Goal: Contribute content: Add original content to the website for others to see

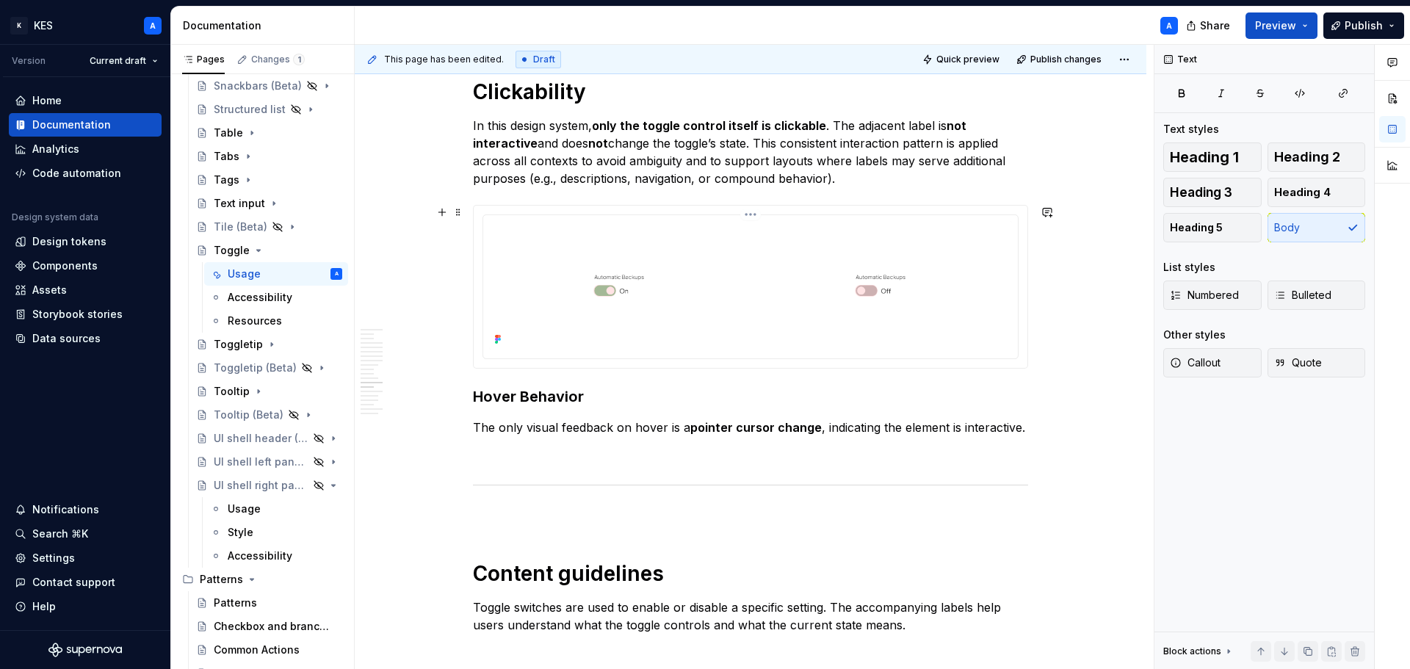
scroll to position [5197, 0]
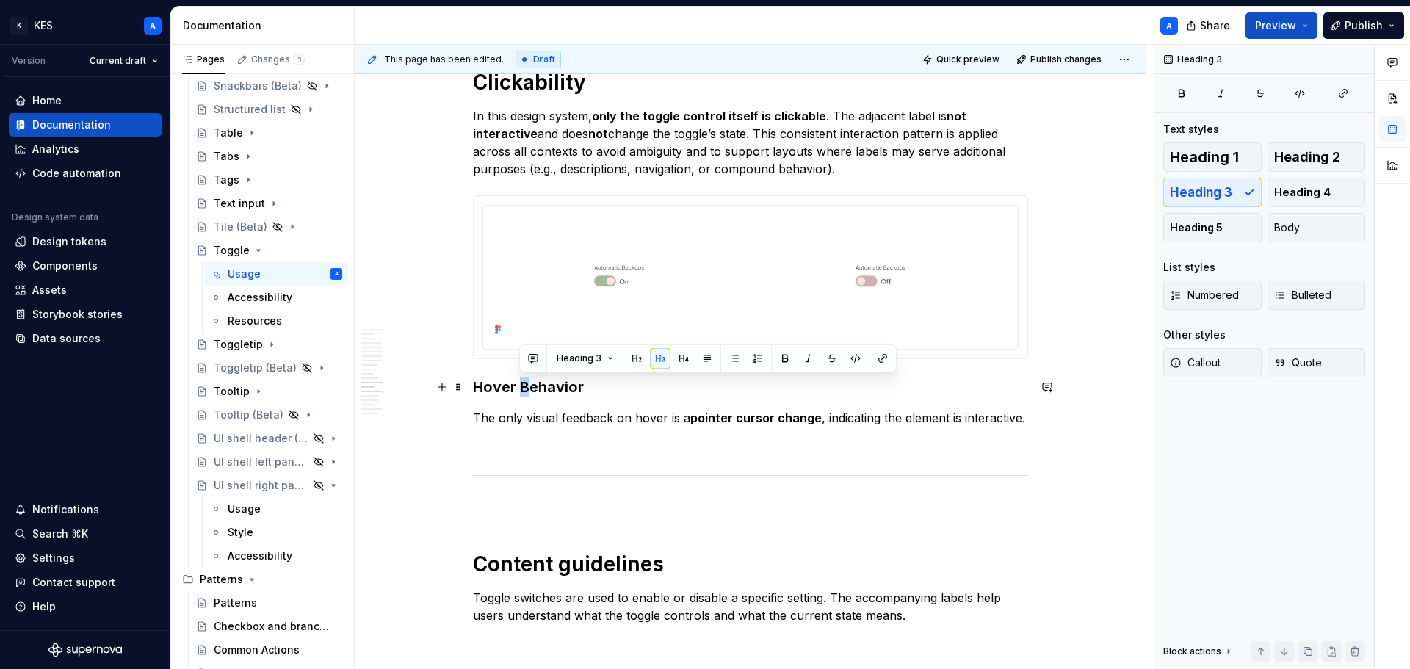
drag, startPoint x: 519, startPoint y: 379, endPoint x: 527, endPoint y: 380, distance: 8.8
click at [527, 380] on h3 "Hover Behavior" at bounding box center [750, 387] width 555 height 21
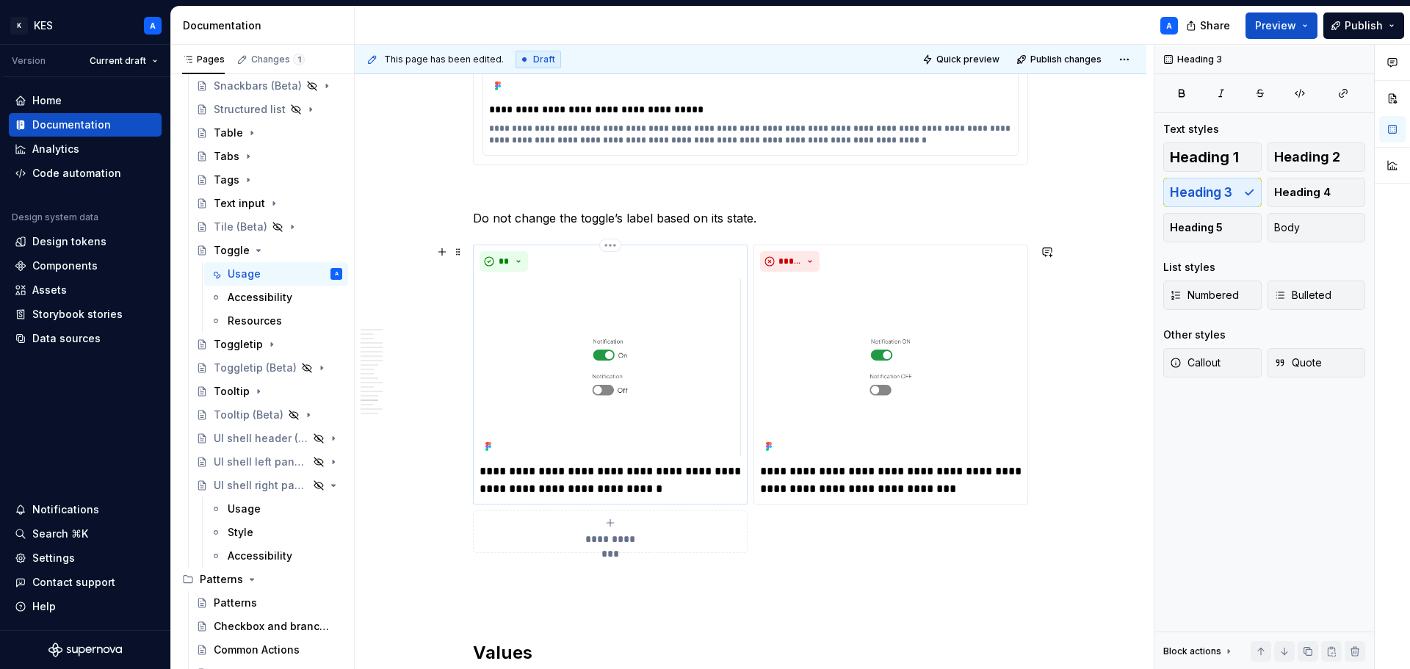
scroll to position [6225, 0]
click at [583, 491] on p "**********" at bounding box center [610, 479] width 261 height 35
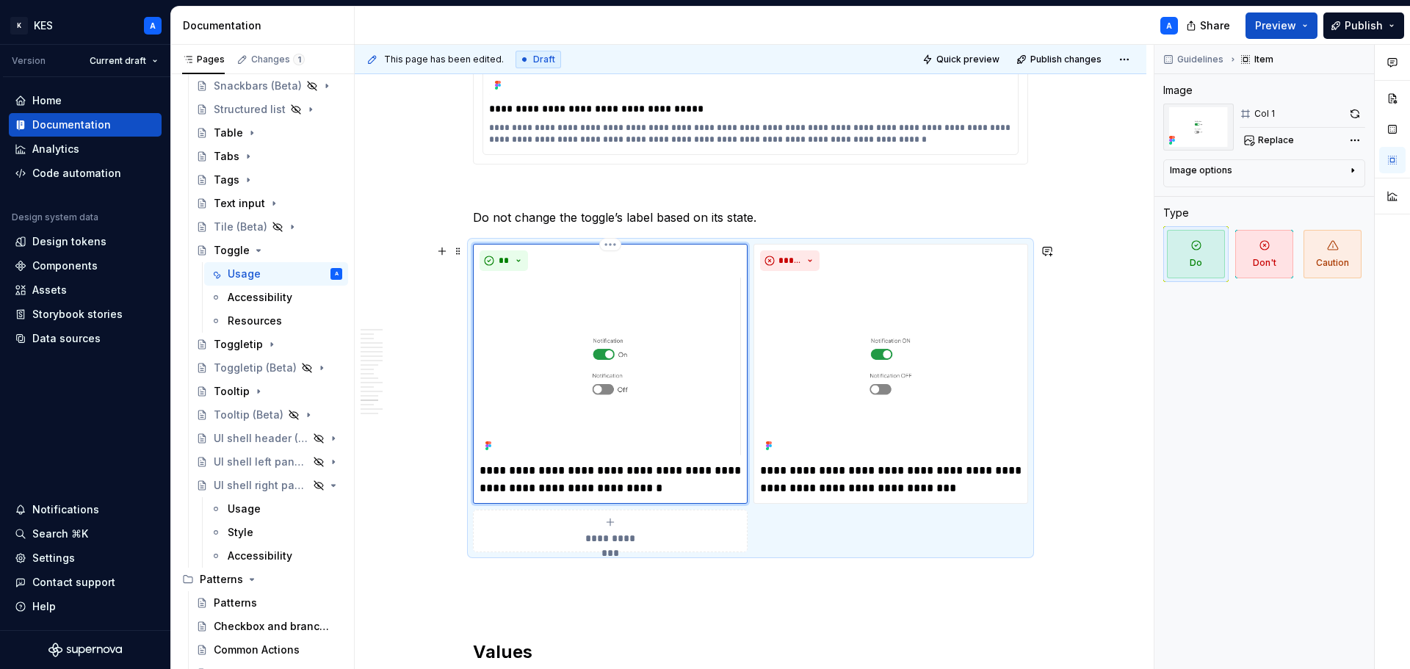
type textarea "*"
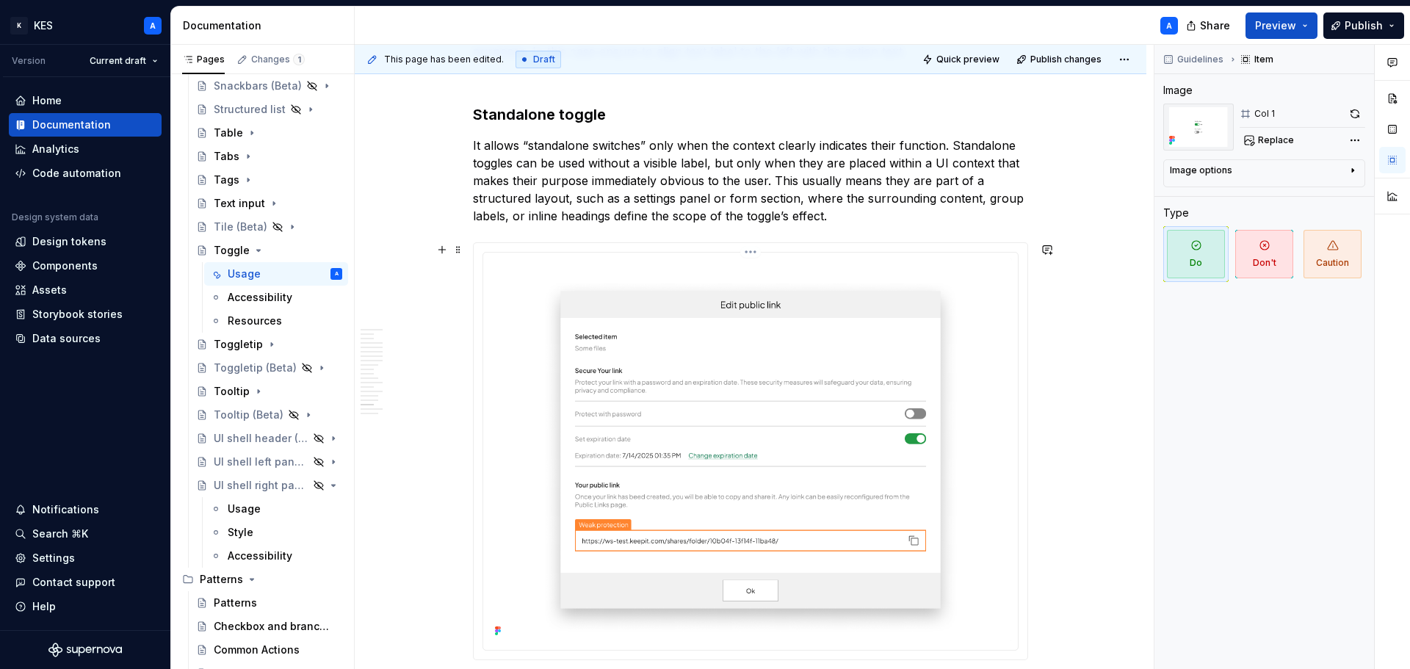
scroll to position [7033, 0]
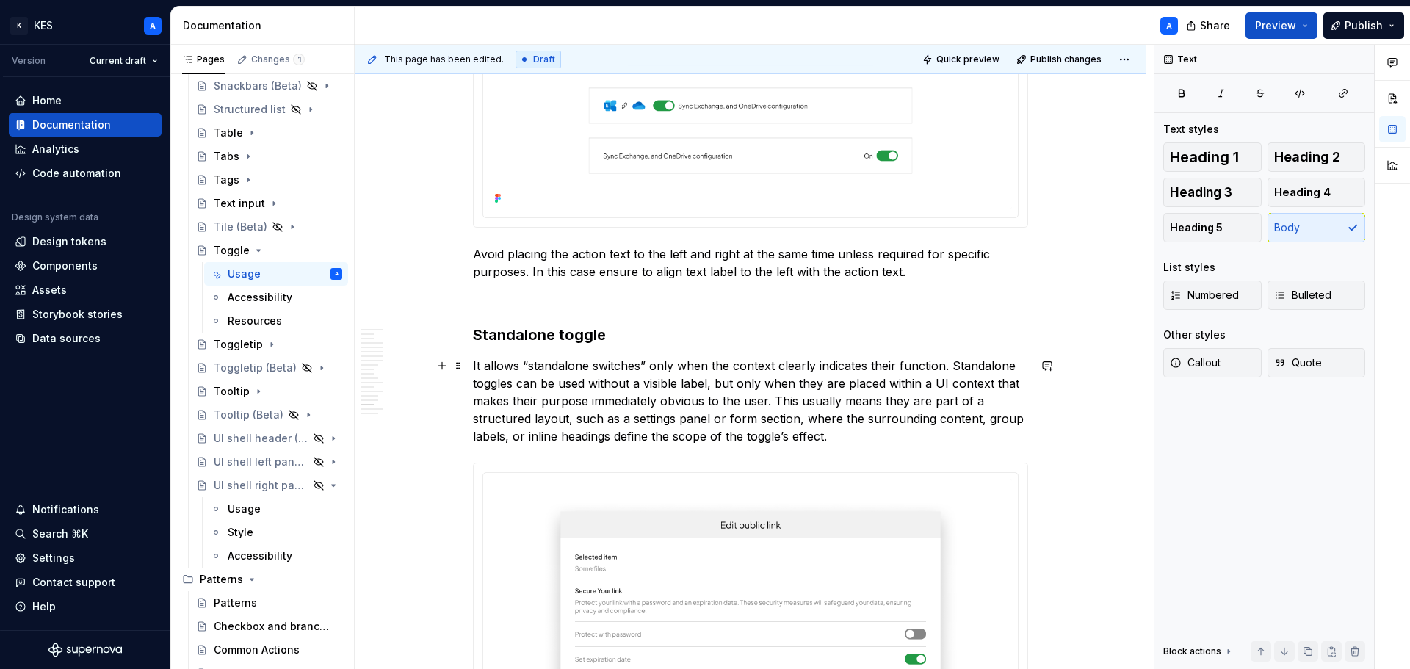
click at [767, 397] on p "It allows “standalone switches” only when the context clearly indicates their f…" at bounding box center [750, 401] width 555 height 88
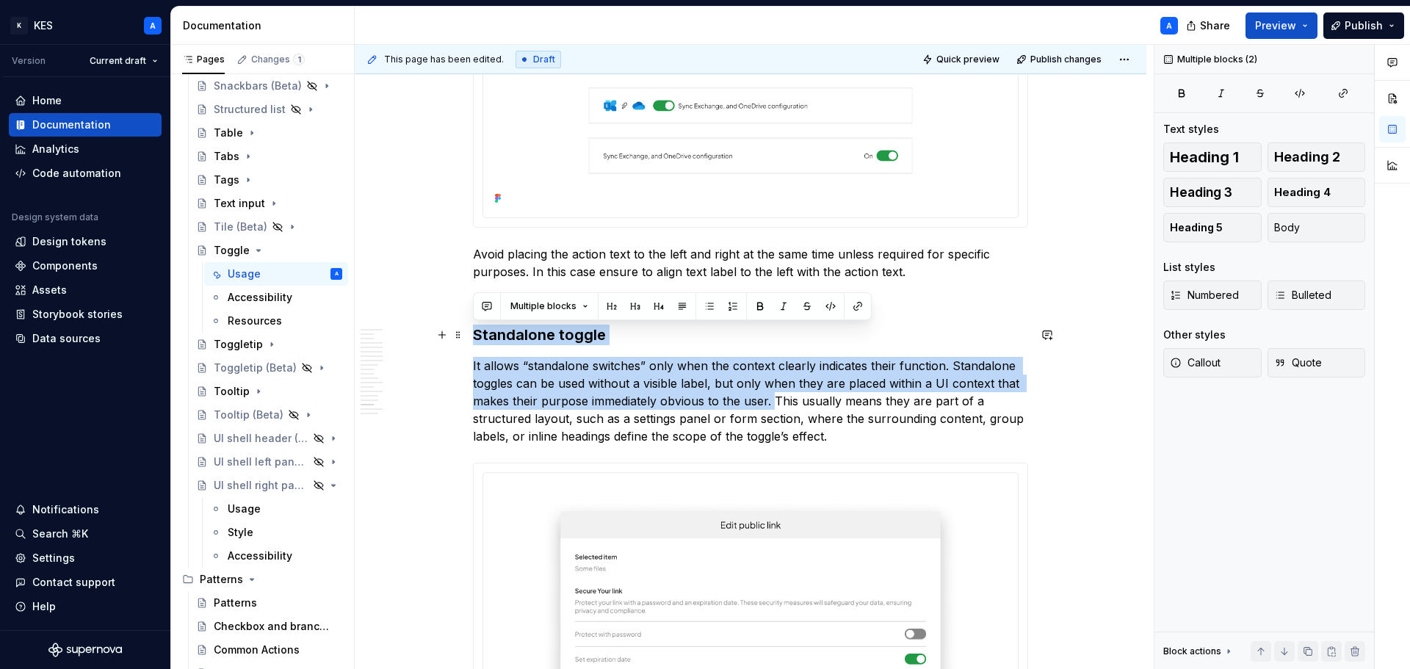
drag, startPoint x: 772, startPoint y: 397, endPoint x: 472, endPoint y: 331, distance: 307.6
copy div "Standalone toggle It allows “standalone switches” only when the context clearly…"
click at [622, 391] on p "It allows “standalone switches” only when the context clearly indicates their f…" at bounding box center [750, 401] width 555 height 88
click at [478, 366] on p "It allows “standalone switches” only when the context clearly indicates their f…" at bounding box center [750, 401] width 555 height 88
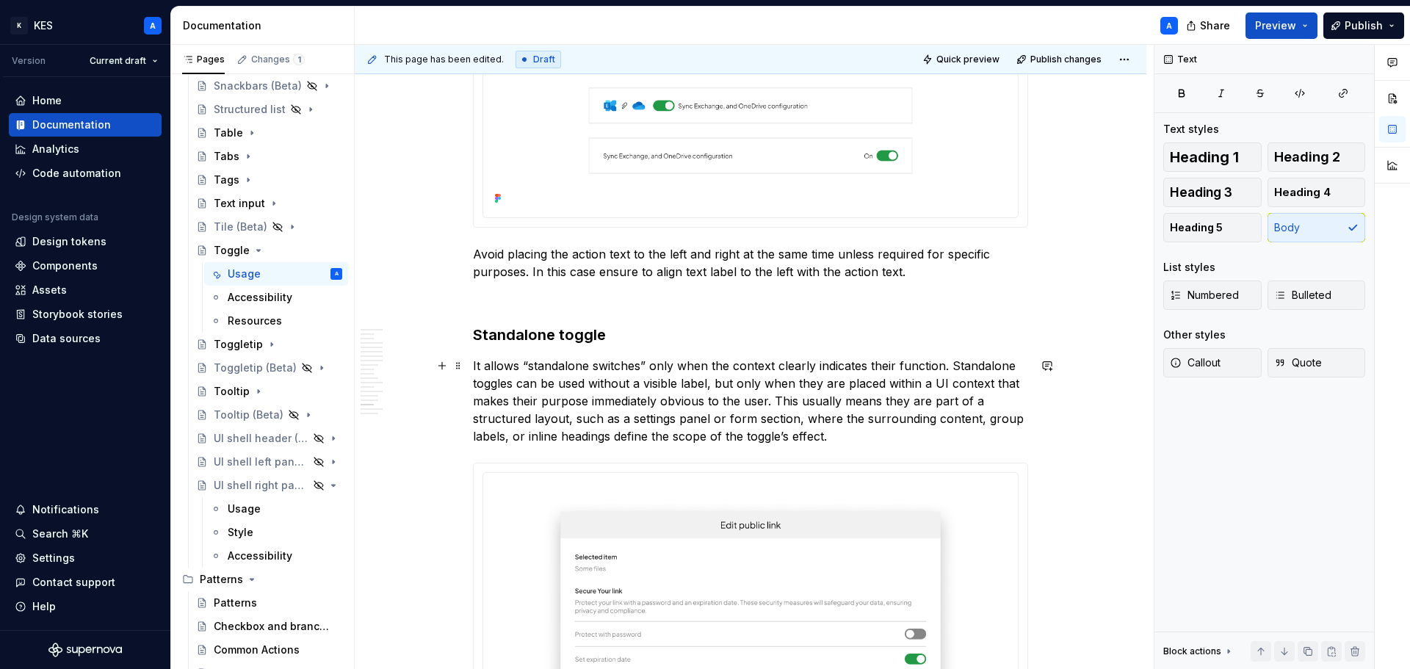
click at [478, 366] on p "It allows “standalone switches” only when the context clearly indicates their f…" at bounding box center [750, 401] width 555 height 88
click at [945, 363] on p "A toggle may be used without a visible label only when the context clearly indi…" at bounding box center [750, 401] width 555 height 88
click at [489, 370] on p "A toggle may be used without a visible label only when the context clearly indi…" at bounding box center [750, 401] width 555 height 88
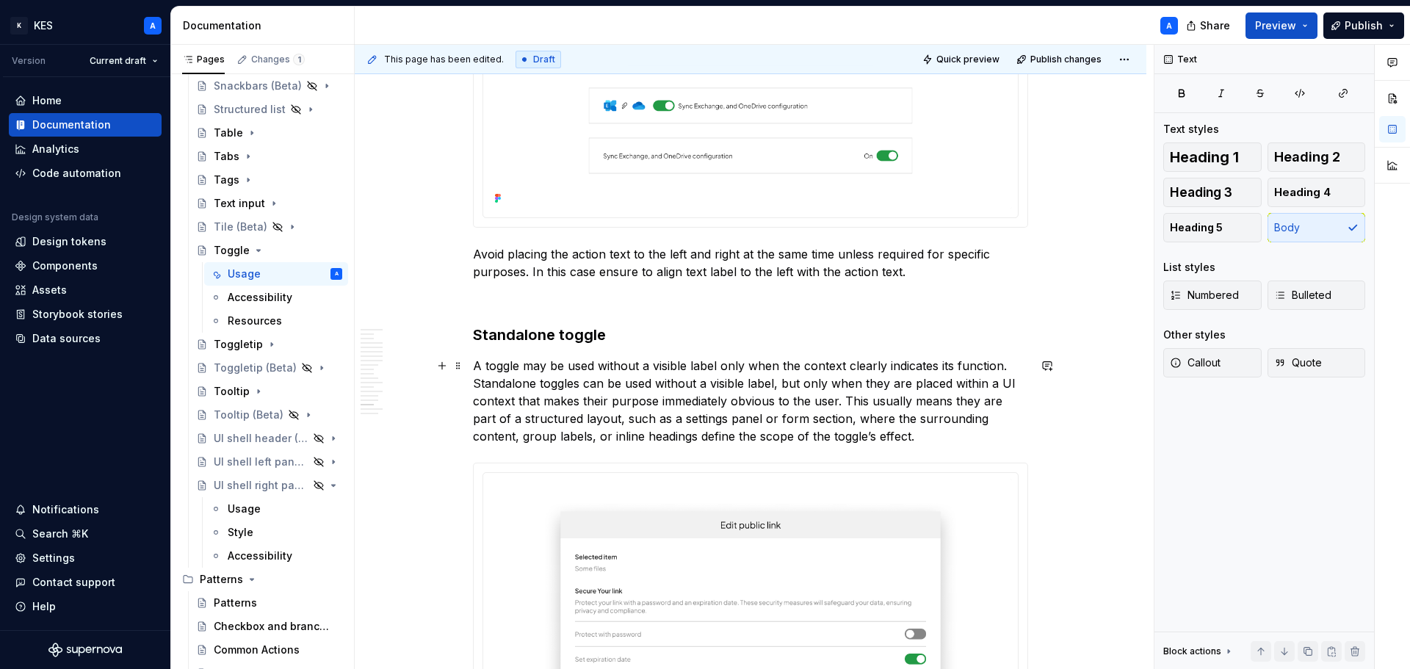
click at [481, 370] on p "A toggle may be used without a visible label only when the context clearly indi…" at bounding box center [750, 401] width 555 height 88
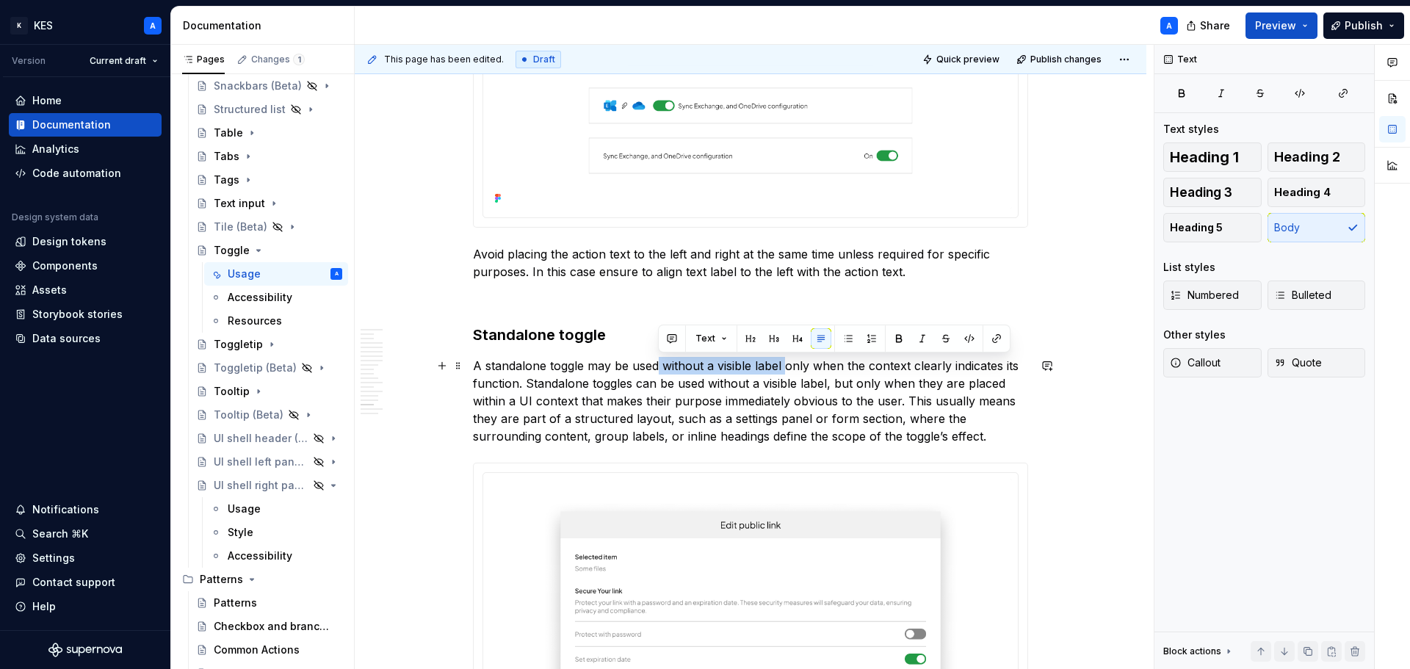
drag, startPoint x: 783, startPoint y: 365, endPoint x: 657, endPoint y: 366, distance: 125.6
click at [657, 366] on p "A standalone toggle may be used without a visible label only when the context c…" at bounding box center [750, 401] width 555 height 88
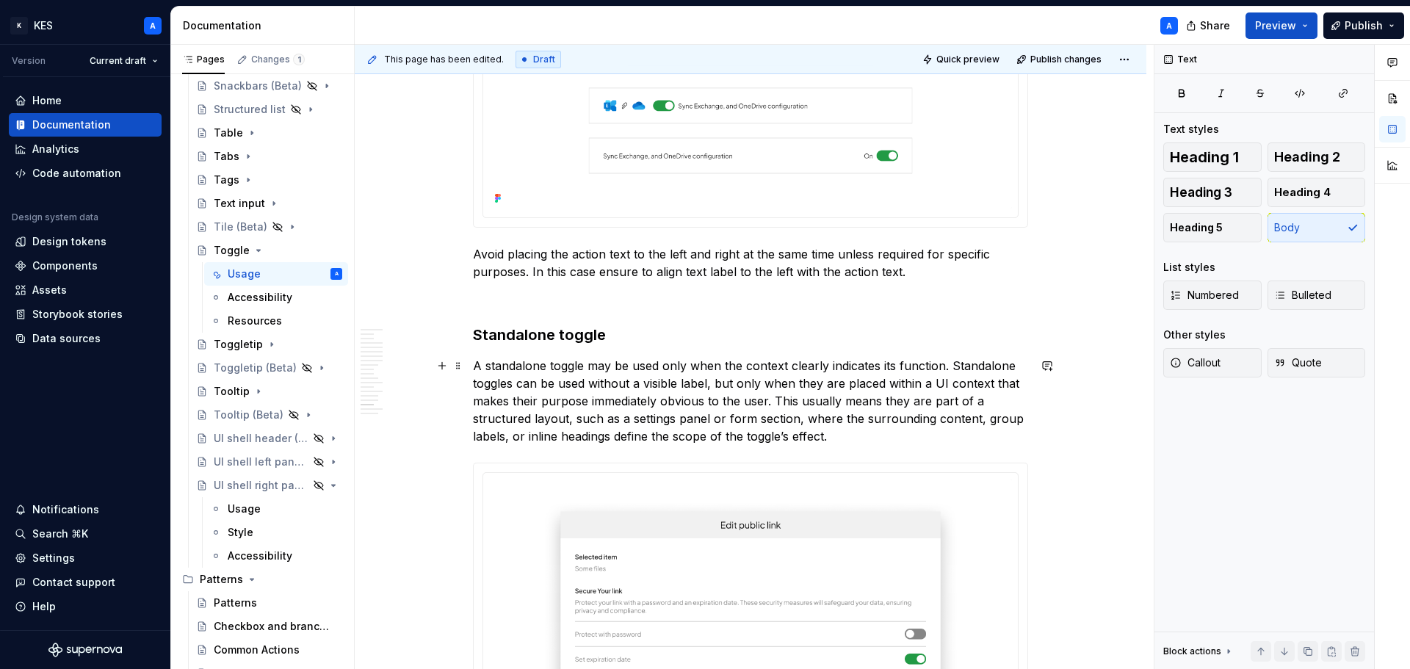
click at [983, 362] on p "A standalone toggle may be used only when the context clearly indicates its fun…" at bounding box center [750, 401] width 555 height 88
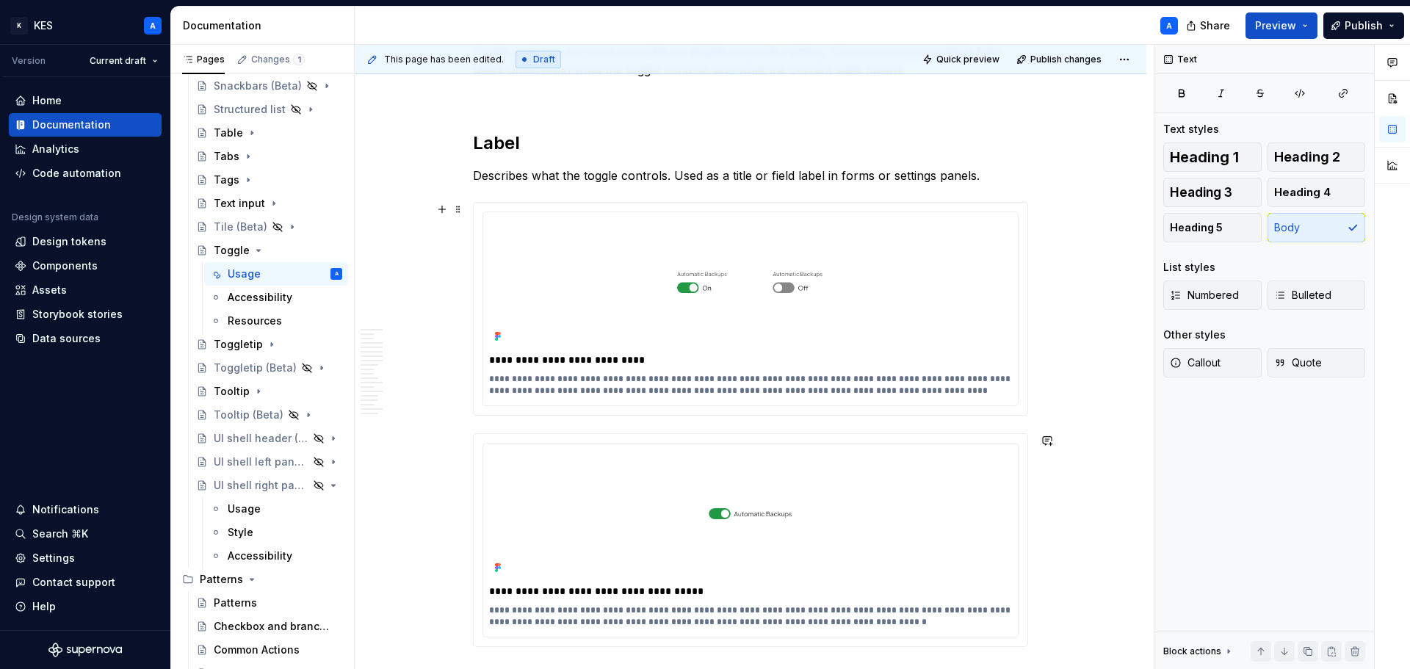
scroll to position [5491, 0]
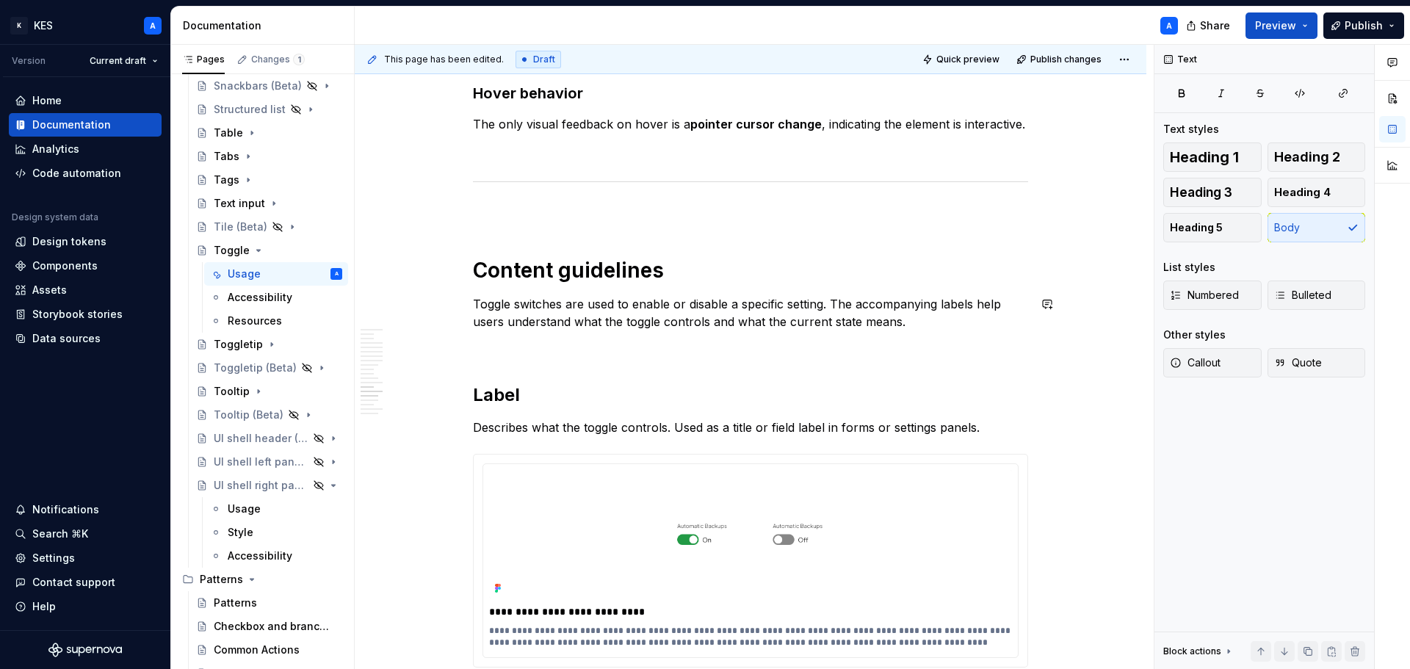
click at [594, 267] on h1 "Content guidelines" at bounding box center [750, 270] width 555 height 26
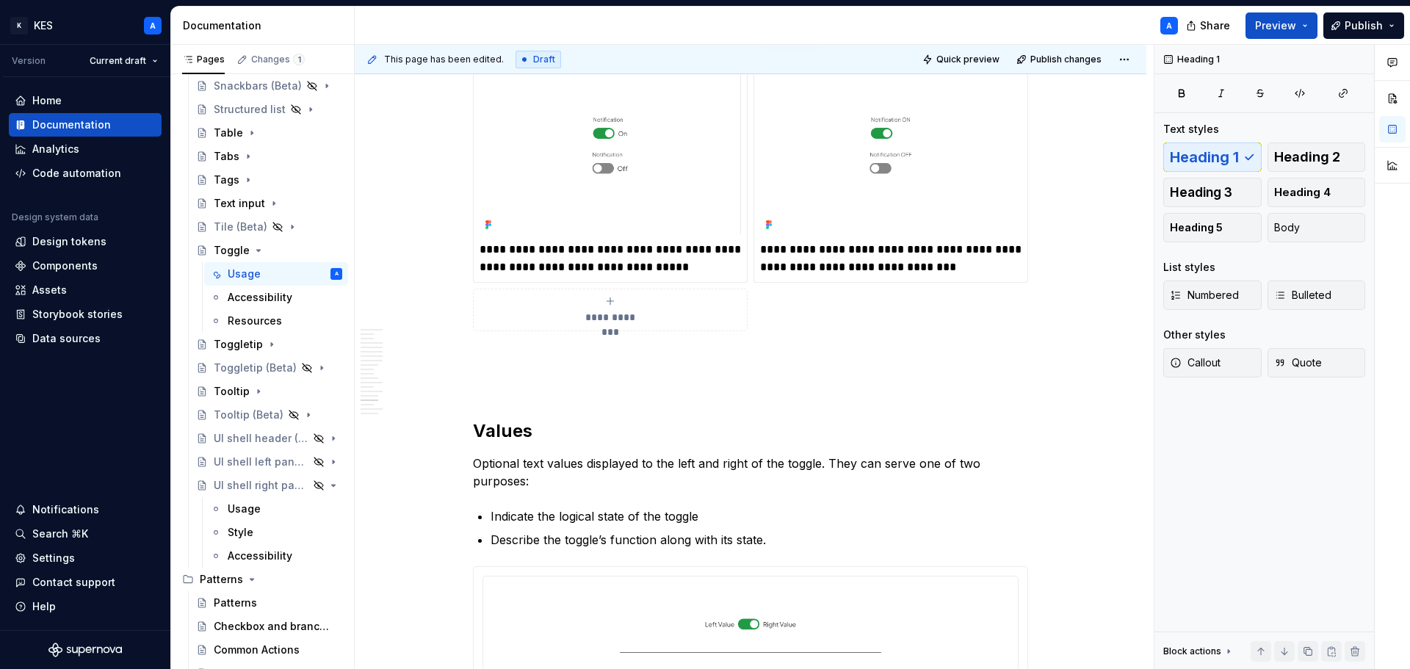
scroll to position [6592, 0]
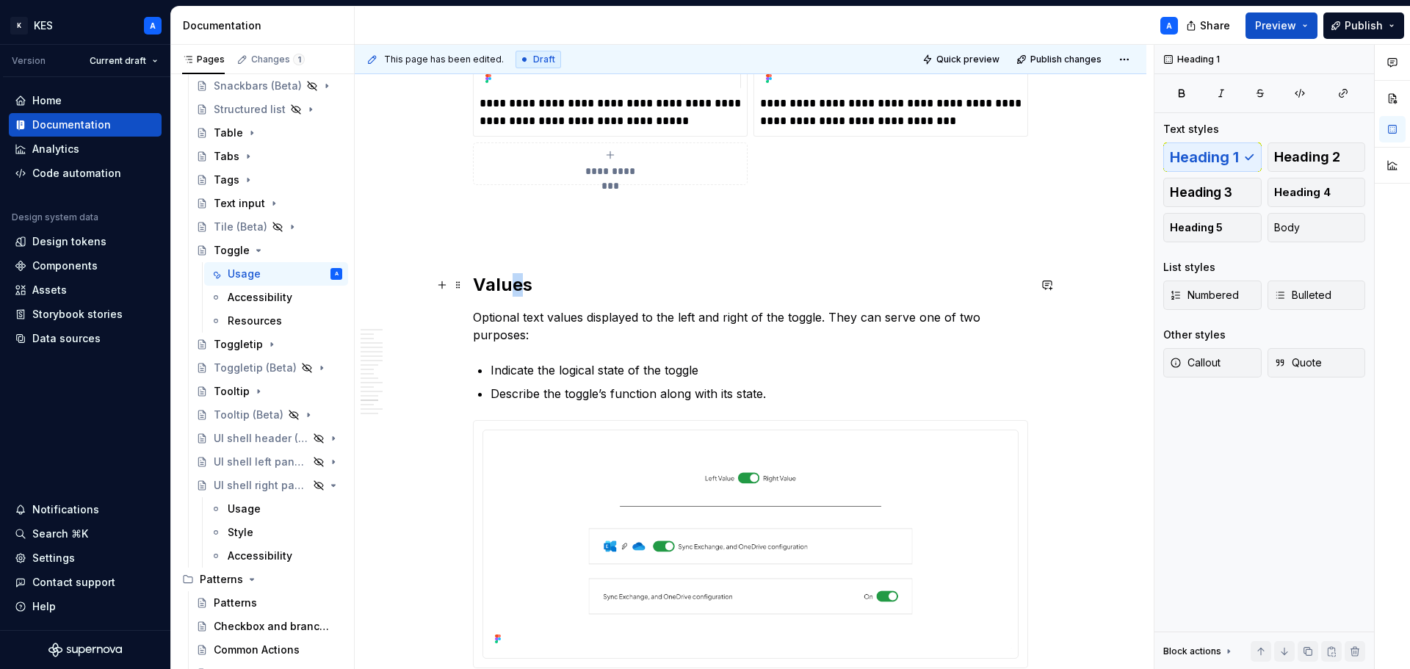
click at [515, 273] on h2 "Values" at bounding box center [750, 285] width 555 height 24
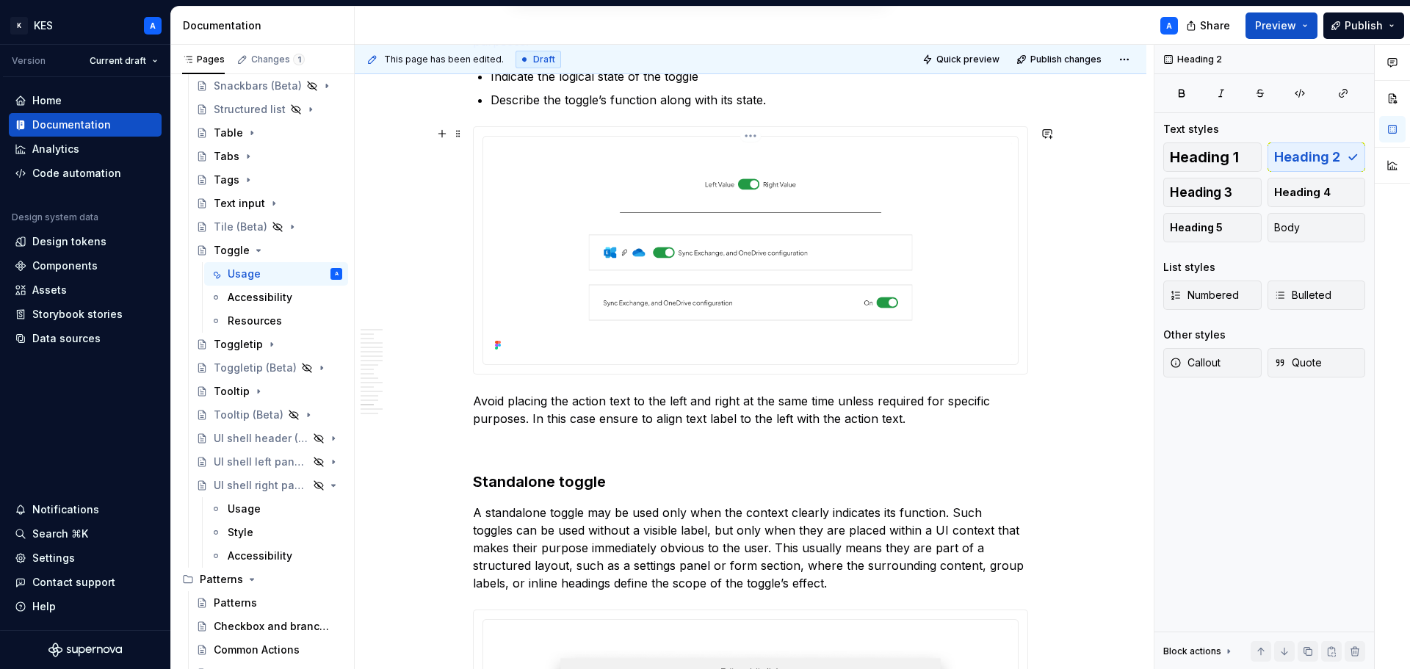
scroll to position [7253, 0]
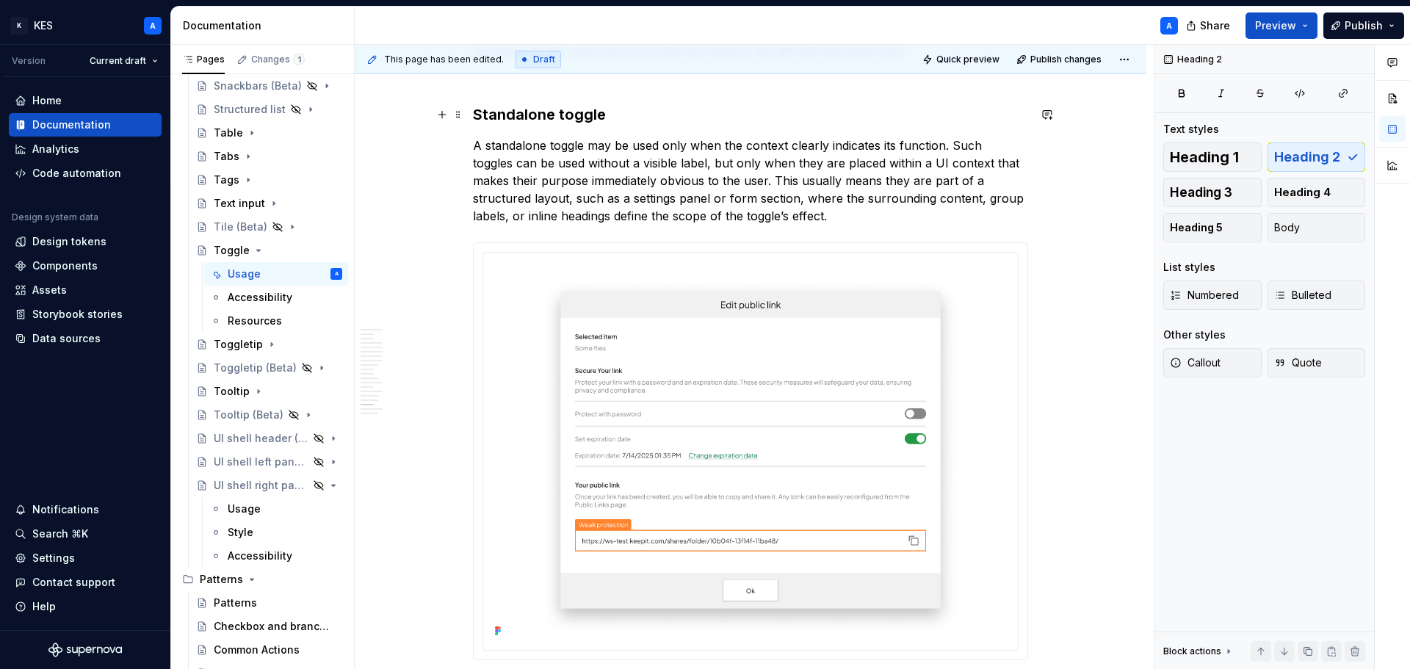
click at [540, 117] on h3 "Standalone toggle" at bounding box center [750, 114] width 555 height 21
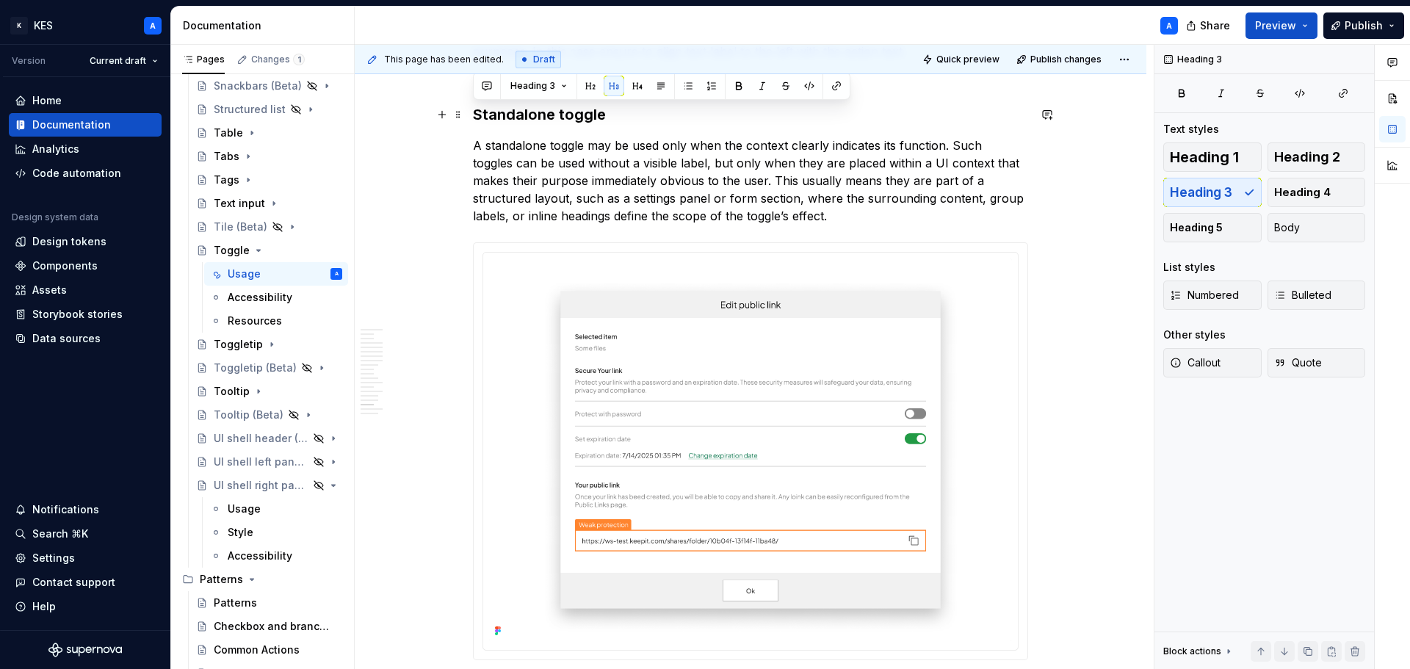
click at [540, 117] on h3 "Standalone toggle" at bounding box center [750, 114] width 555 height 21
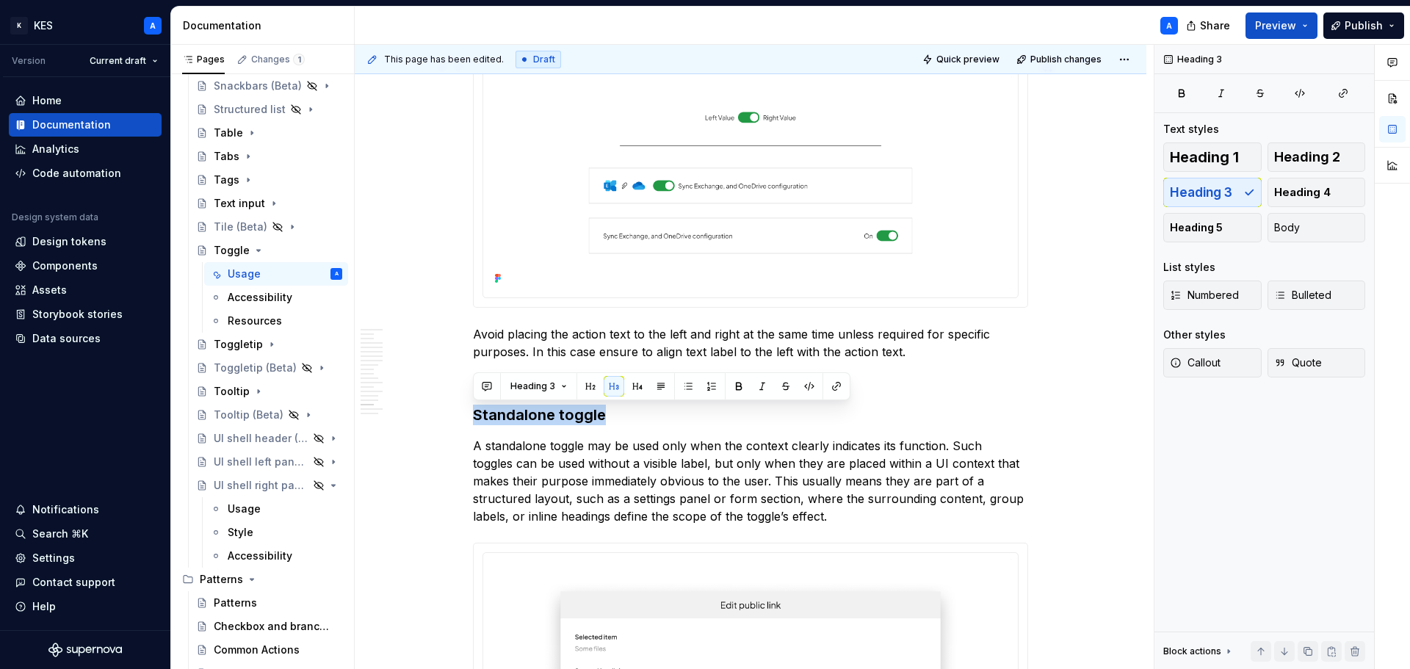
scroll to position [6960, 0]
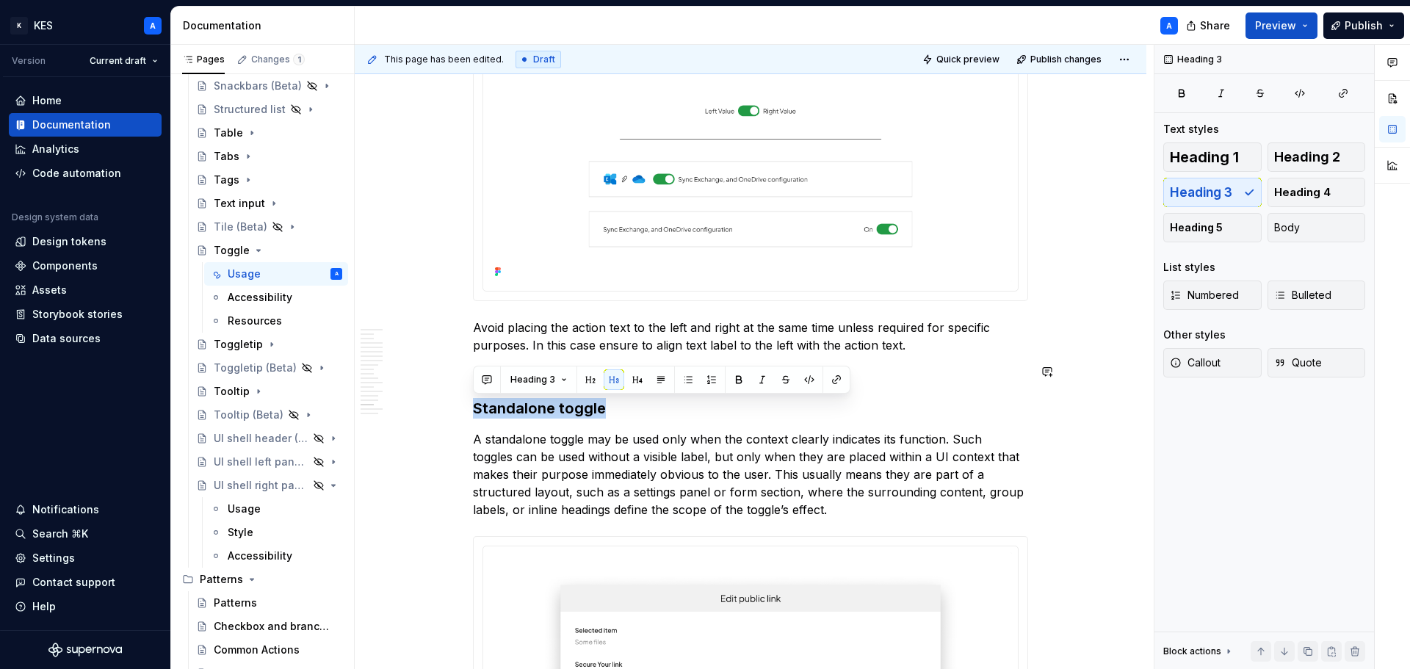
click at [957, 402] on h3 "Standalone toggle" at bounding box center [750, 408] width 555 height 21
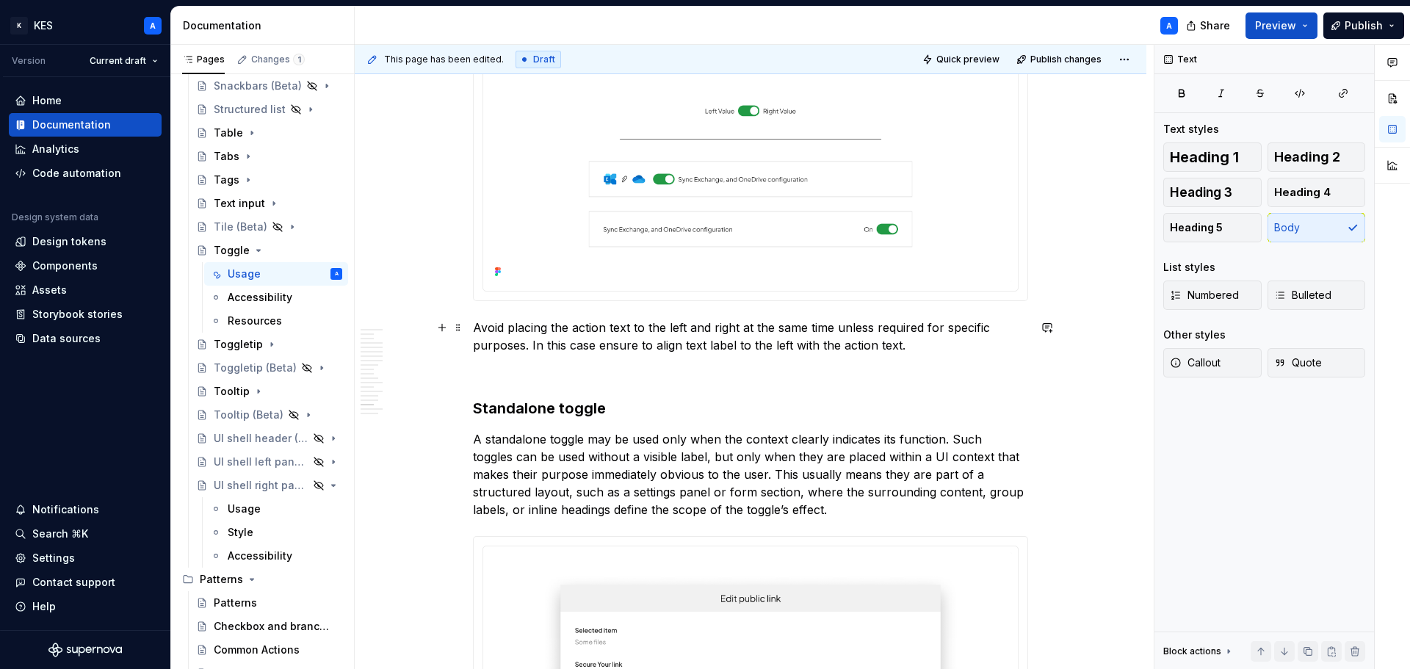
click at [933, 342] on p "Avoid placing the action text to the left and right at the same time unless req…" at bounding box center [750, 336] width 555 height 35
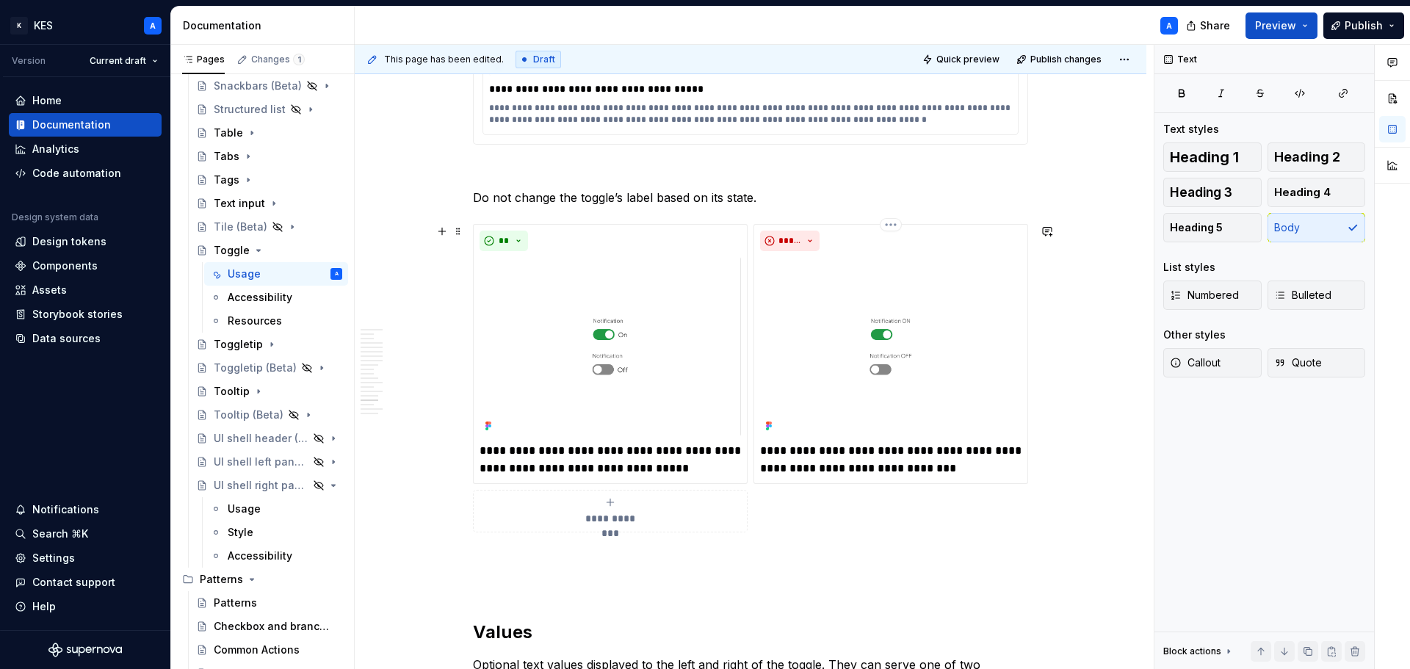
scroll to position [6372, 0]
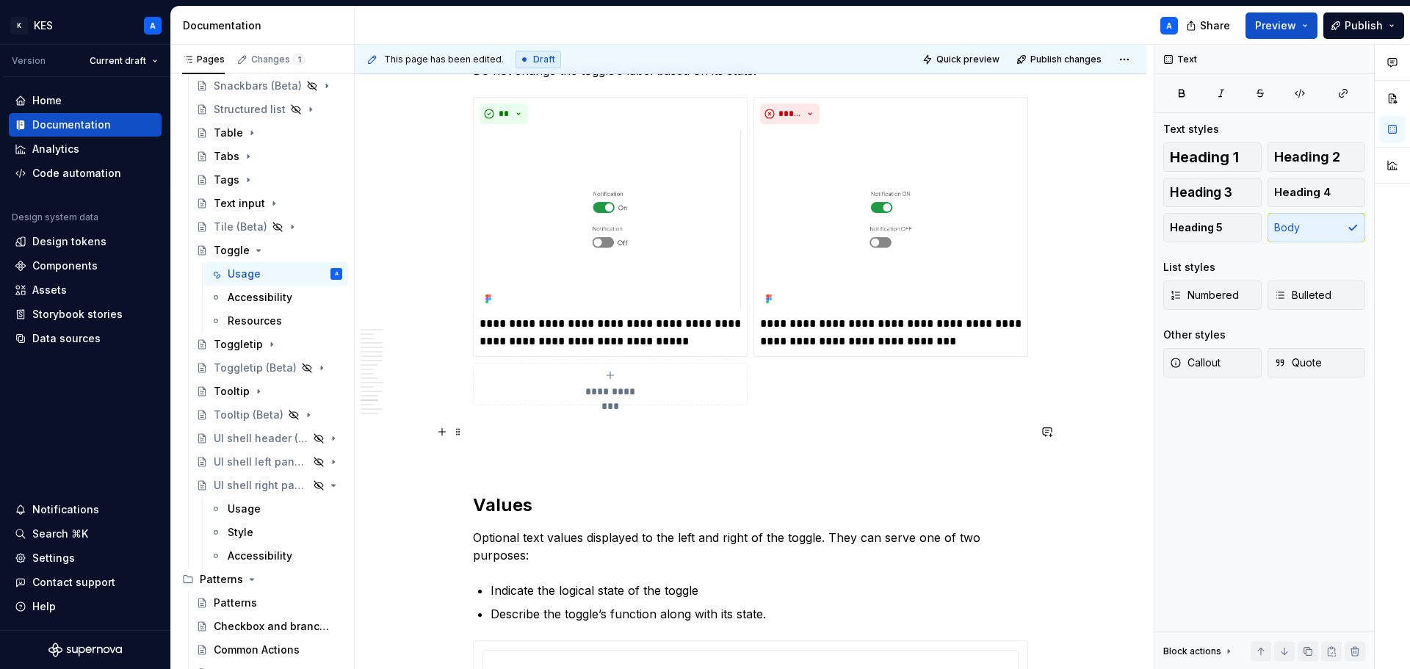
click at [479, 430] on p at bounding box center [750, 432] width 555 height 18
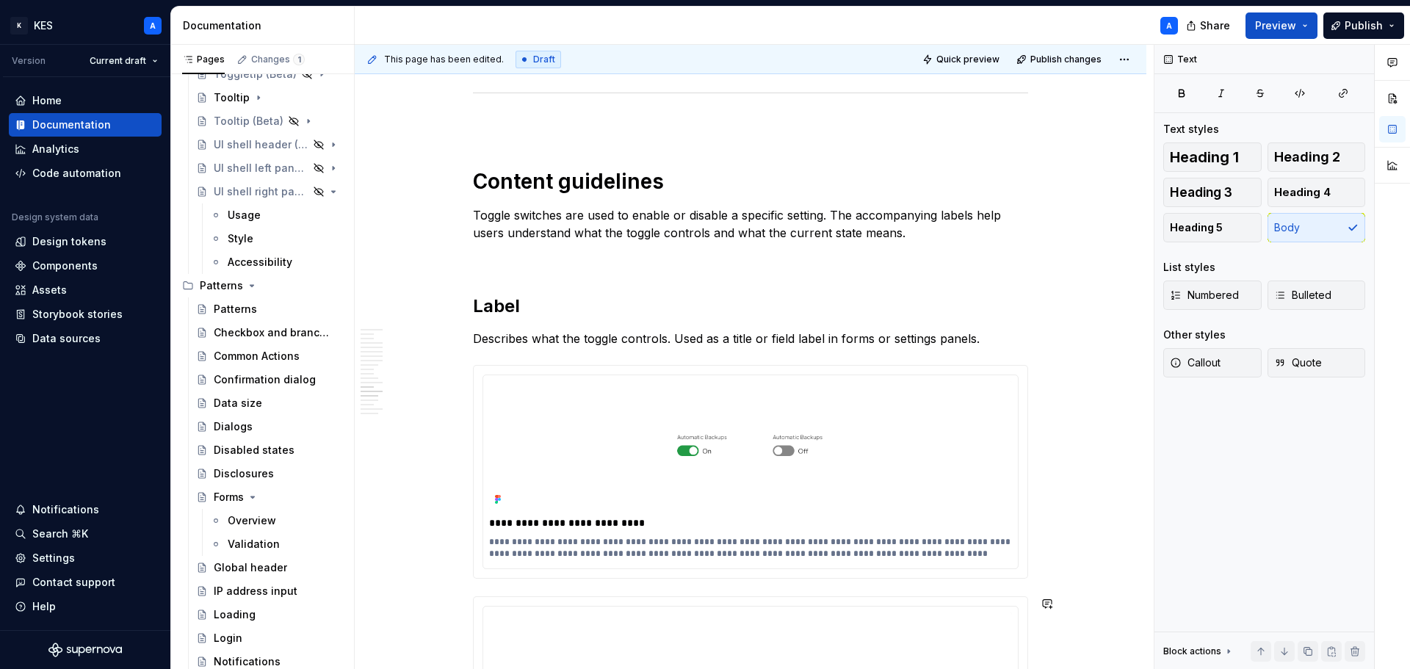
scroll to position [5491, 0]
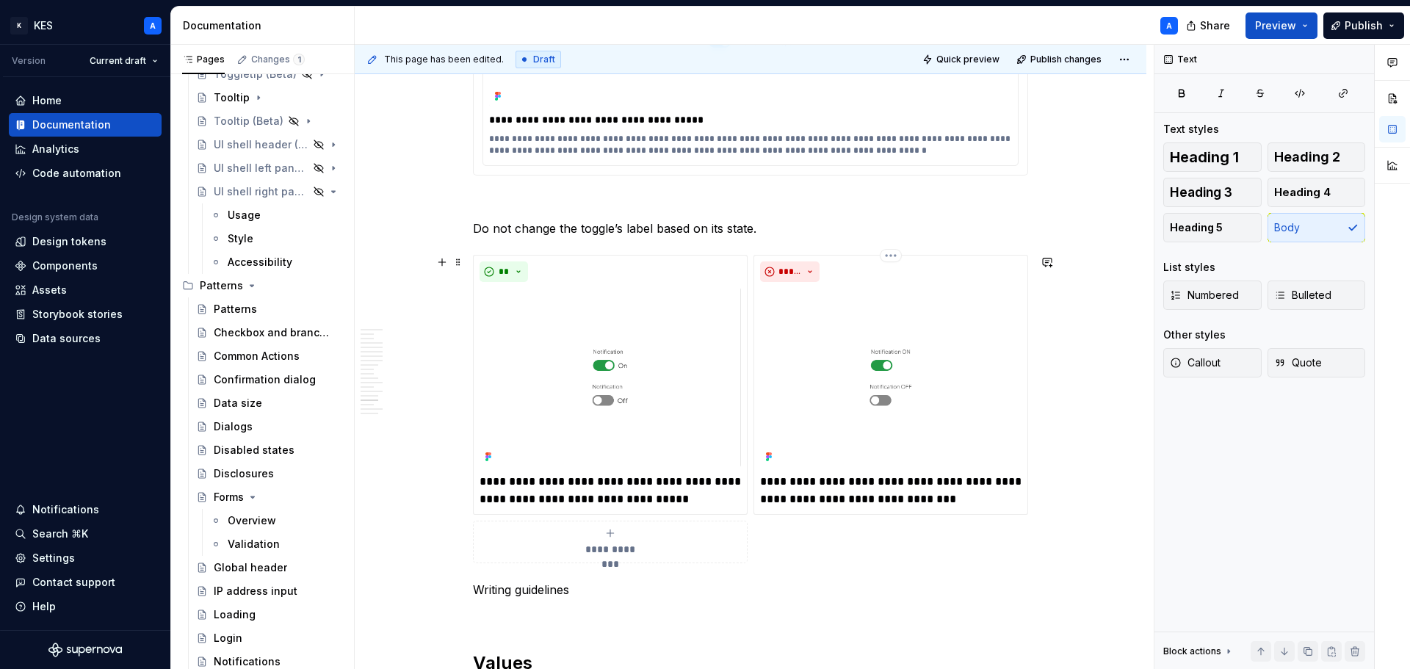
scroll to position [6372, 0]
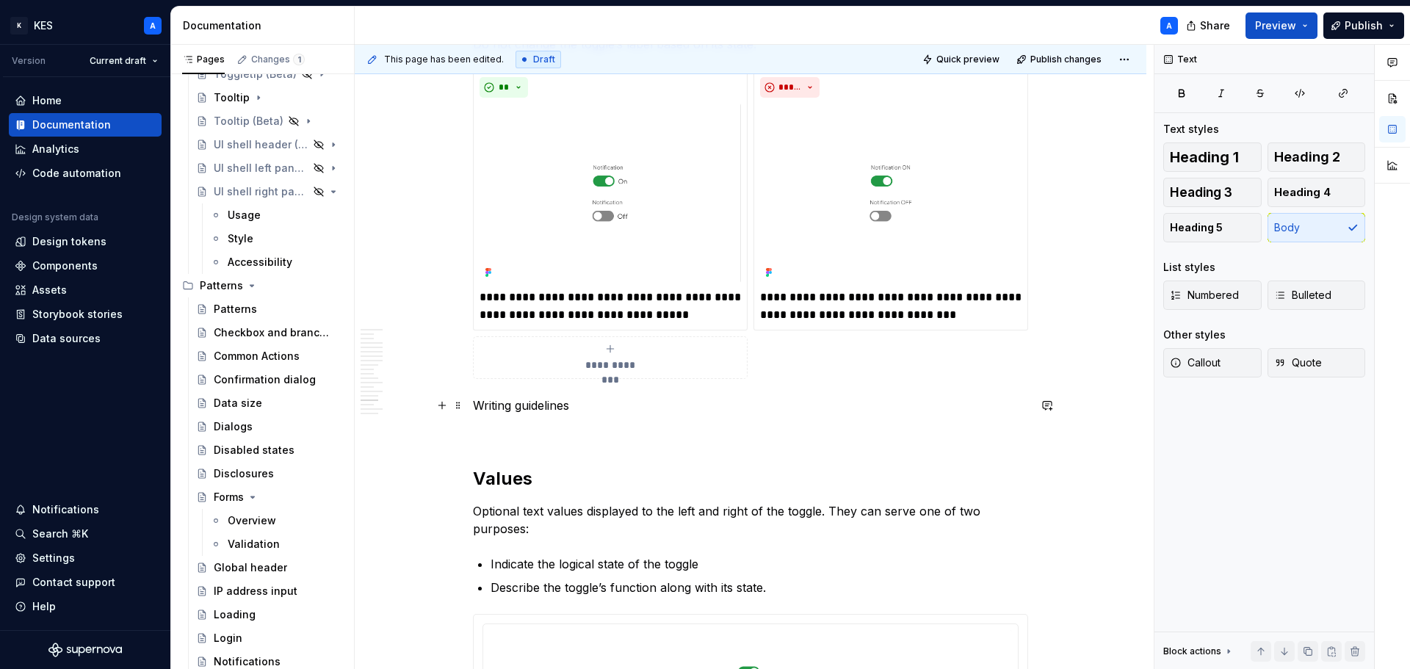
click at [511, 406] on p "Writing guidelines" at bounding box center [750, 406] width 555 height 18
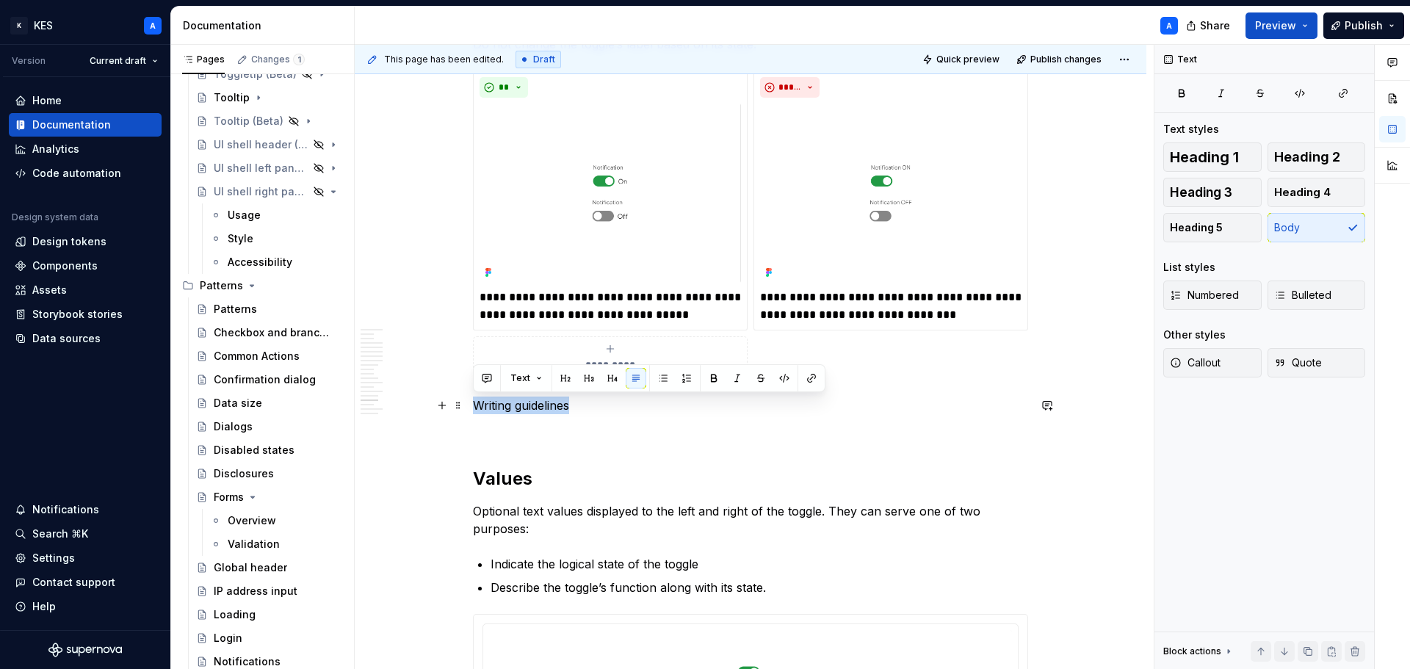
click at [511, 406] on p "Writing guidelines" at bounding box center [750, 406] width 555 height 18
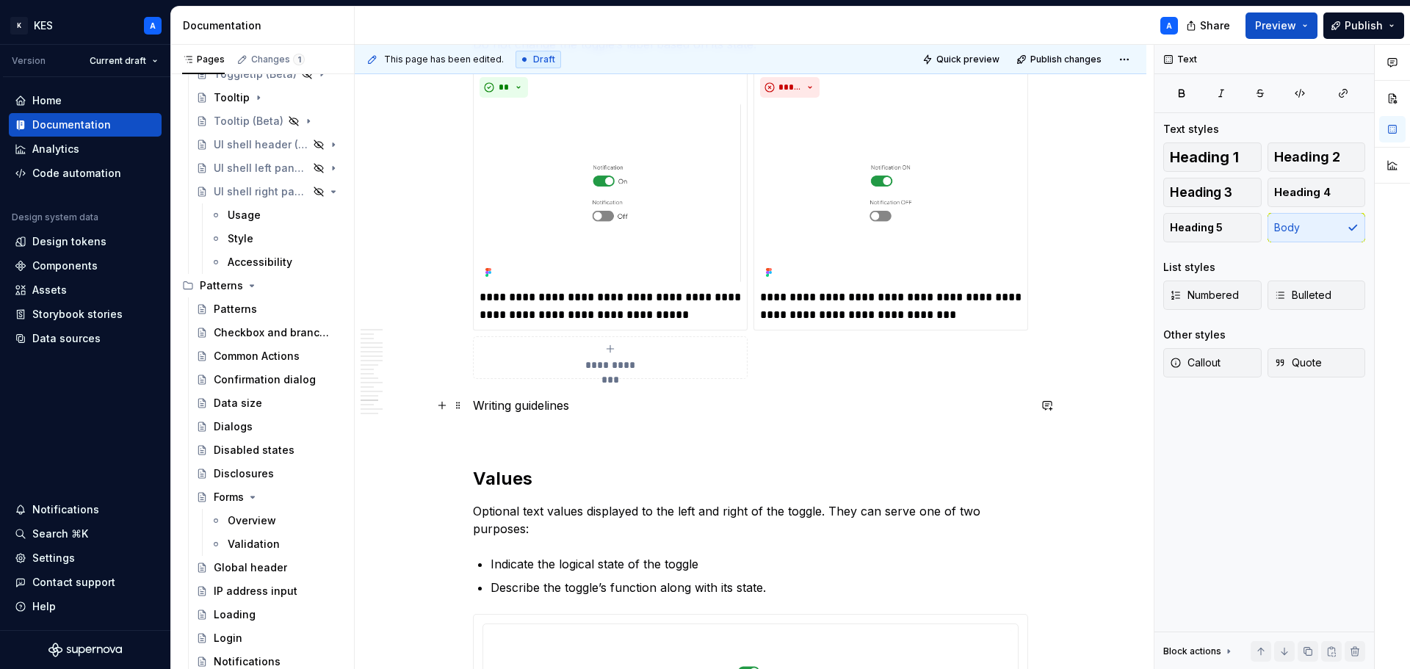
click at [589, 407] on p "Writing guidelines" at bounding box center [750, 406] width 555 height 18
click at [599, 412] on p "Writing guidelines" at bounding box center [750, 406] width 555 height 18
click at [528, 429] on p at bounding box center [750, 432] width 555 height 18
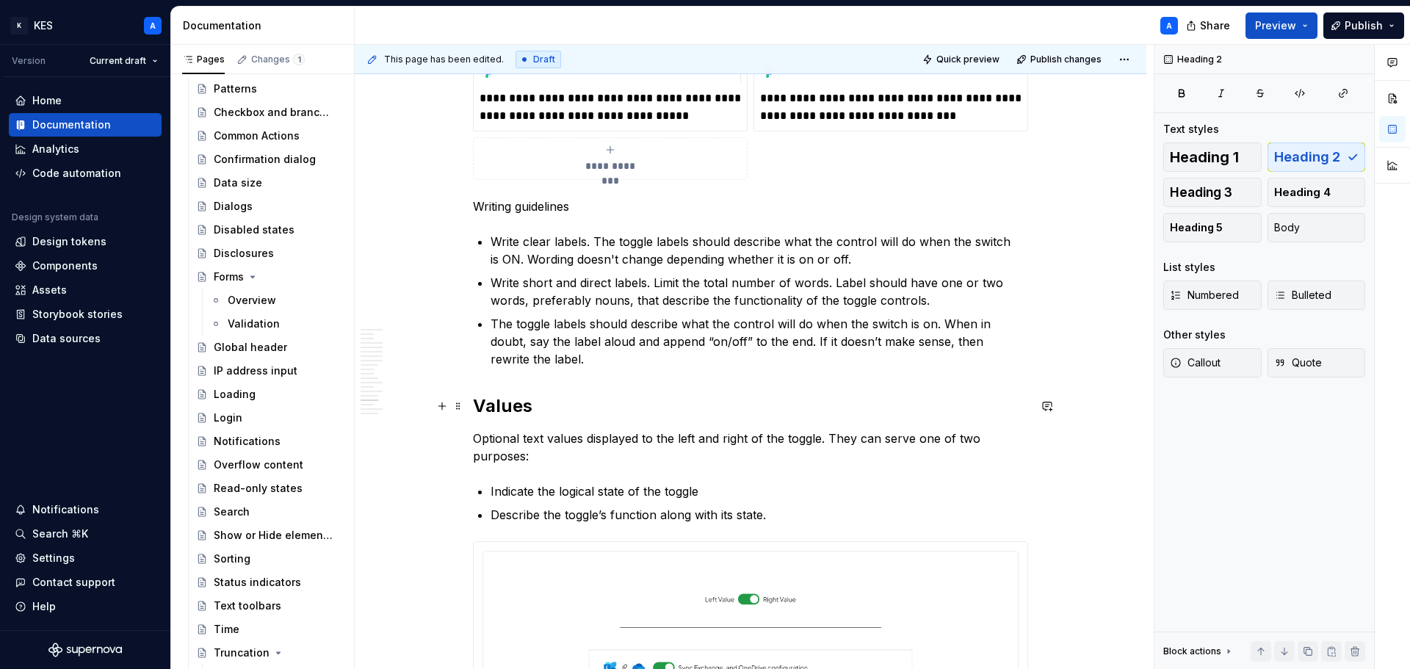
scroll to position [6592, 0]
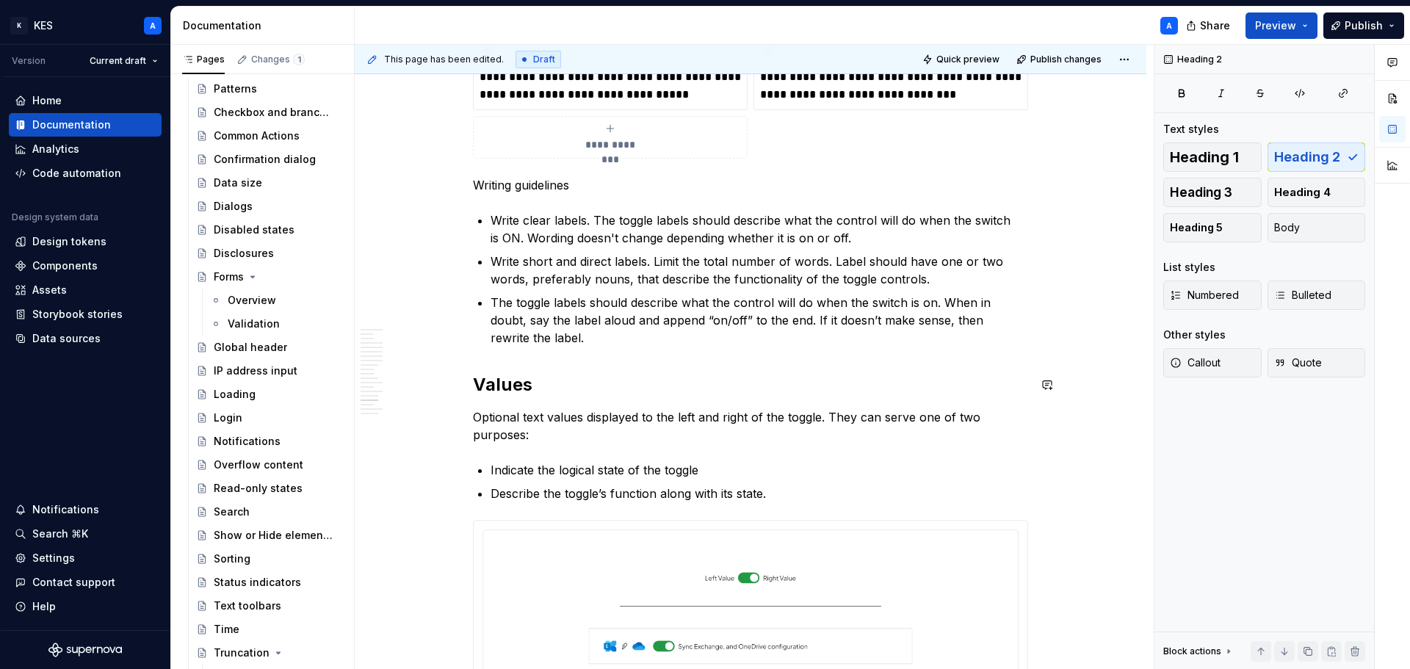
click at [583, 340] on p "The toggle labels should describe what the control will do when the switch is o…" at bounding box center [760, 320] width 538 height 53
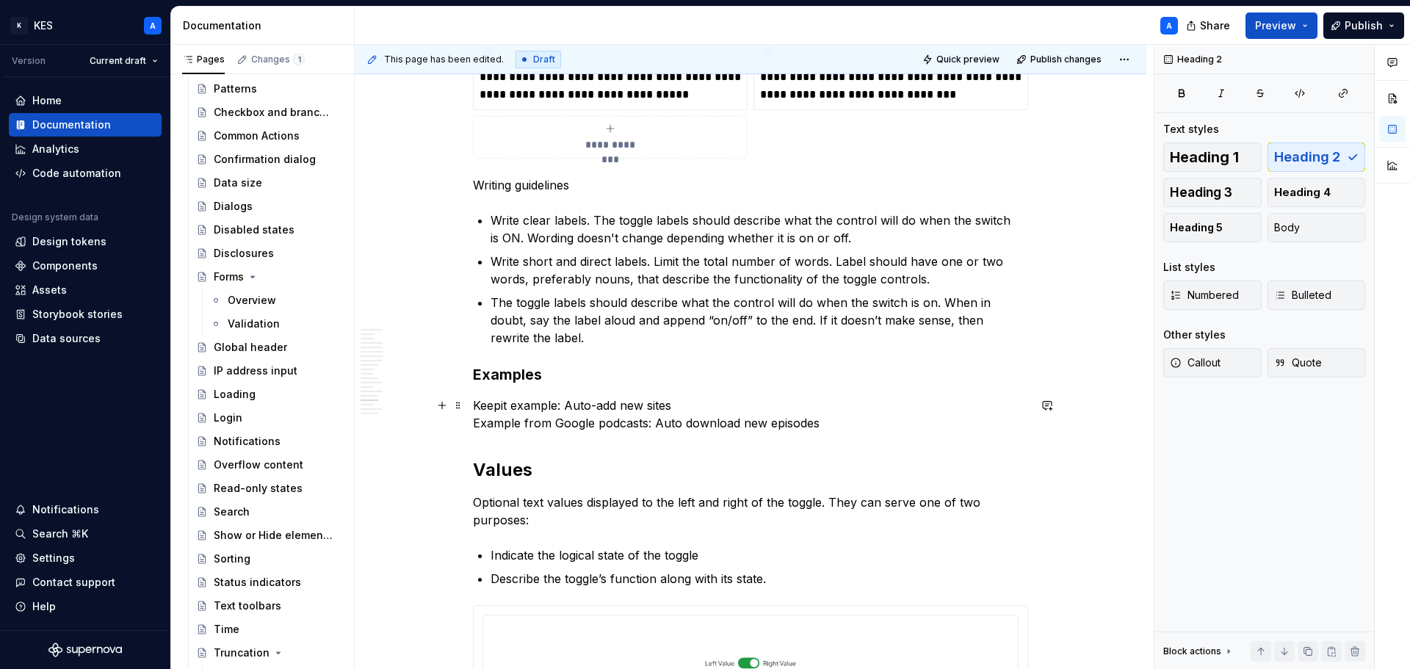
click at [598, 402] on p "Keepit example: Auto-add new sites Example from Google podcasts: Auto download …" at bounding box center [750, 414] width 555 height 35
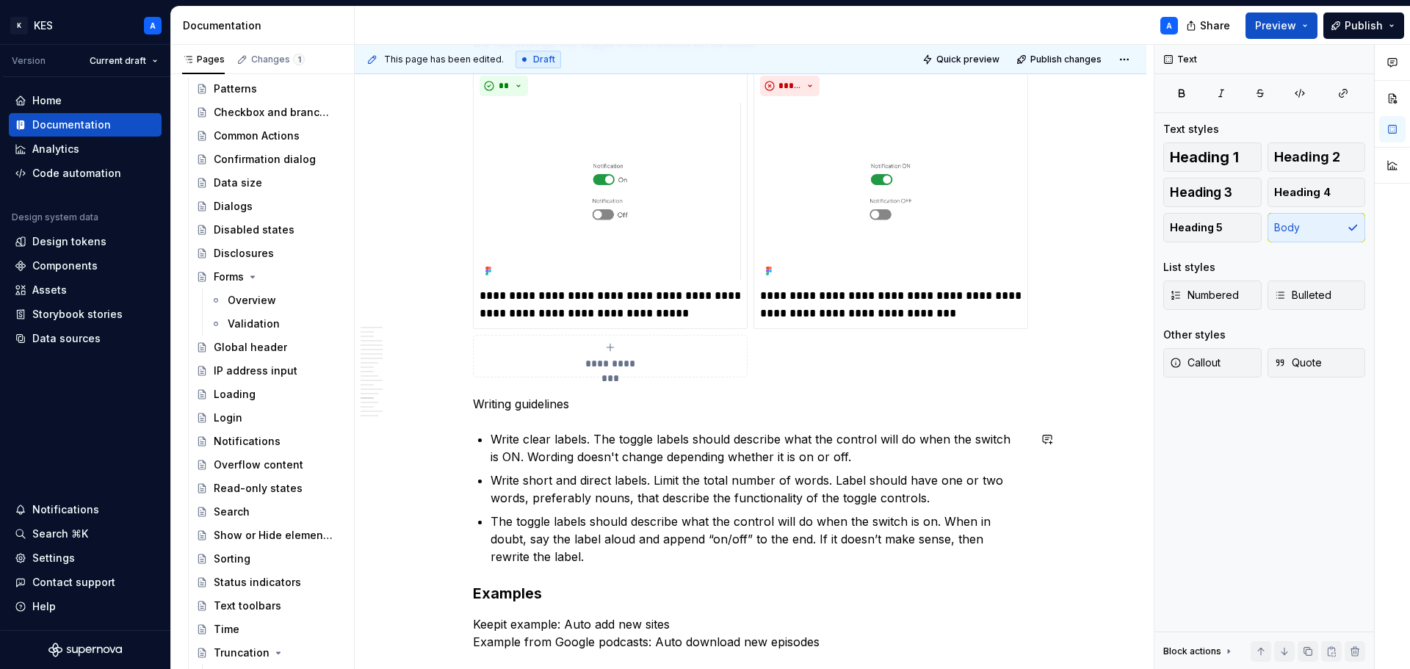
scroll to position [6372, 0]
click at [534, 405] on p "Writing guidelines" at bounding box center [750, 406] width 555 height 18
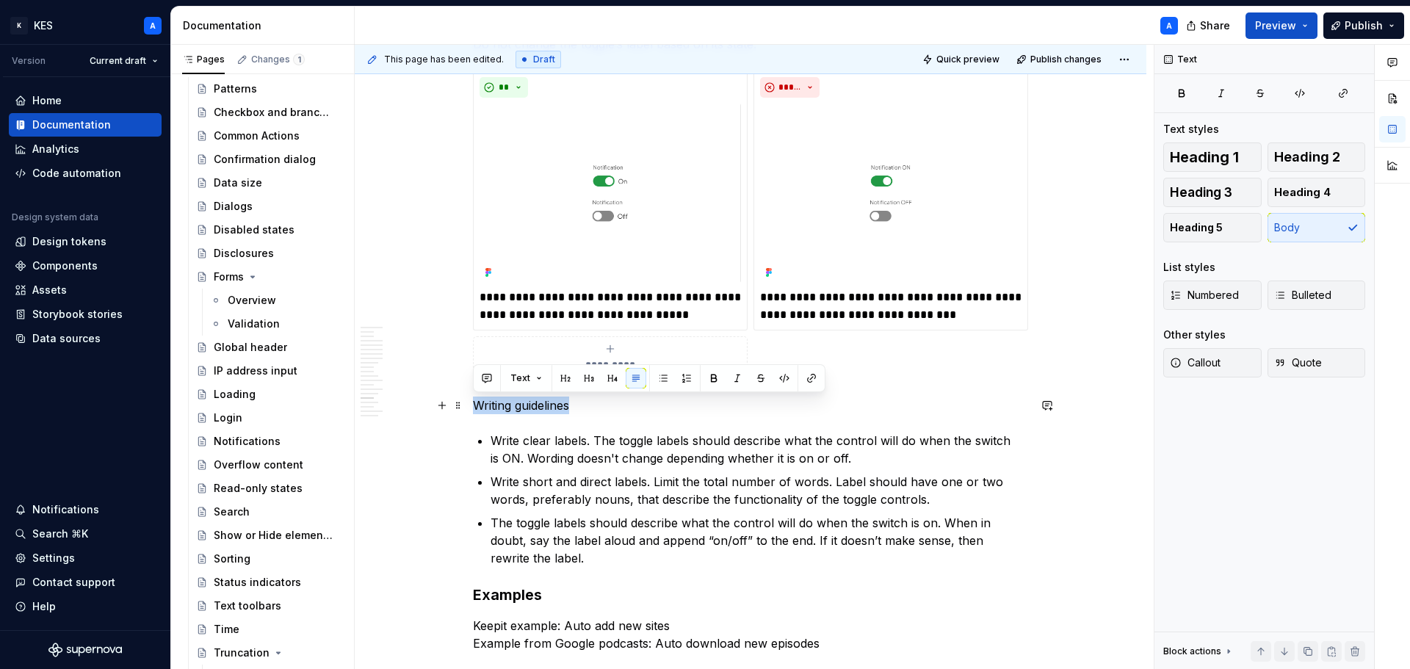
click at [534, 405] on p "Writing guidelines" at bounding box center [750, 406] width 555 height 18
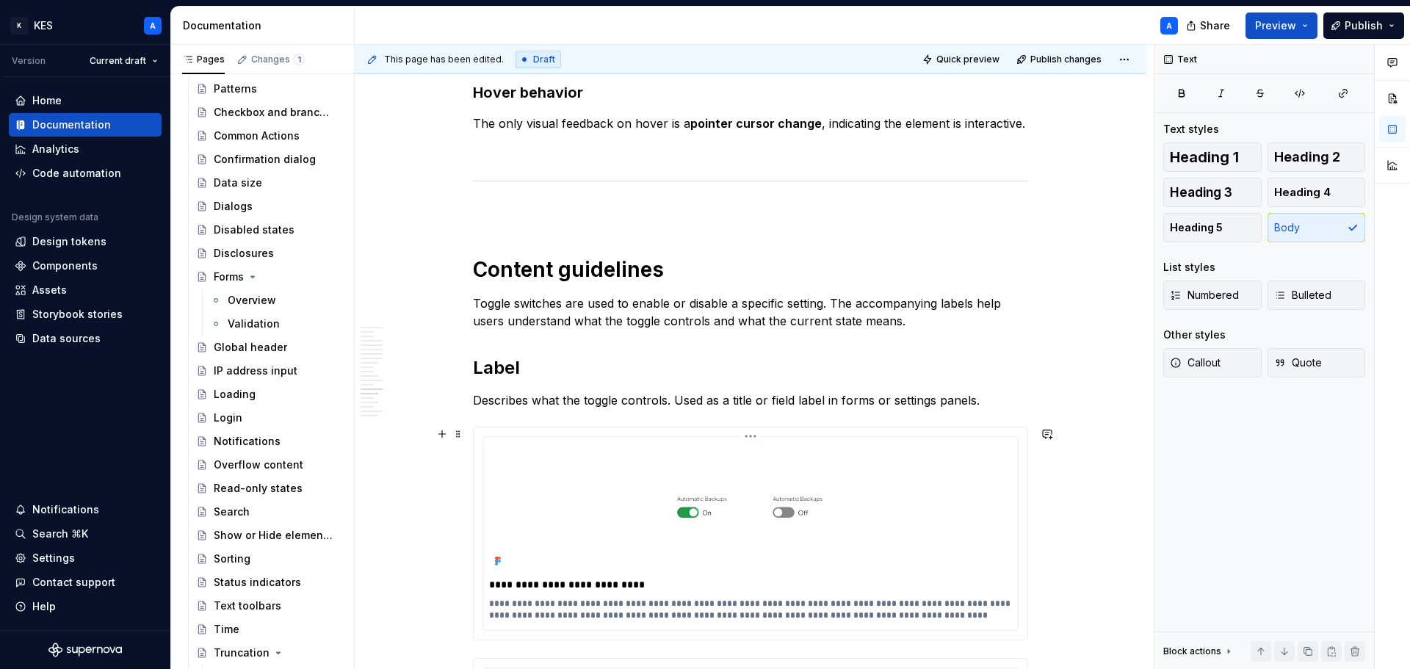
scroll to position [5344, 0]
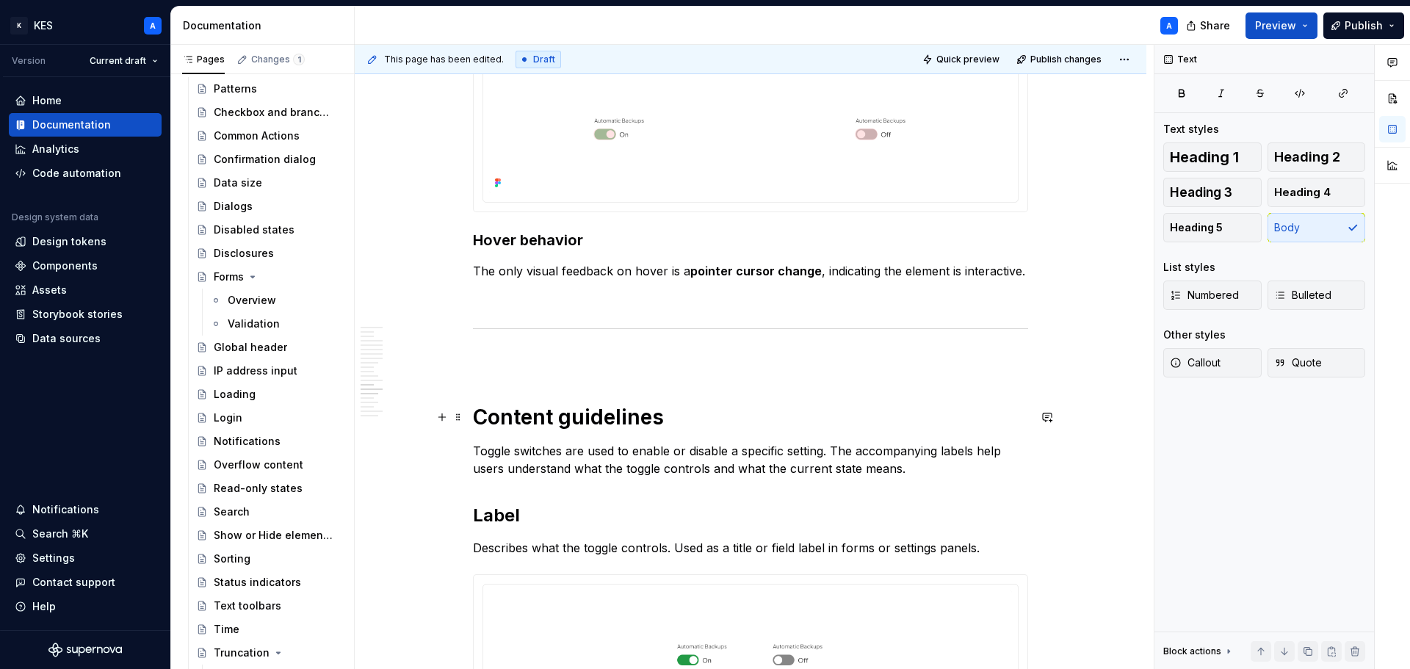
click at [592, 420] on h1 "Content guidelines" at bounding box center [750, 417] width 555 height 26
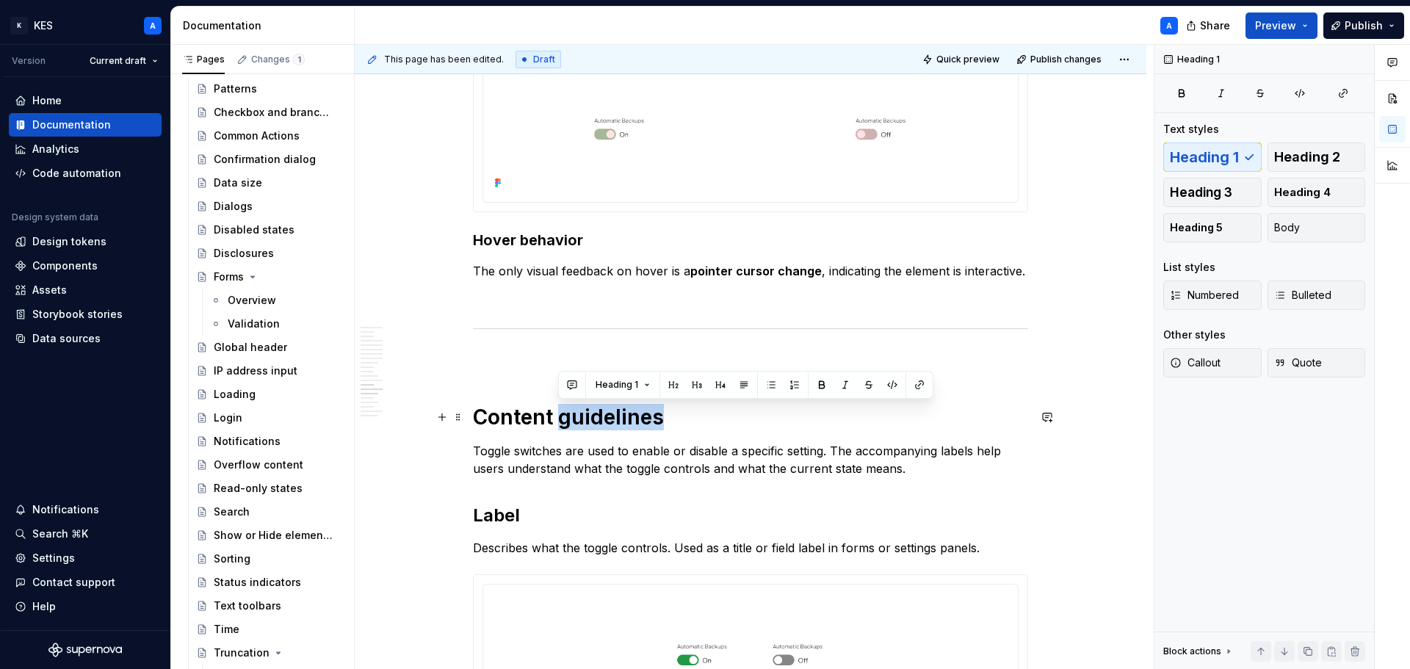
click at [592, 420] on h1 "Content guidelines" at bounding box center [750, 417] width 555 height 26
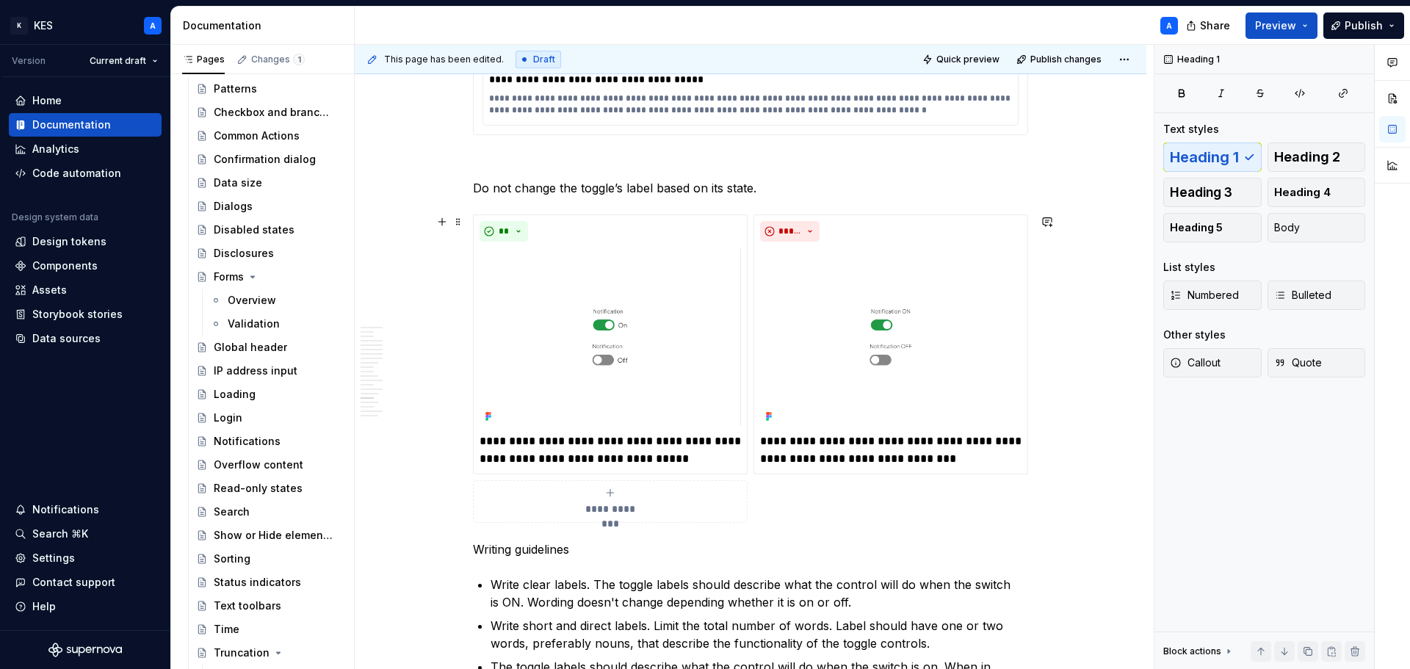
scroll to position [6372, 0]
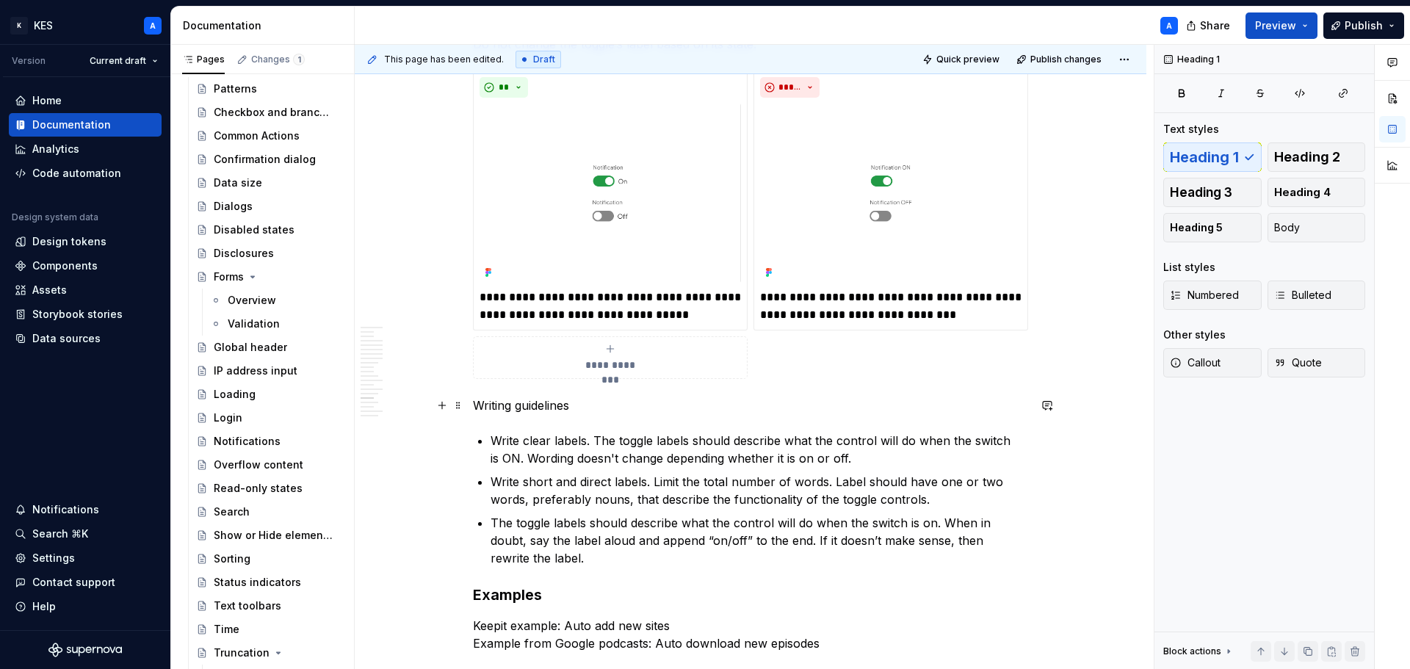
click at [517, 406] on p "Writing guidelines" at bounding box center [750, 406] width 555 height 18
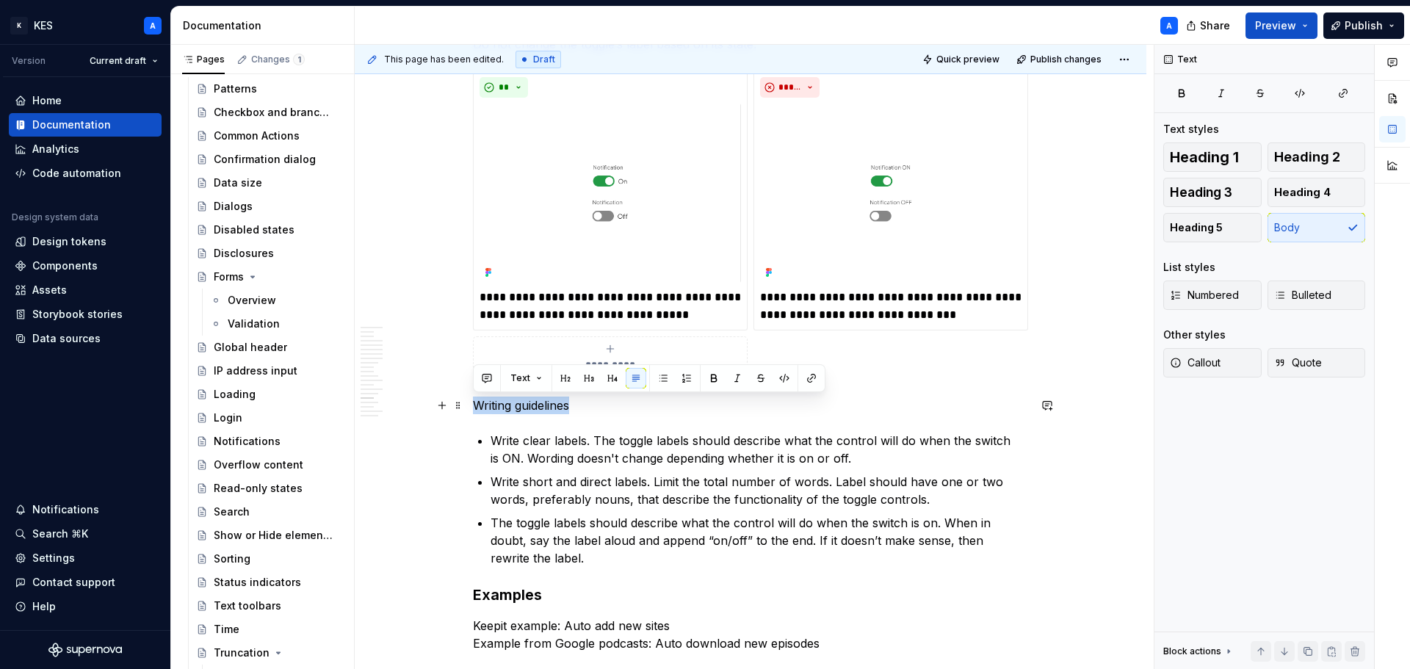
click at [517, 406] on p "Writing guidelines" at bounding box center [750, 406] width 555 height 18
click at [533, 377] on button "Text" at bounding box center [526, 378] width 45 height 21
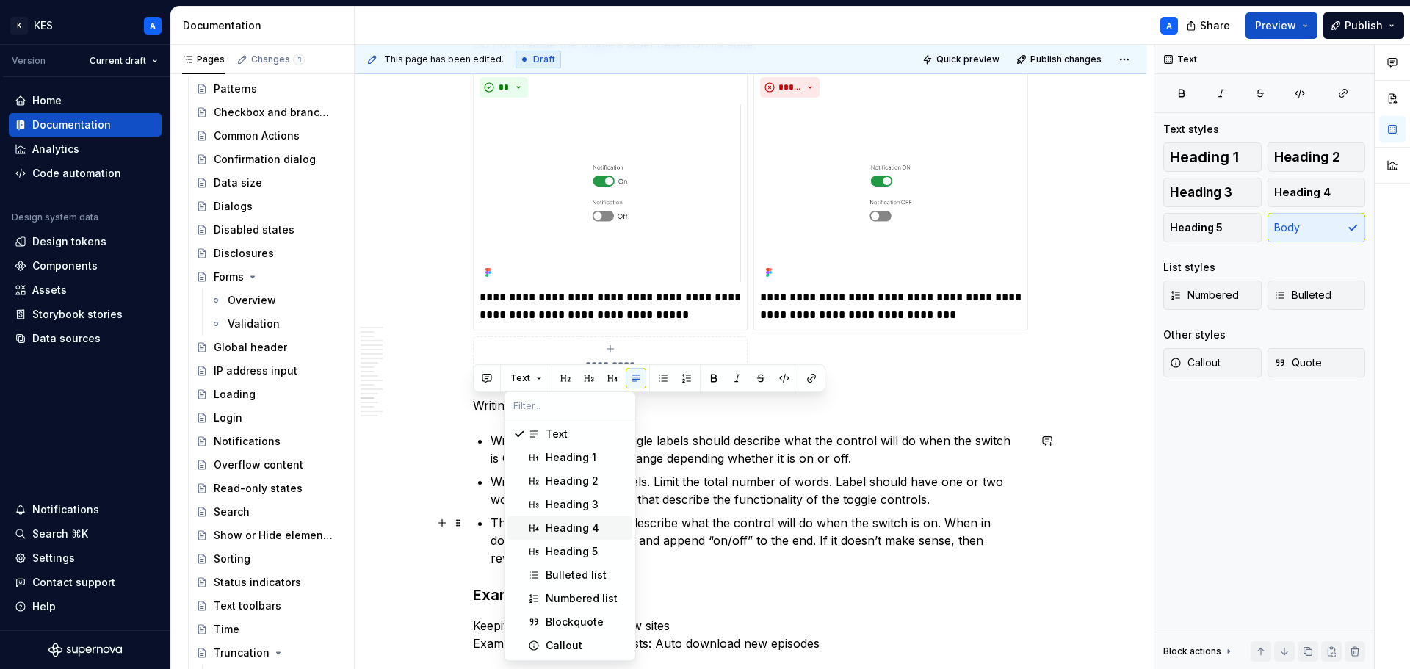
click at [574, 527] on div "Heading 4" at bounding box center [573, 528] width 54 height 15
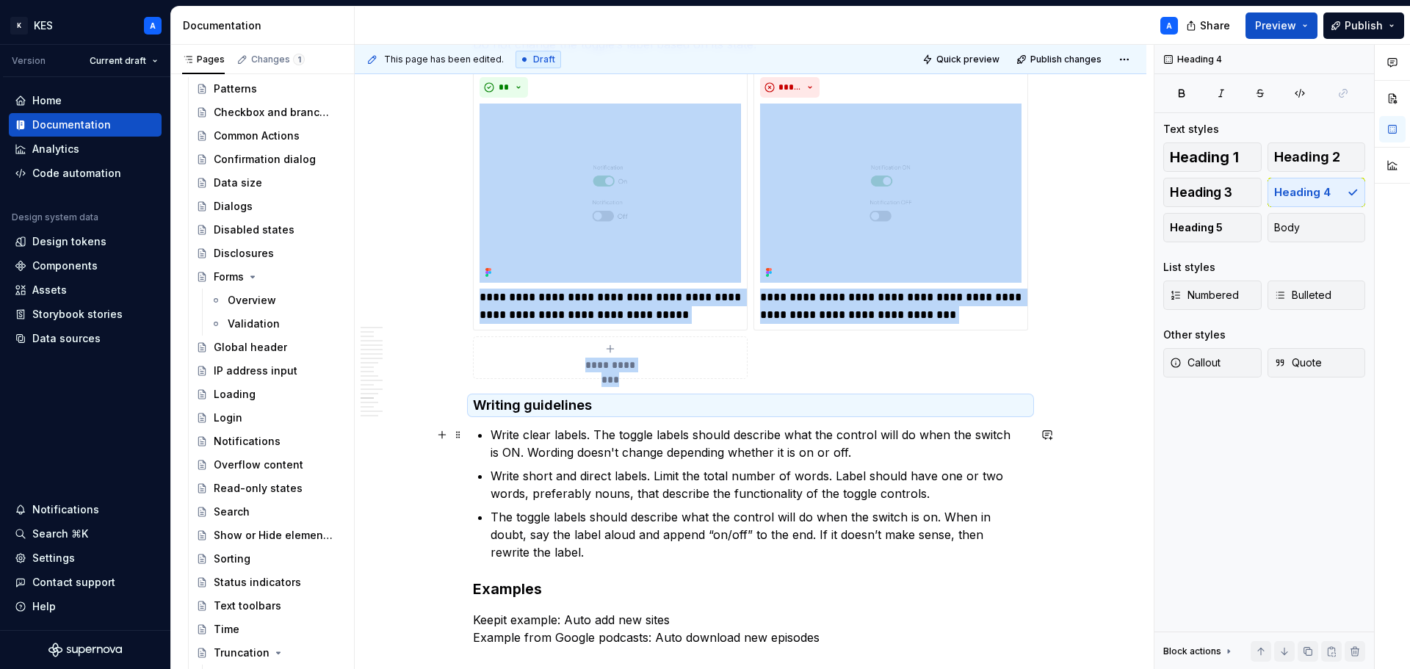
click at [722, 435] on p "Write clear labels. The toggle labels should describe what the control will do …" at bounding box center [760, 443] width 538 height 35
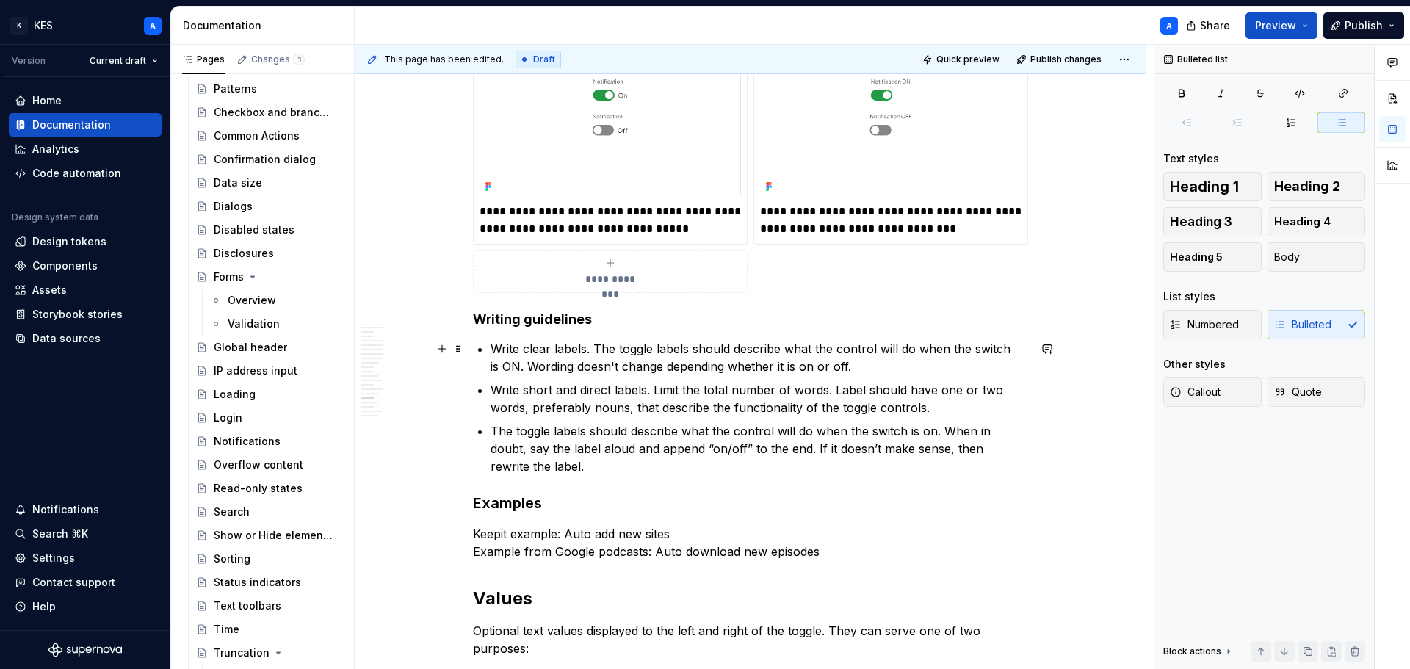
scroll to position [6592, 0]
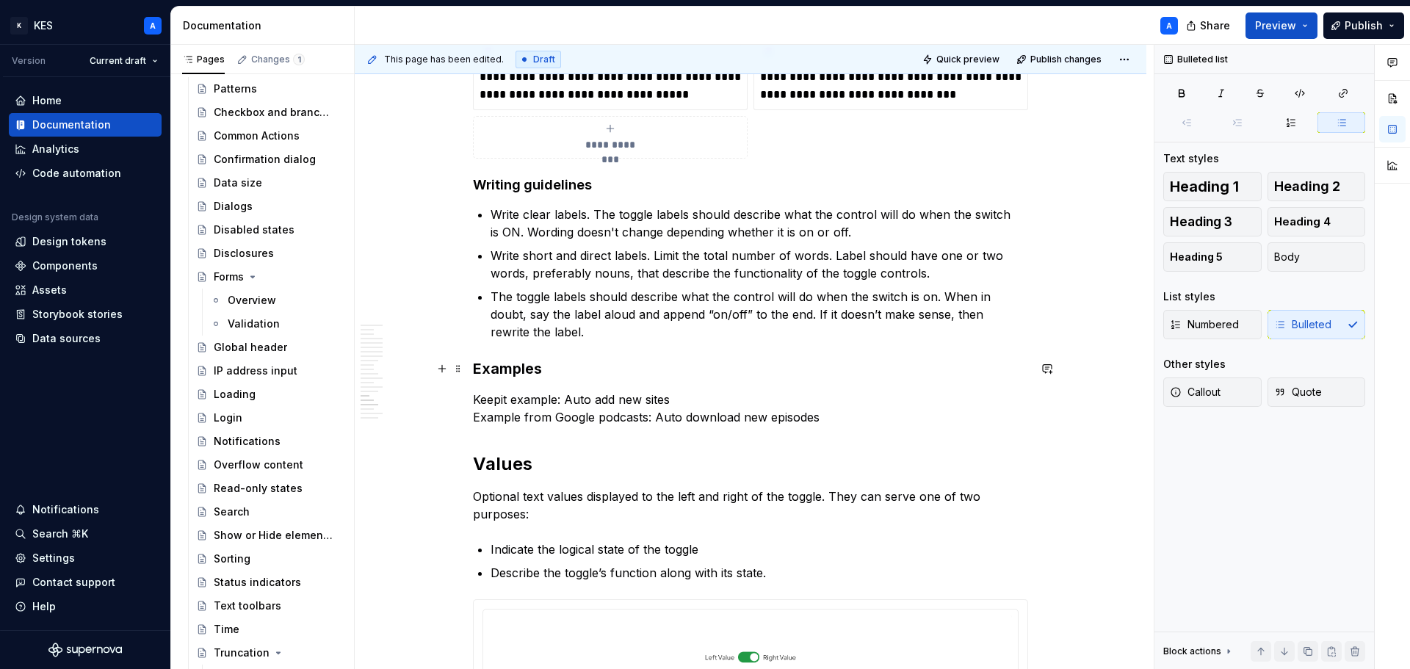
click at [519, 373] on h3 "Examples" at bounding box center [750, 368] width 555 height 21
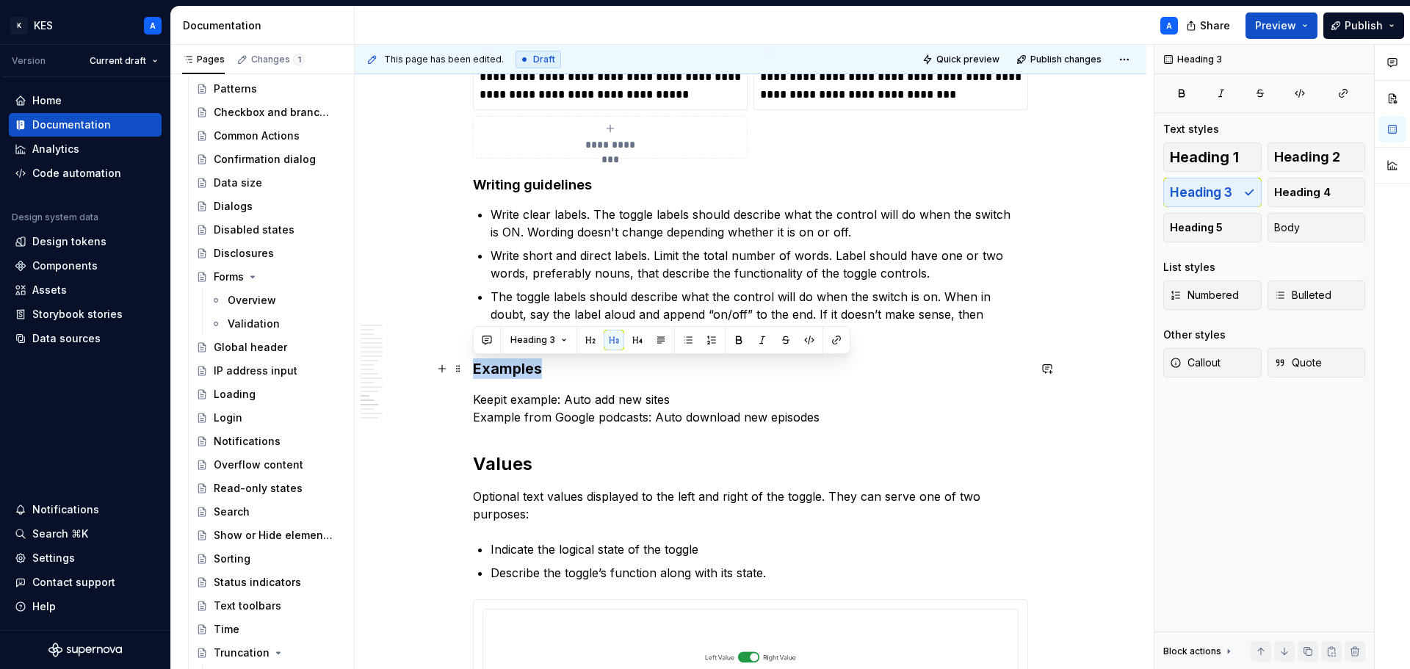
click at [519, 373] on h3 "Examples" at bounding box center [750, 368] width 555 height 21
click at [560, 336] on button "Heading 3" at bounding box center [539, 340] width 70 height 21
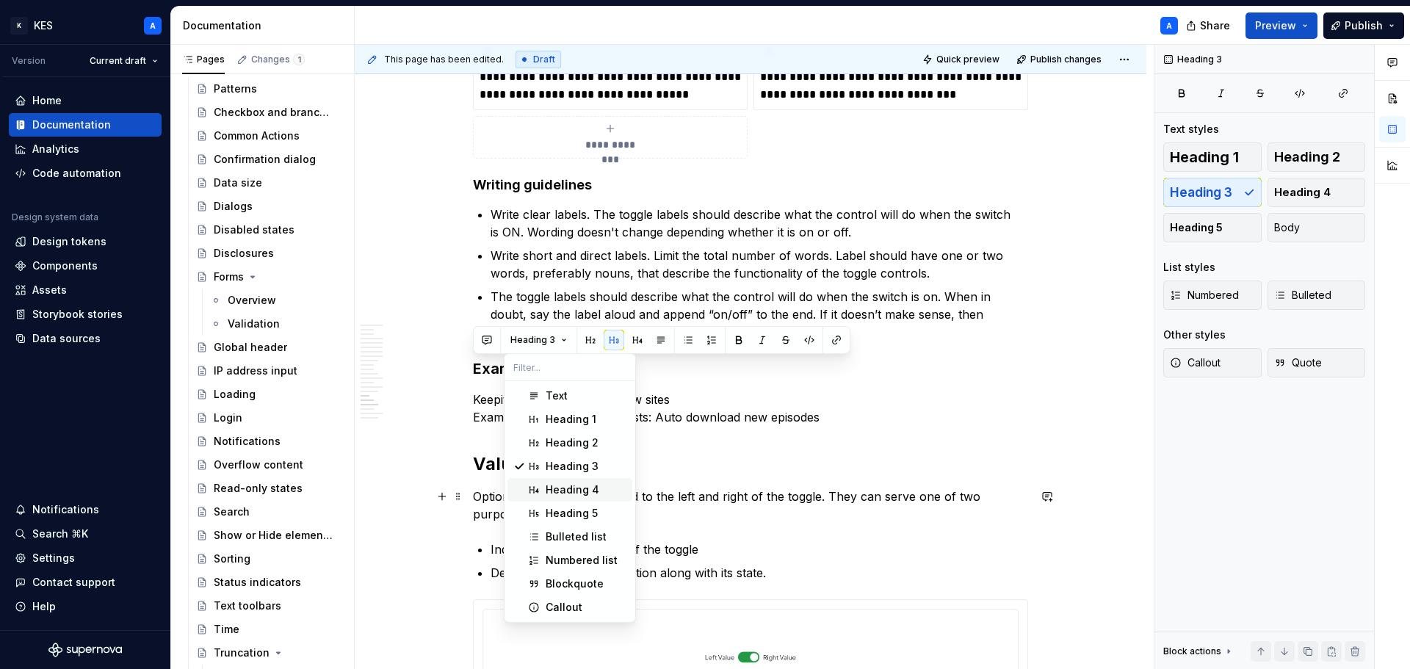
click at [566, 489] on div "Heading 4" at bounding box center [573, 490] width 54 height 15
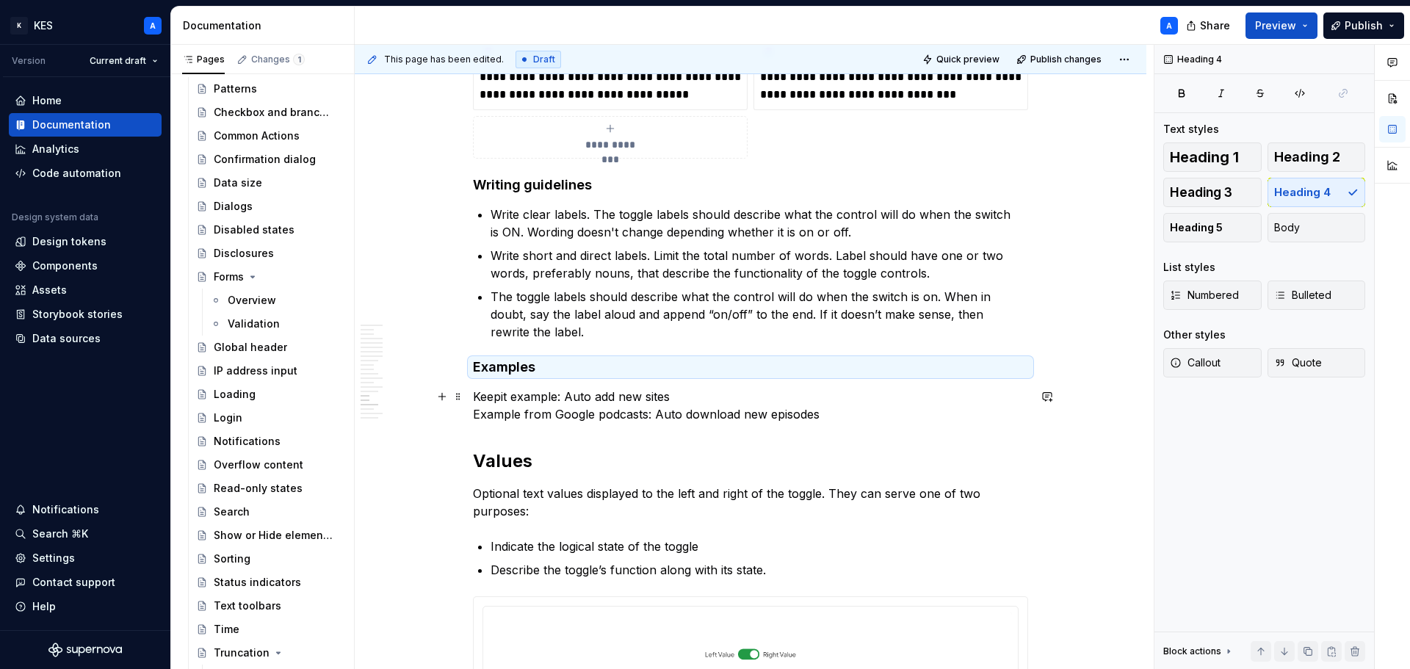
click at [773, 408] on p "Keepit example: Auto add new sites Example from Google podcasts: Auto download …" at bounding box center [750, 405] width 555 height 35
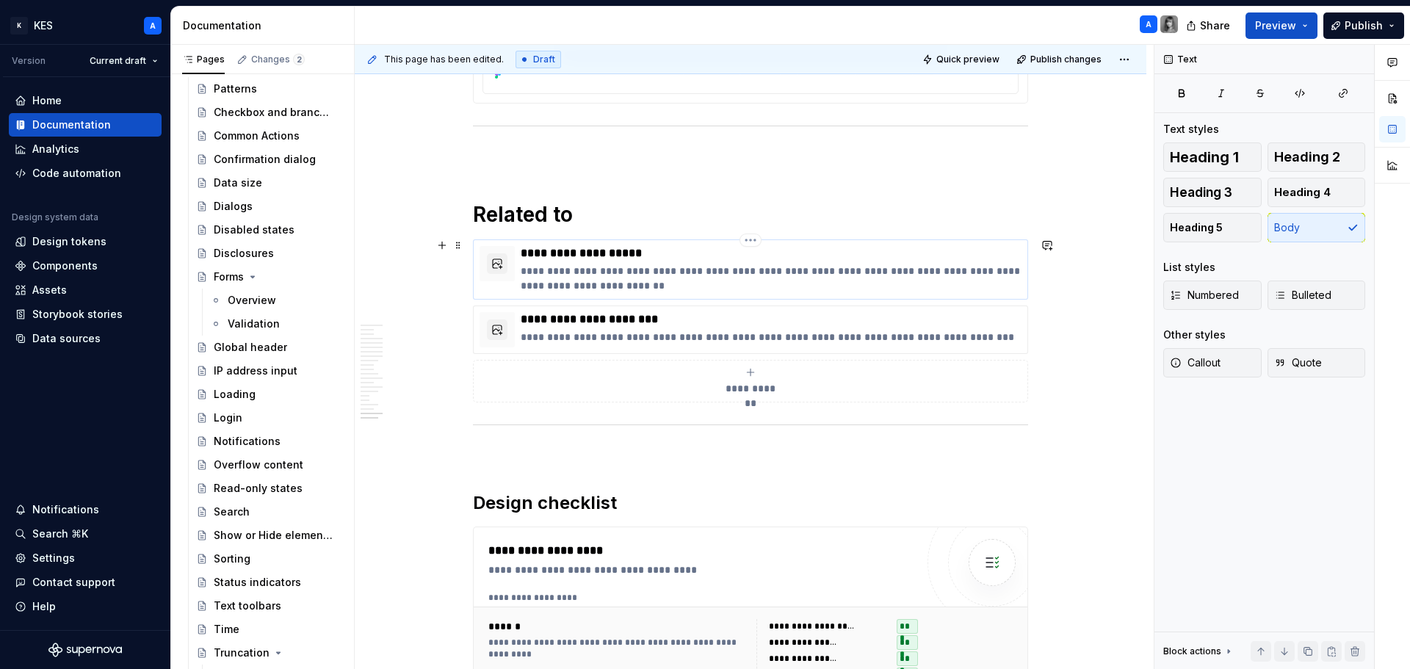
scroll to position [7621, 0]
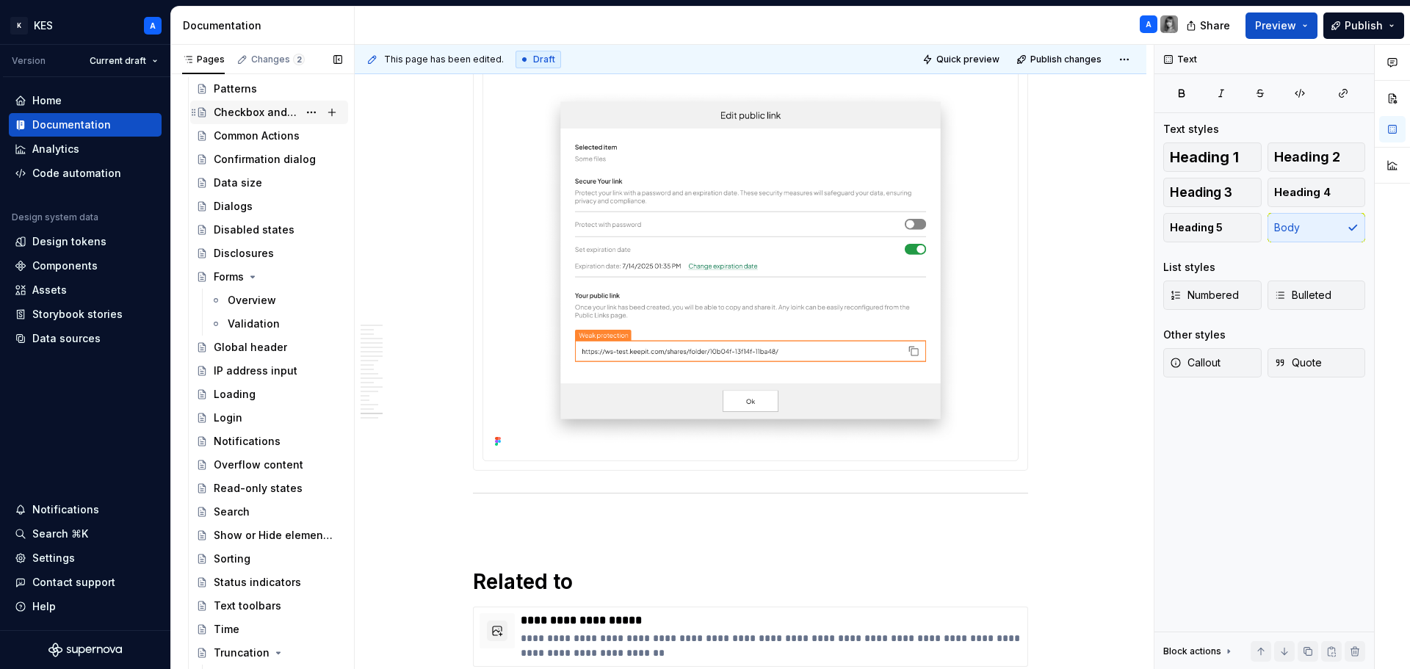
drag, startPoint x: 223, startPoint y: 168, endPoint x: 267, endPoint y: 102, distance: 79.0
click at [223, 167] on div "Confirmation dialog" at bounding box center [278, 159] width 129 height 15
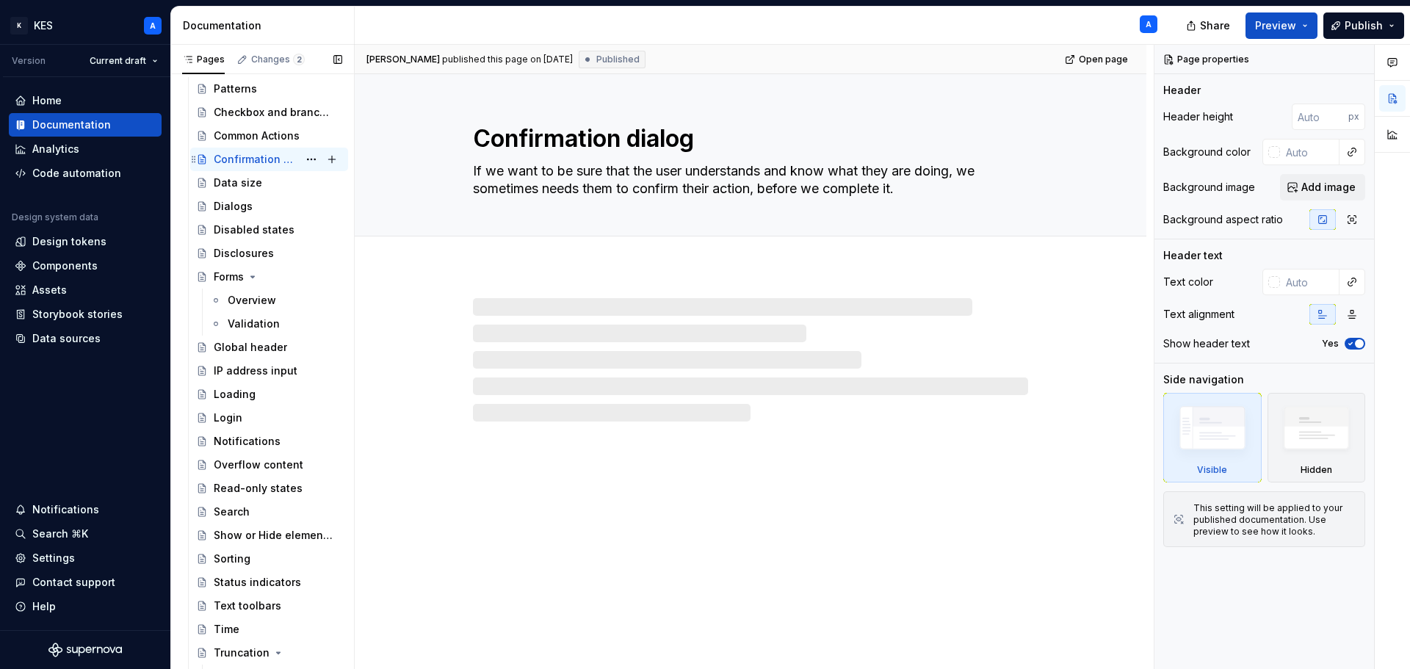
click at [233, 165] on div "Confirmation dialog" at bounding box center [256, 159] width 84 height 15
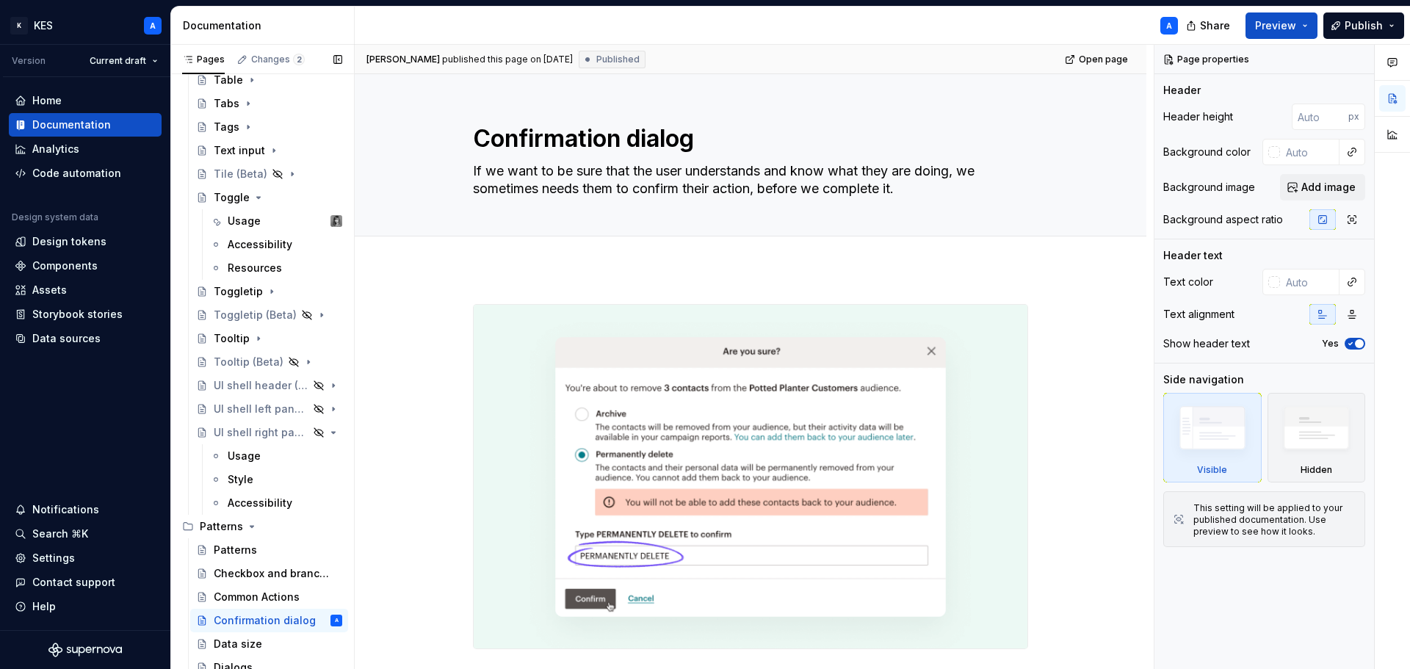
scroll to position [2624, 0]
click at [228, 192] on div "Toggle" at bounding box center [232, 196] width 36 height 15
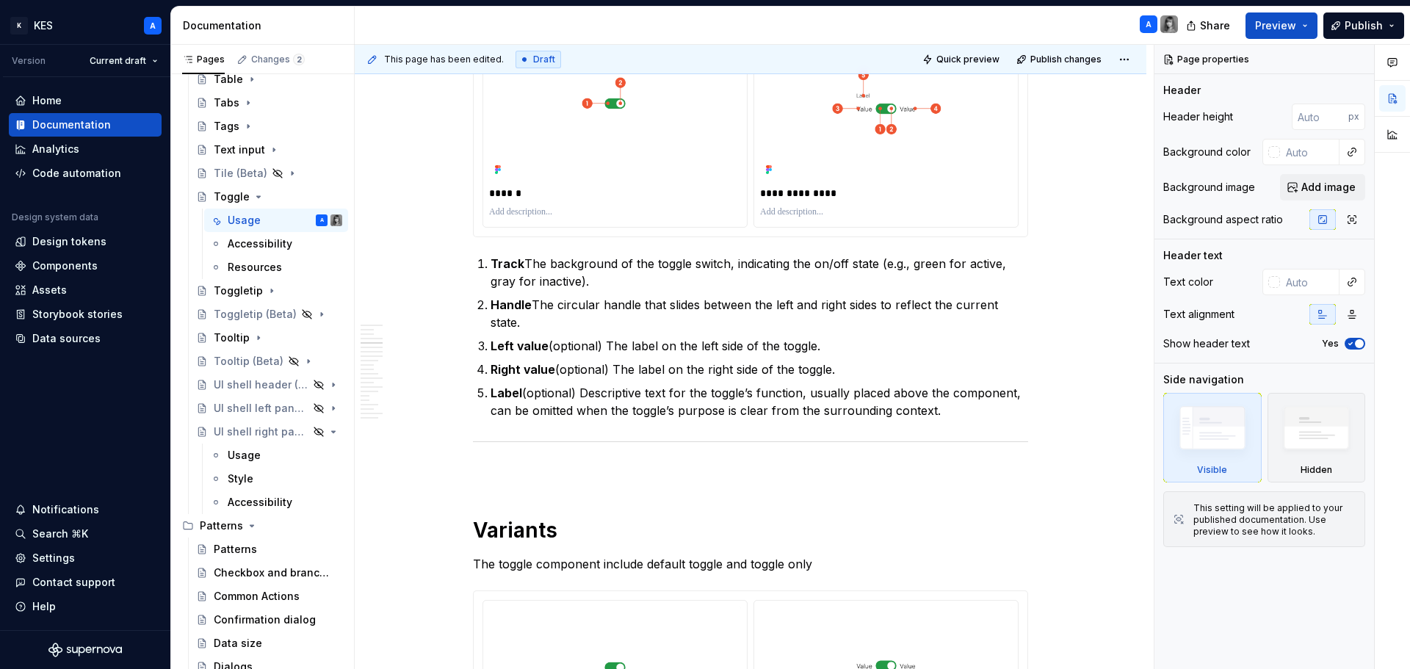
scroll to position [1175, 0]
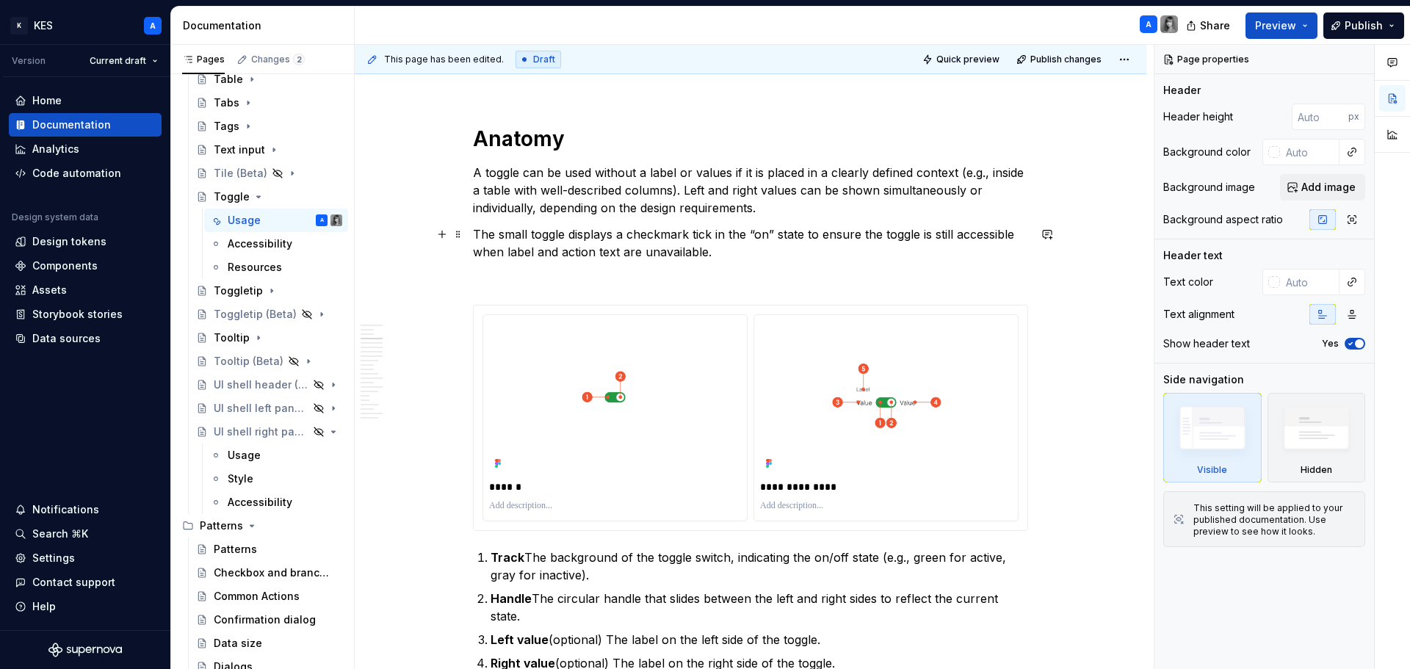
click at [499, 238] on p "The small toggle displays a checkmark tick in the “on” state to ensure the togg…" at bounding box center [750, 242] width 555 height 35
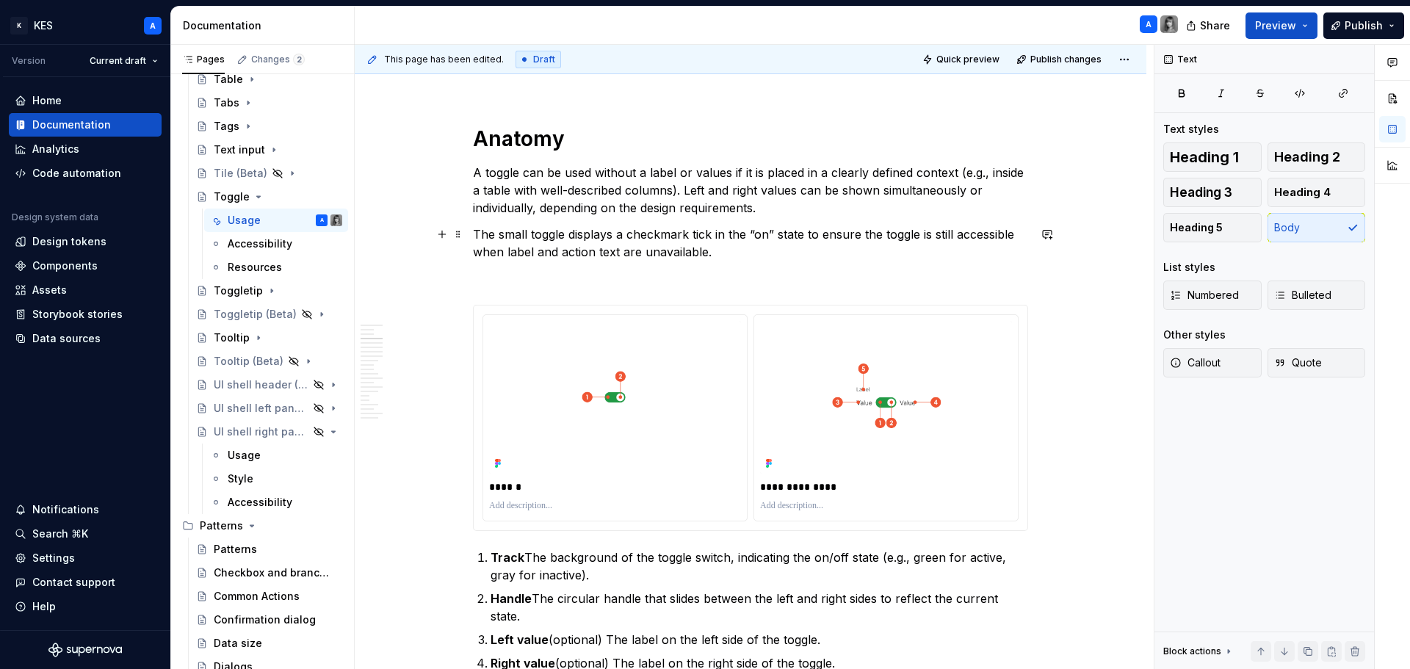
type textarea "*"
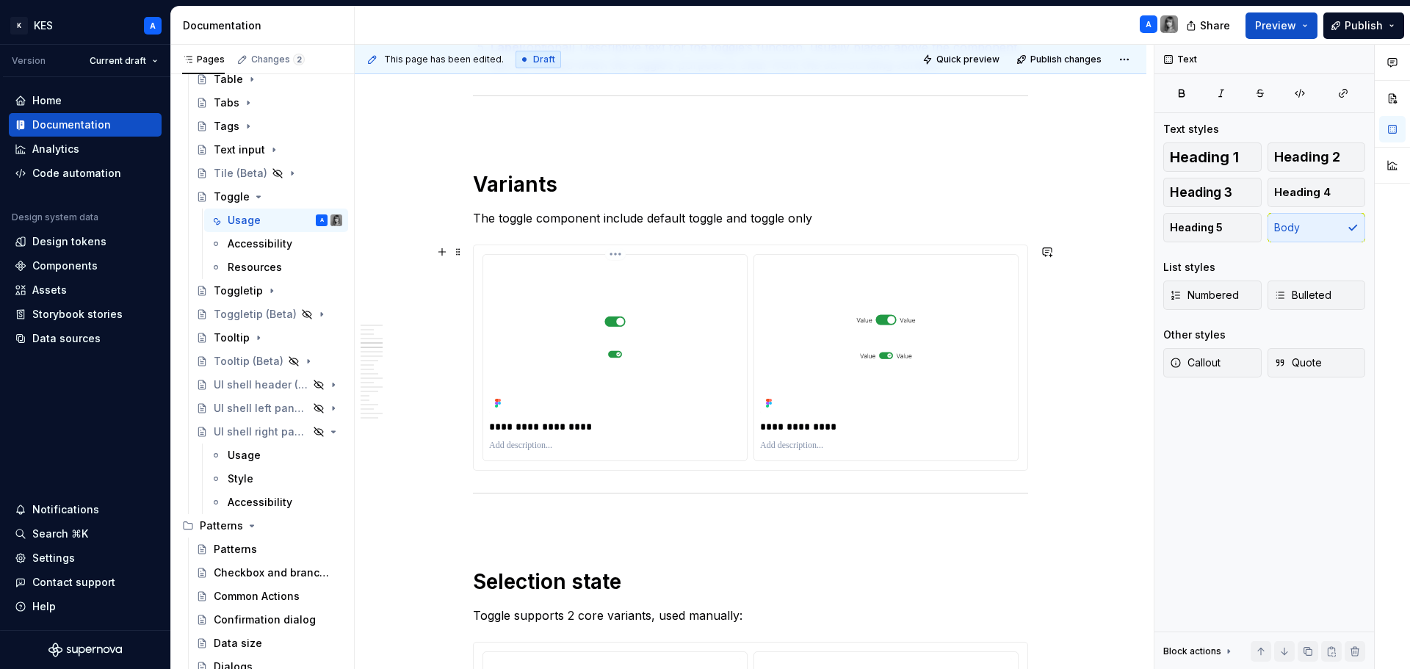
scroll to position [1835, 0]
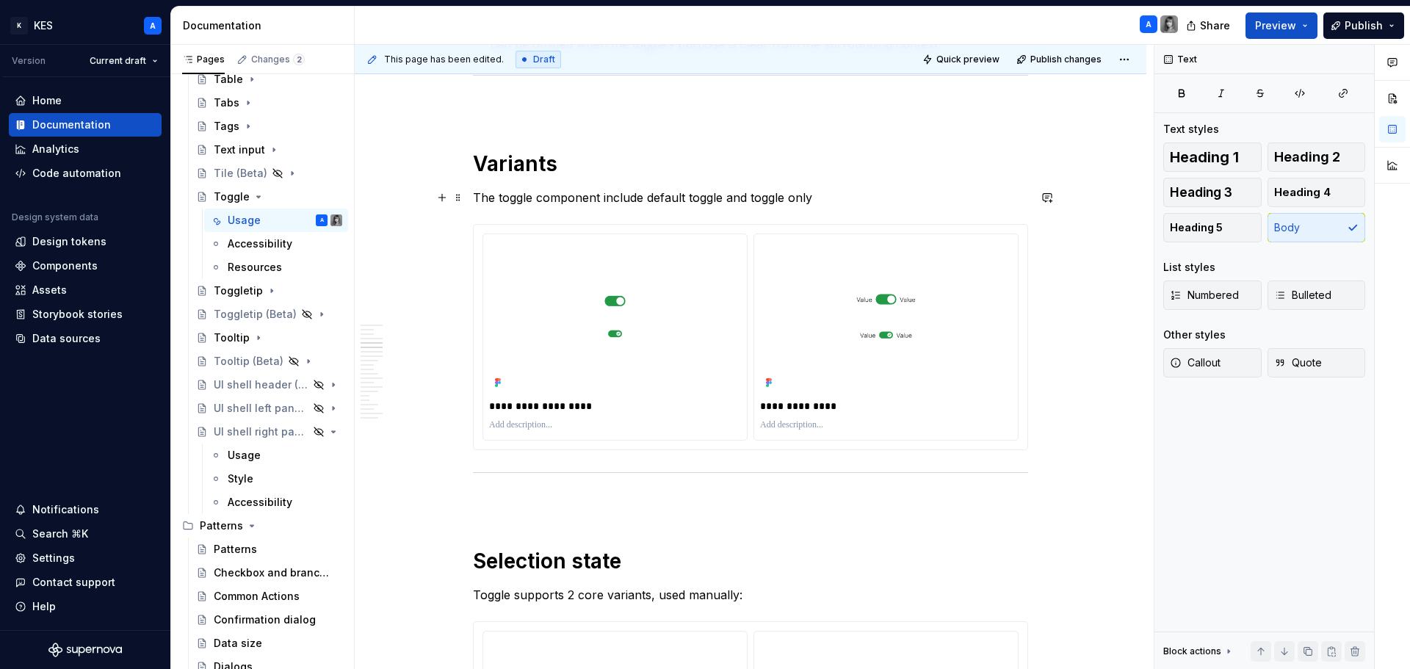
click at [668, 201] on p "The toggle component include default toggle and toggle only" at bounding box center [750, 198] width 555 height 18
click at [642, 198] on p "The toggle component include toggle and toggle only" at bounding box center [750, 198] width 555 height 18
click at [688, 198] on p "The toggle component includes toggle and toggle only" at bounding box center [750, 198] width 555 height 18
click at [842, 201] on p "The toggle component includes toggle (standalone) and toggle only" at bounding box center [750, 198] width 555 height 18
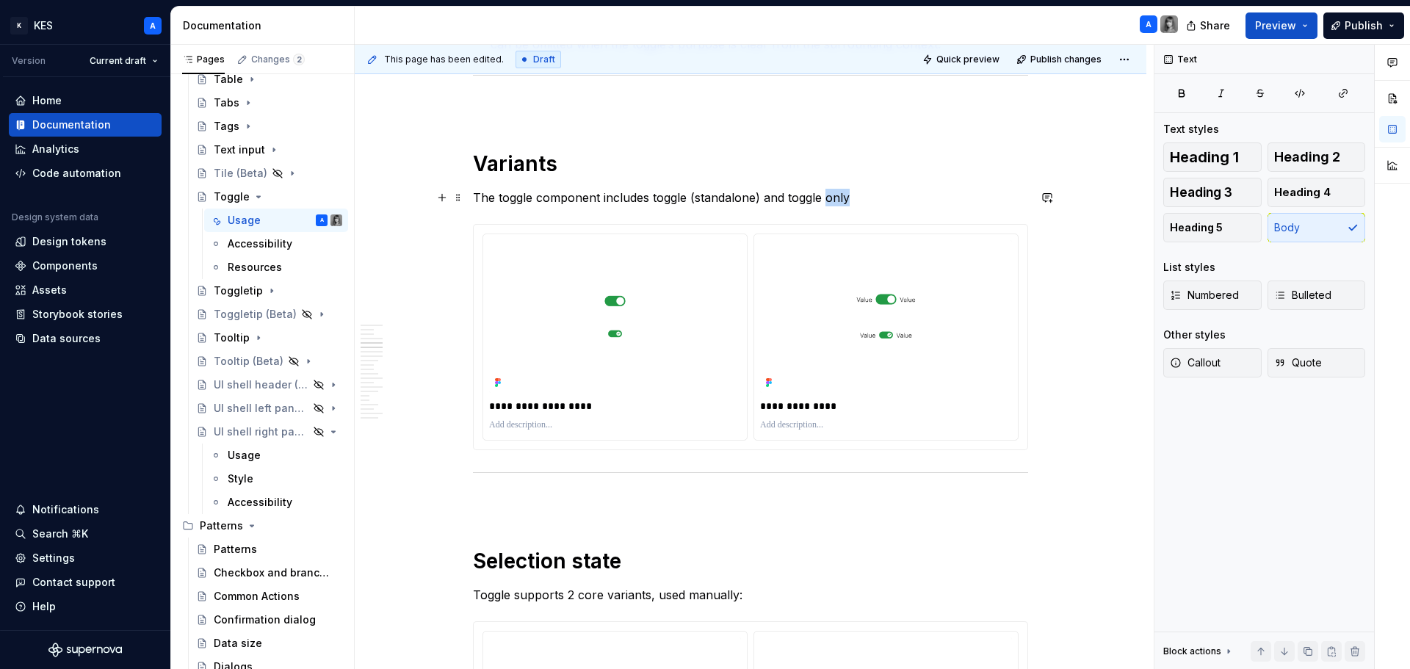
click at [842, 202] on p "The toggle component includes toggle (standalone) and toggle only" at bounding box center [750, 198] width 555 height 18
click at [842, 193] on p "The toggle component includes toggle (standalone) and toggle + valu" at bounding box center [750, 198] width 555 height 18
click at [842, 194] on p "The toggle component includes toggle (standalone) and toggle + valu" at bounding box center [750, 198] width 555 height 18
click at [836, 410] on p "**********" at bounding box center [886, 406] width 252 height 15
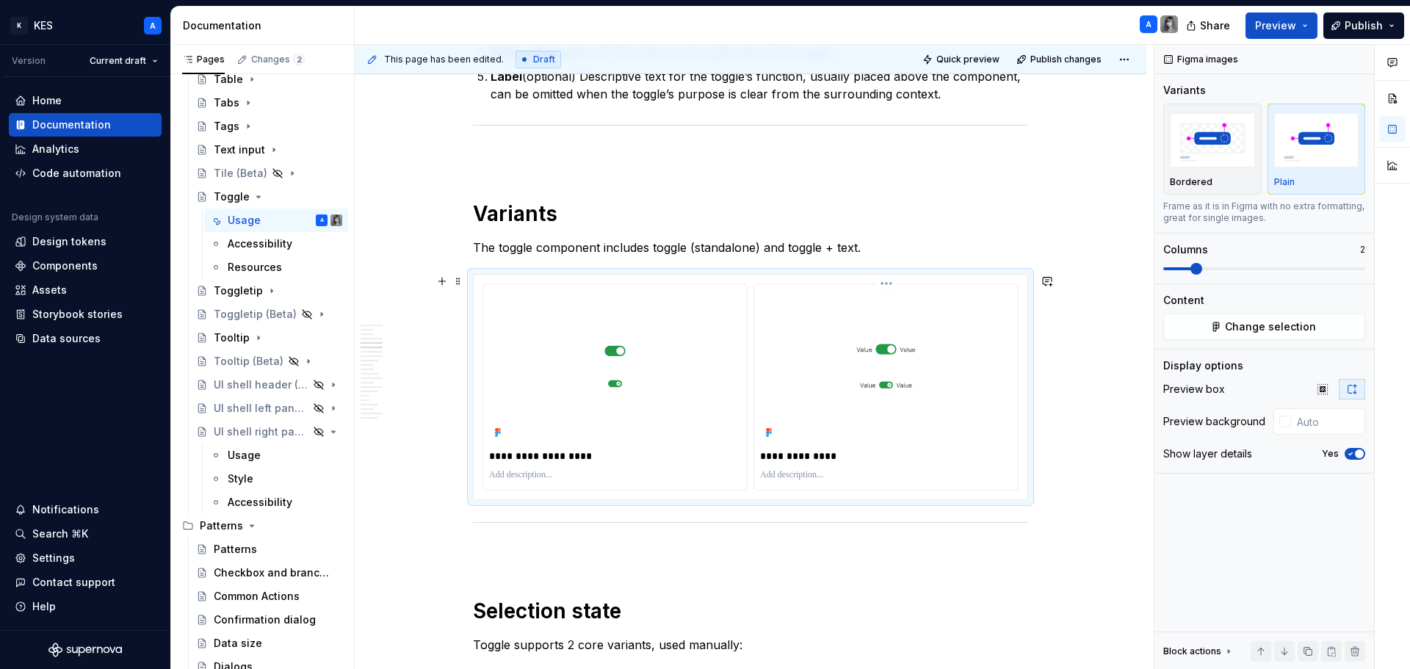
scroll to position [1762, 0]
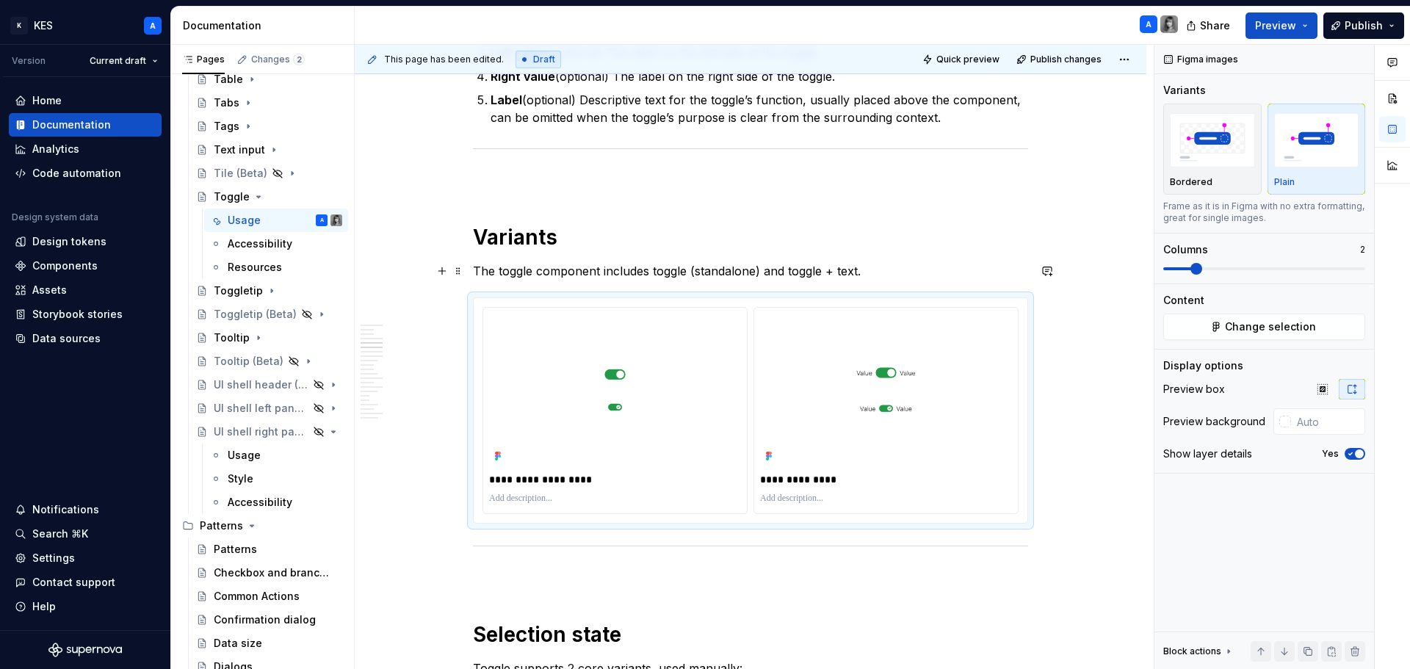
click at [847, 267] on p "The toggle component includes toggle (standalone) and toggle + text." at bounding box center [750, 271] width 555 height 18
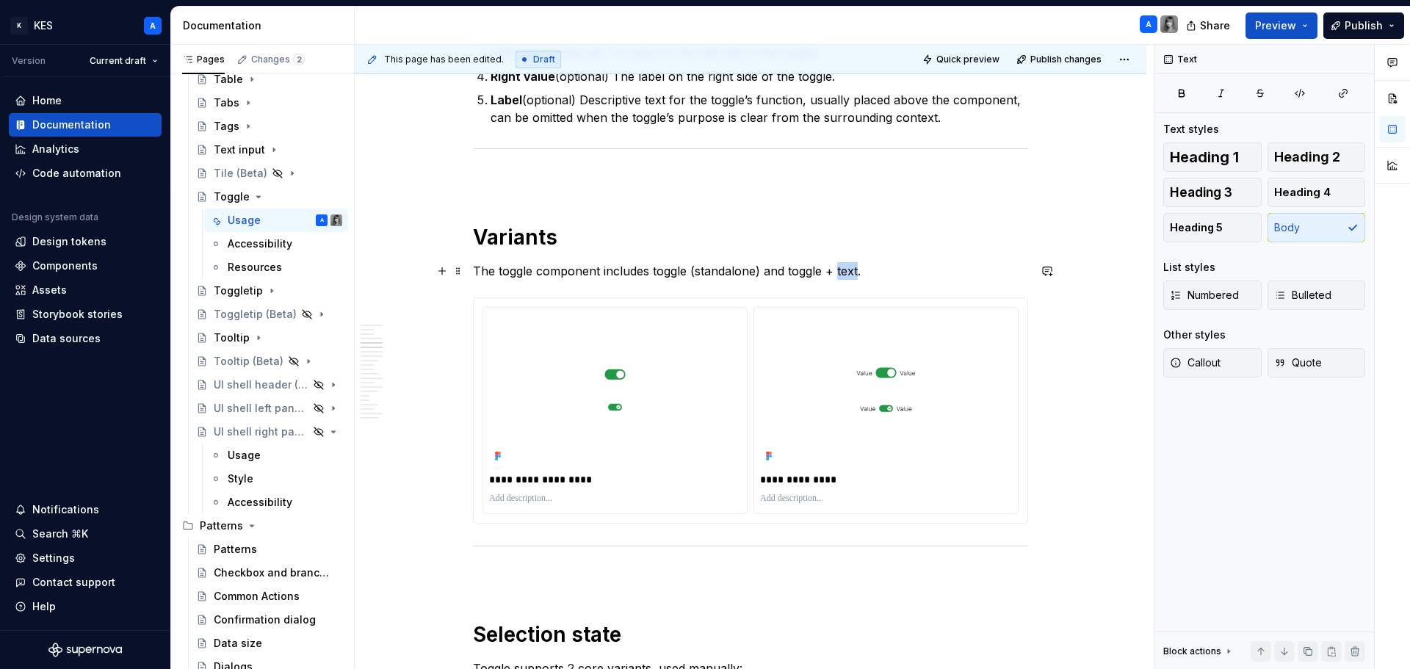
click at [847, 267] on p "The toggle component includes toggle (standalone) and toggle + text." at bounding box center [750, 271] width 555 height 18
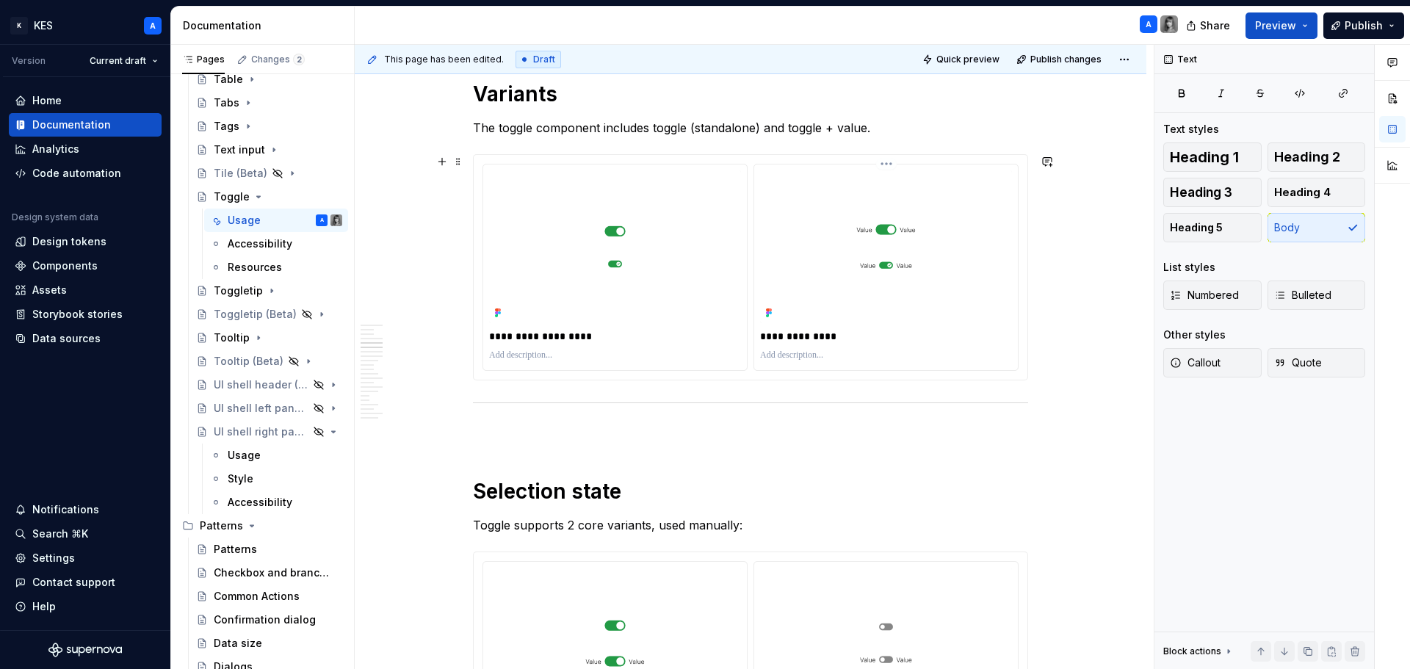
scroll to position [1909, 0]
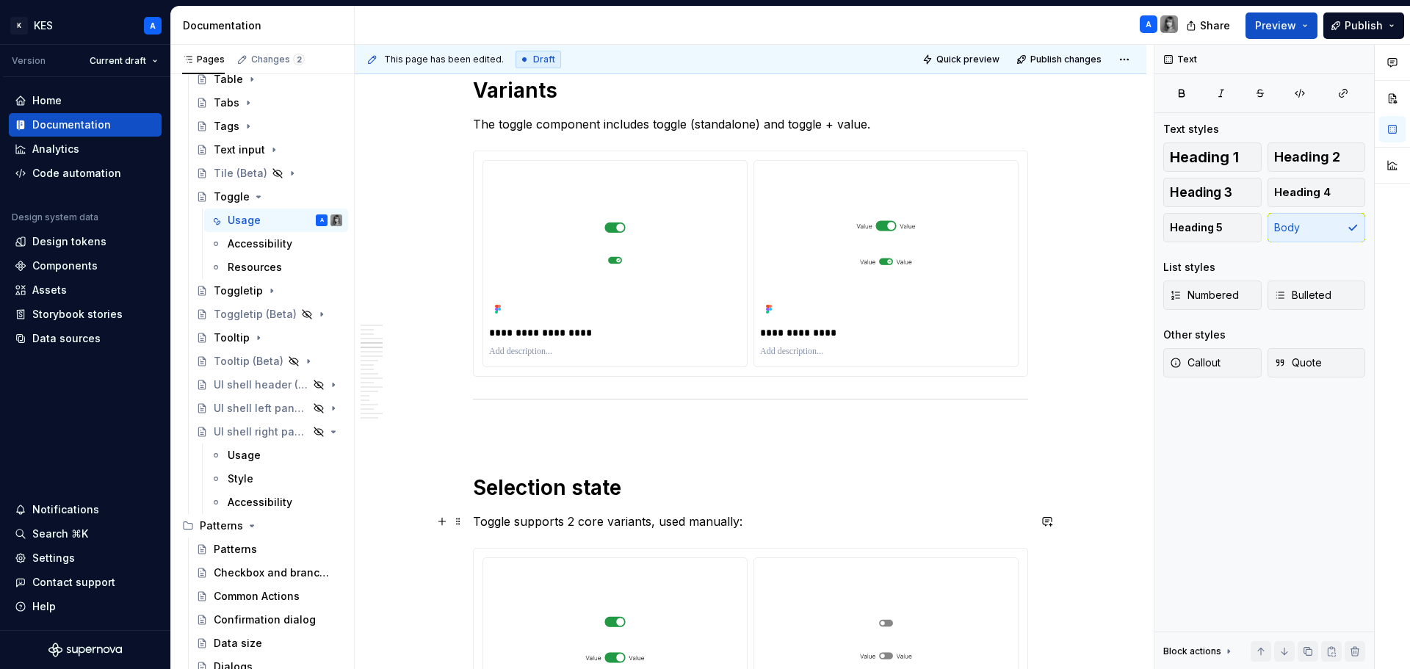
click at [483, 516] on p "Toggle supports 2 core variants, used manually:" at bounding box center [750, 522] width 555 height 18
click at [590, 519] on p "The toggle supports 2 core variants, used manually:" at bounding box center [750, 522] width 555 height 18
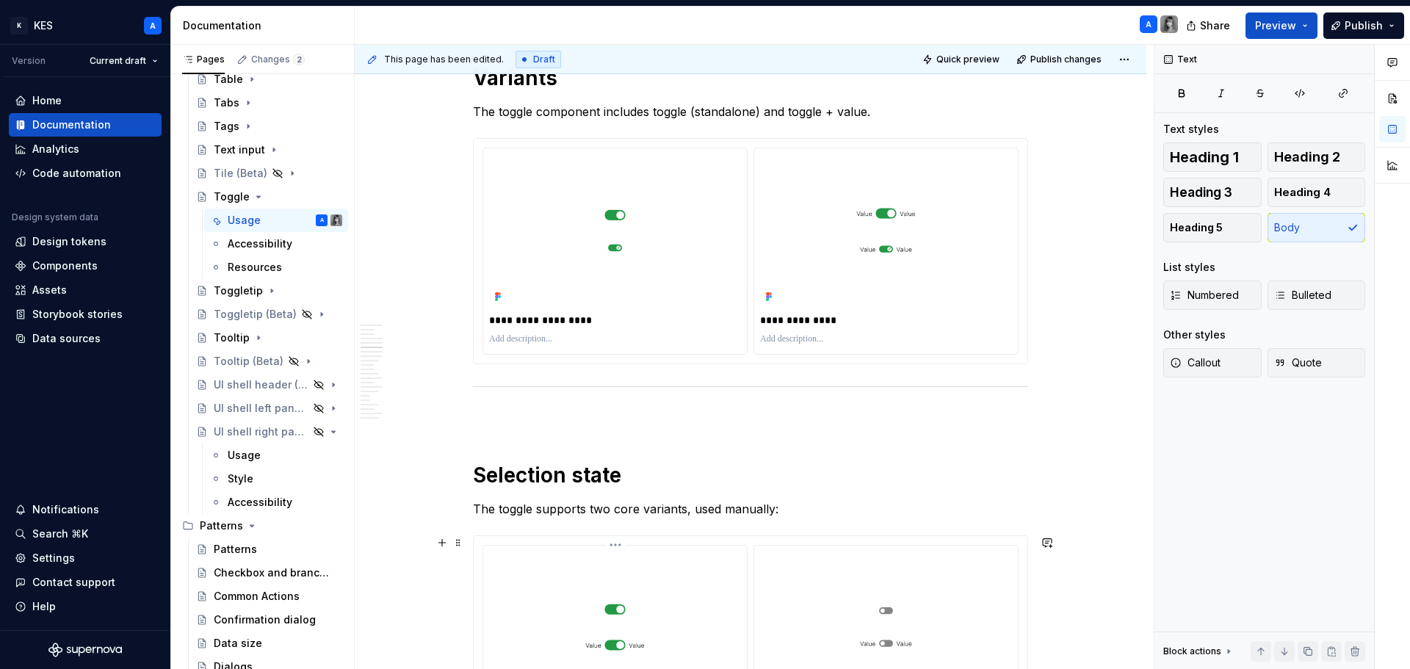
scroll to position [1982, 0]
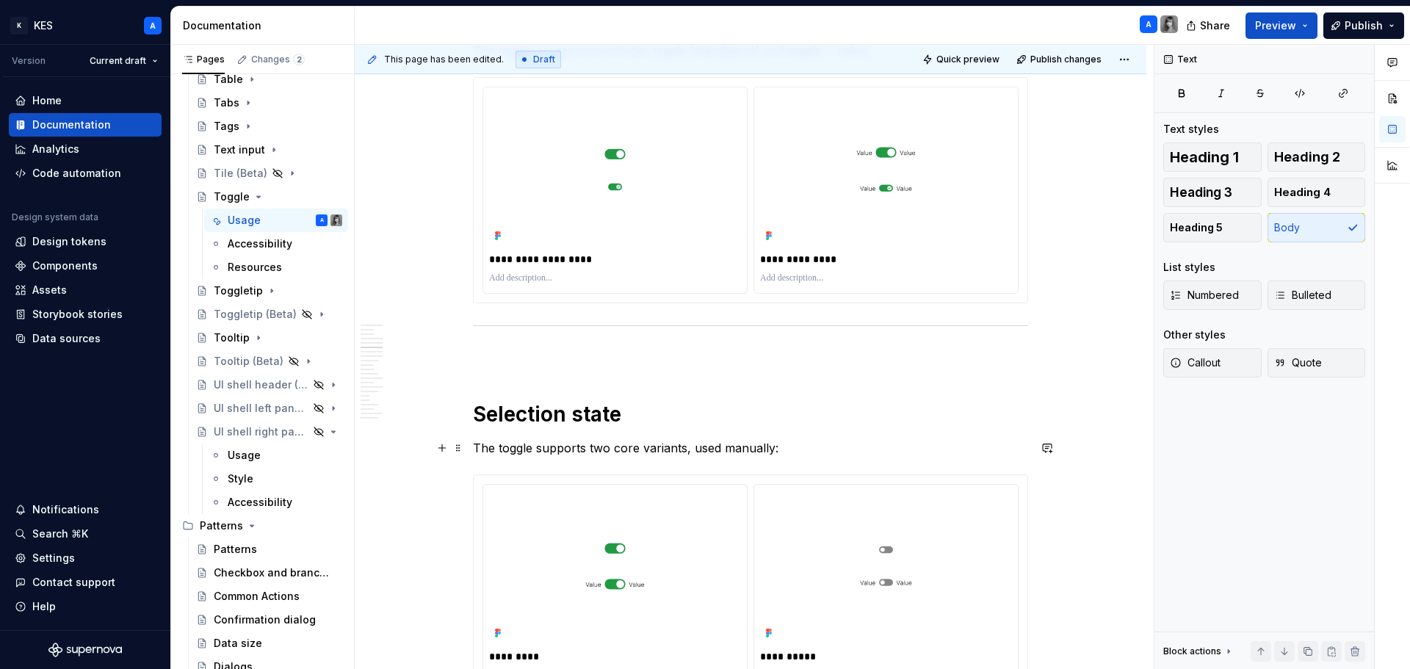
click at [654, 451] on p "The toggle supports two core variants, used manually:" at bounding box center [750, 448] width 555 height 18
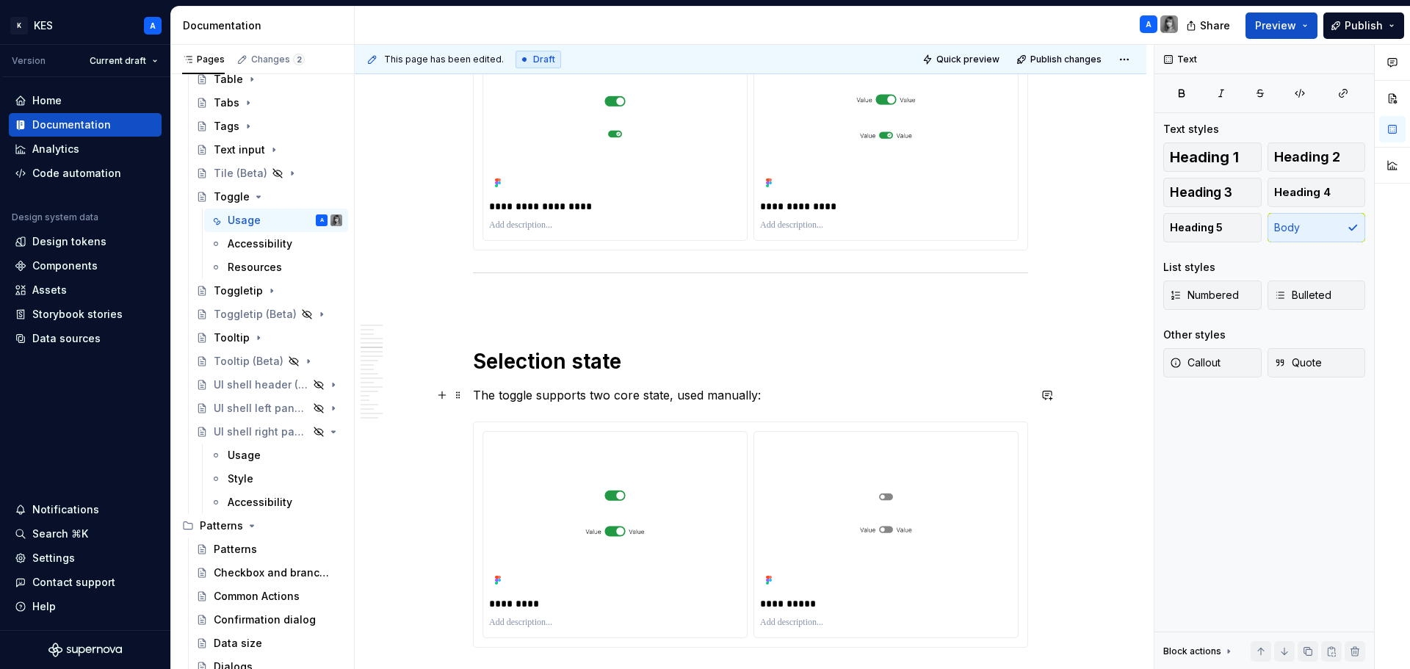
scroll to position [2056, 0]
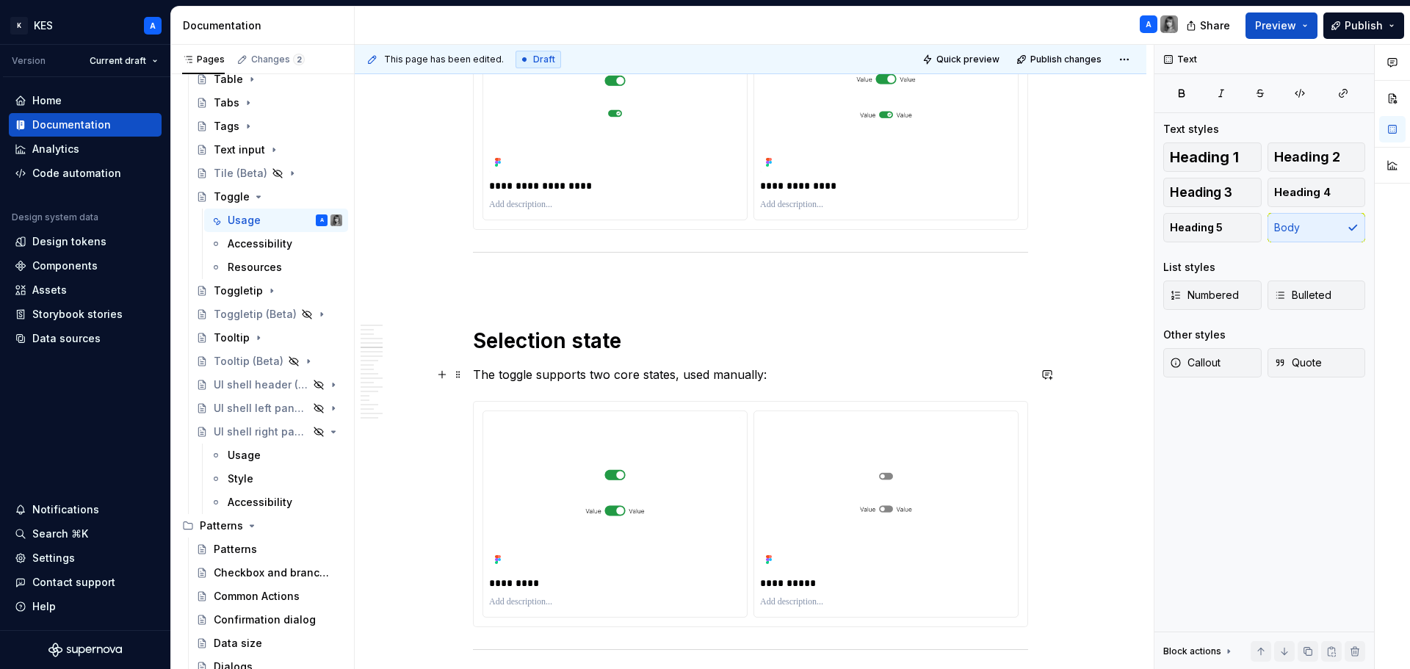
click at [630, 372] on p "The toggle supports two core states, used manually:" at bounding box center [750, 375] width 555 height 18
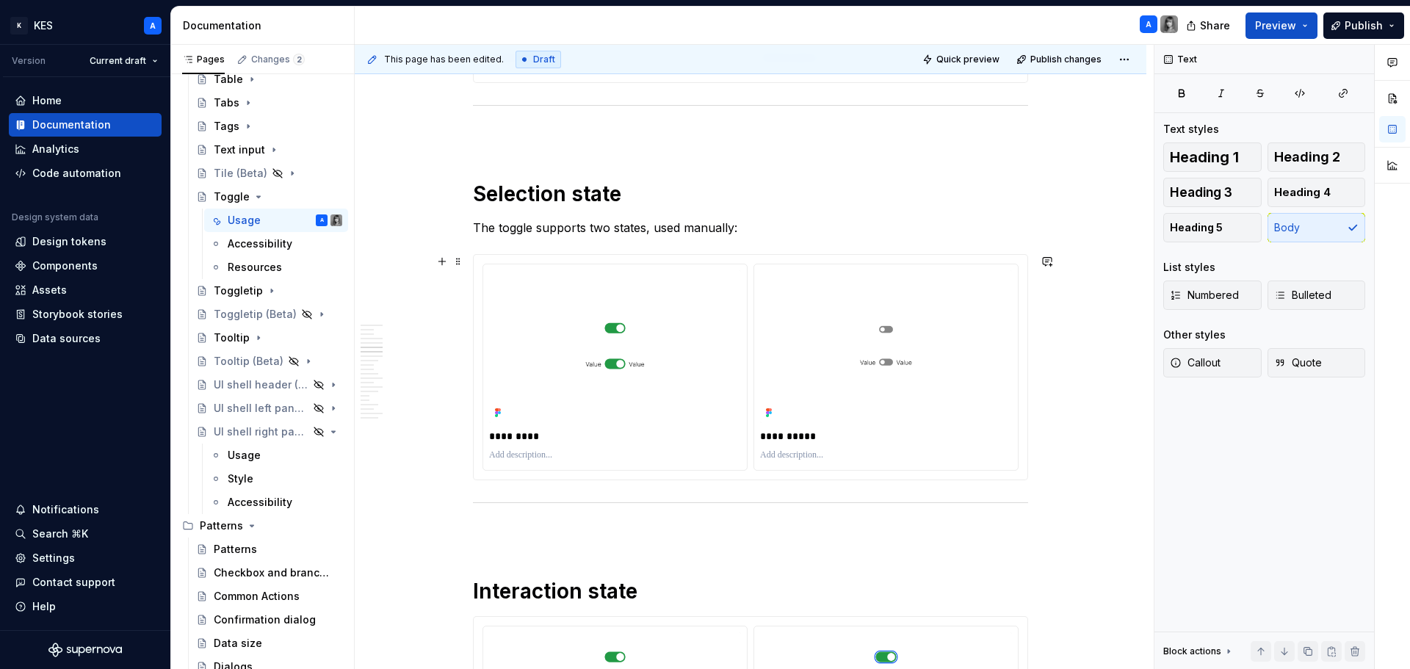
scroll to position [2129, 0]
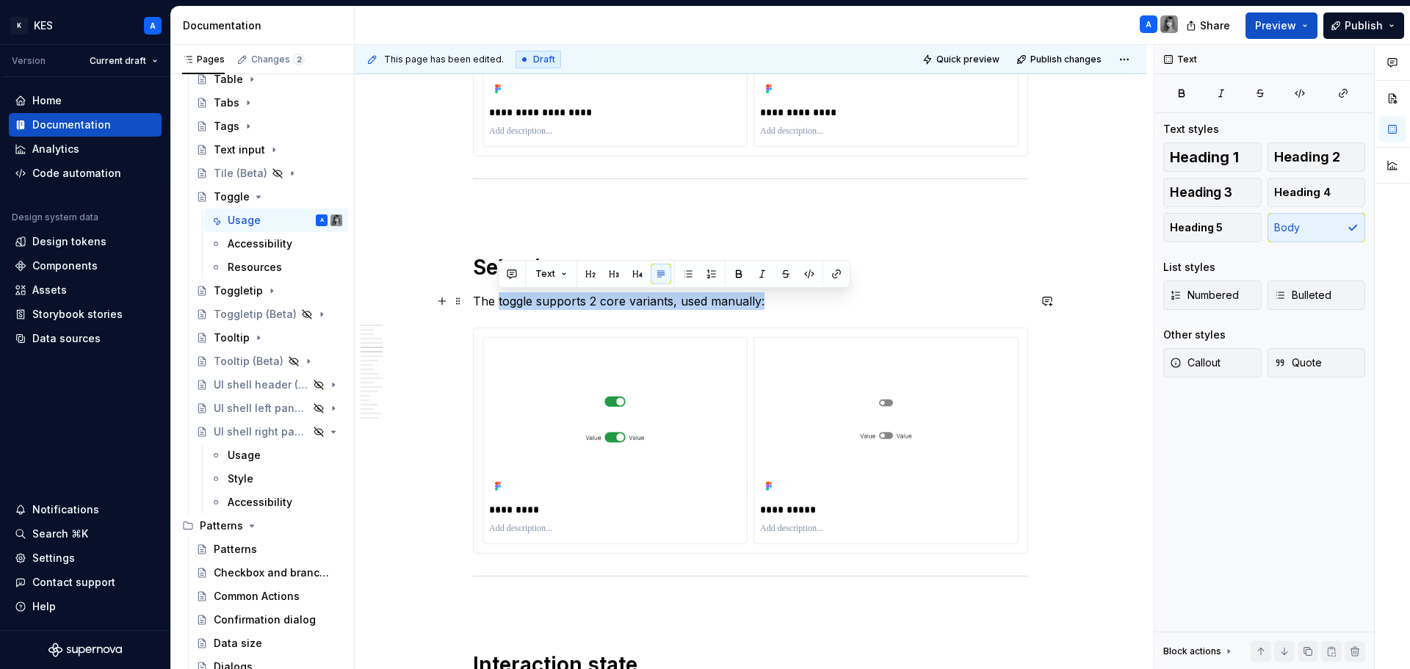
drag, startPoint x: 779, startPoint y: 300, endPoint x: 499, endPoint y: 302, distance: 279.8
click at [499, 302] on p "The toggle supports 2 core variants, used manually:" at bounding box center [750, 301] width 555 height 18
copy p "toggle supports 2 core variants, used manually:"
click at [723, 306] on p "The toggle supports 2 core variants, used manually:" at bounding box center [750, 301] width 555 height 18
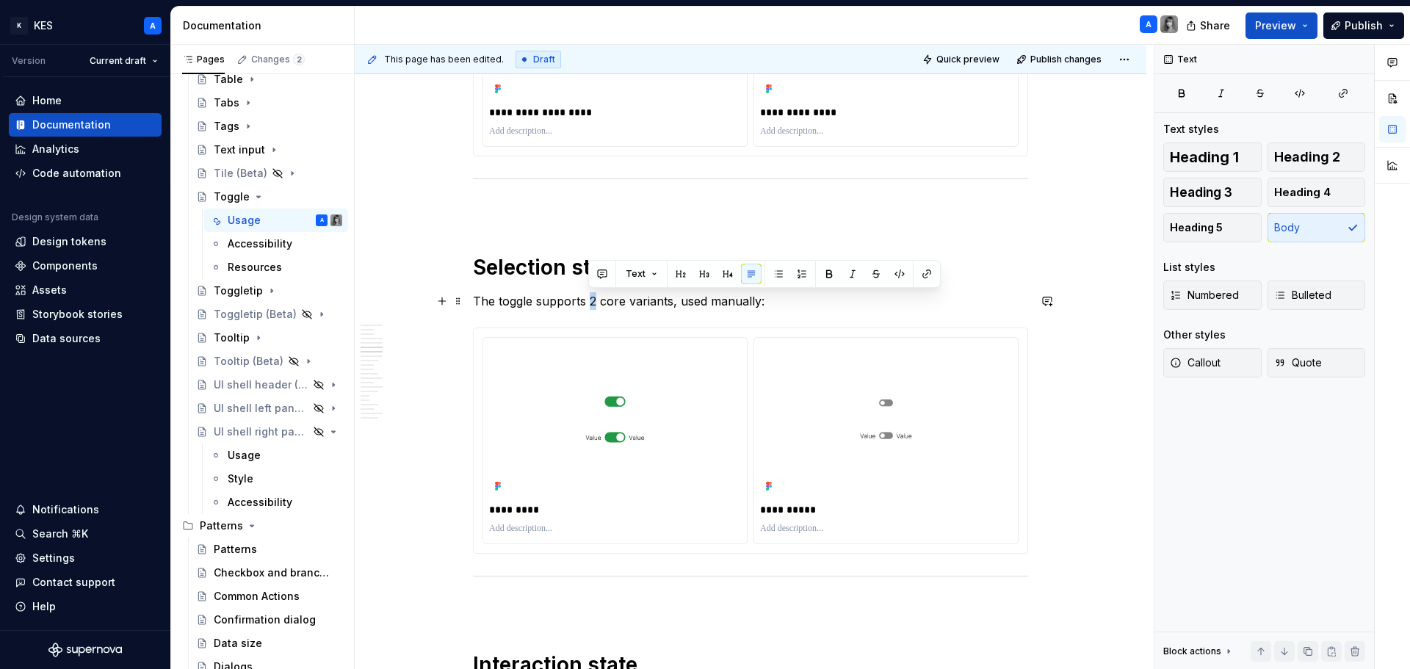
click at [594, 298] on p "The toggle supports 2 core variants, used manually:" at bounding box center [750, 301] width 555 height 18
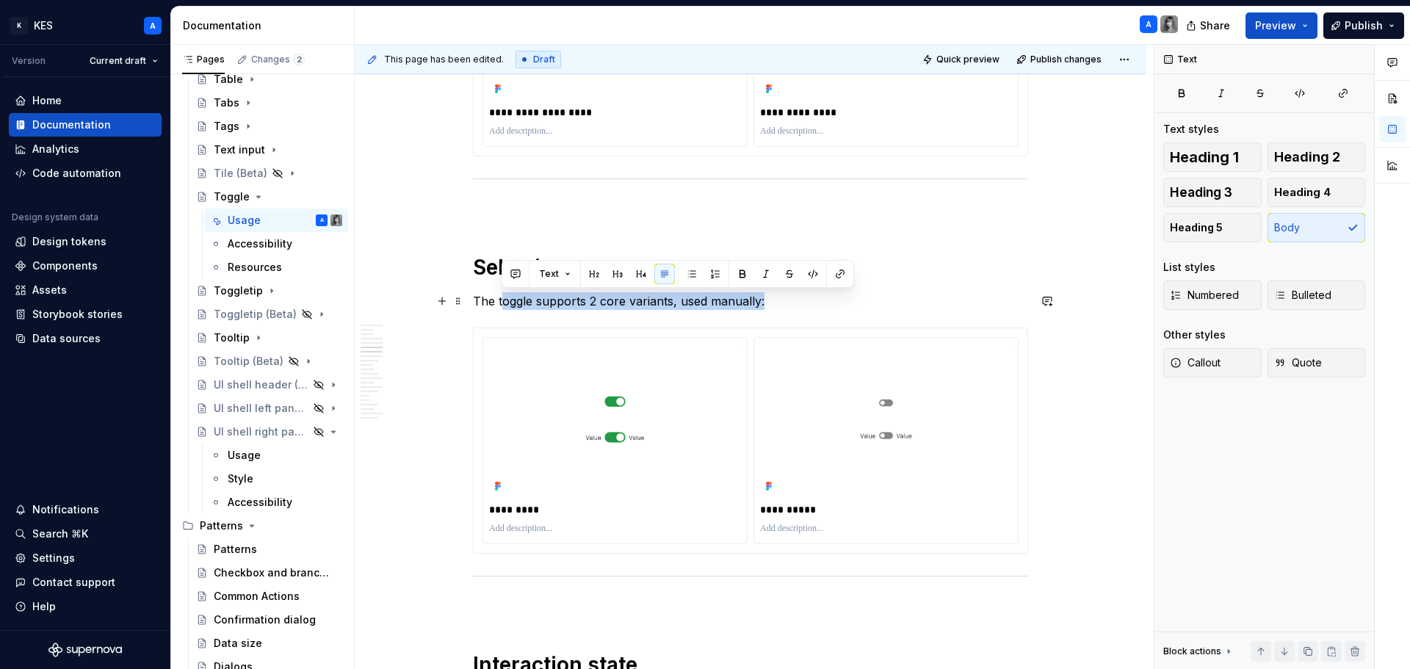
drag, startPoint x: 780, startPoint y: 306, endPoint x: 664, endPoint y: 295, distance: 116.5
click at [501, 305] on p "The toggle supports 2 core variants, used manually:" at bounding box center [750, 301] width 555 height 18
type textarea "*"
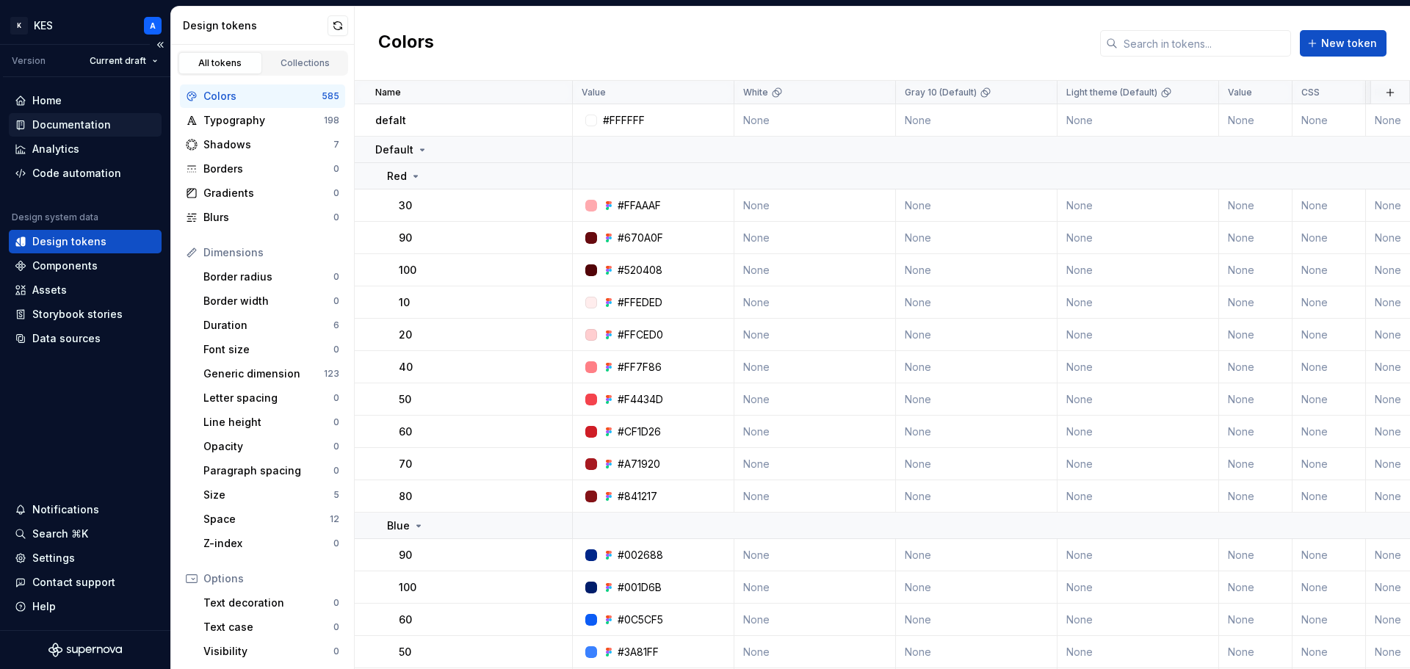
click at [94, 129] on div "Documentation" at bounding box center [71, 125] width 79 height 15
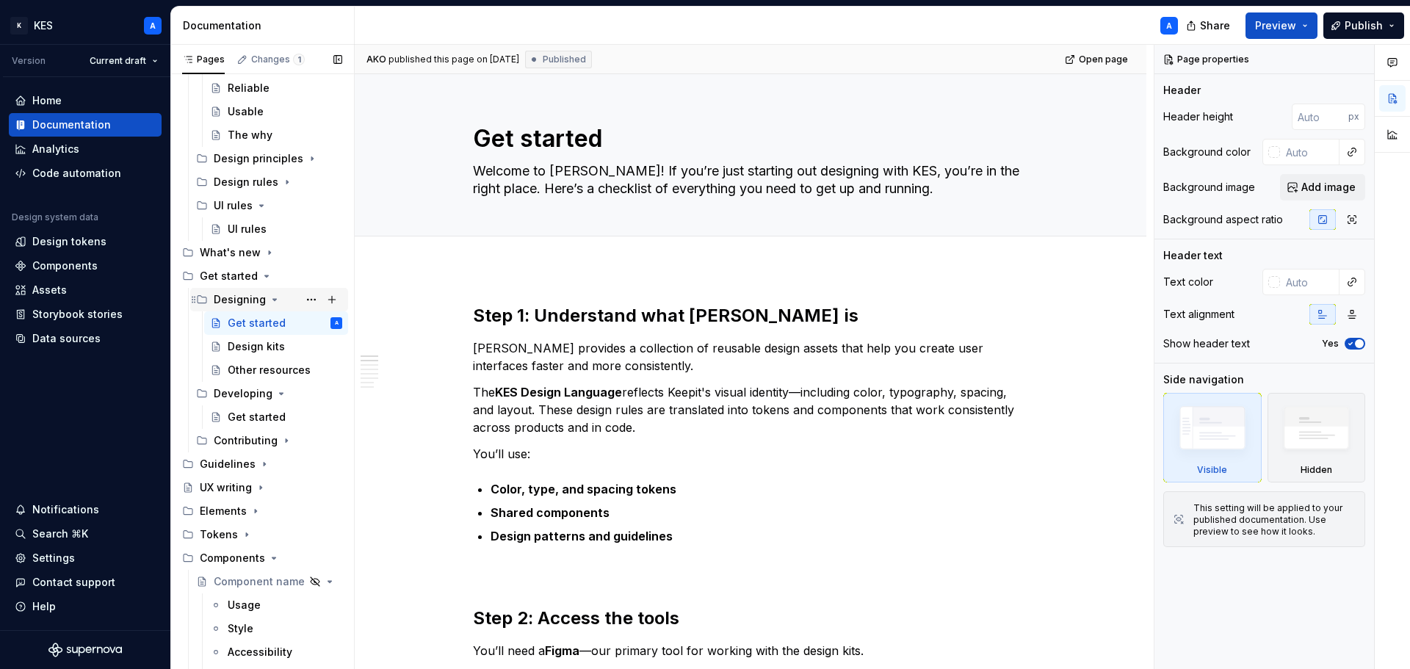
scroll to position [220, 0]
click at [264, 485] on icon "Page tree" at bounding box center [261, 486] width 12 height 12
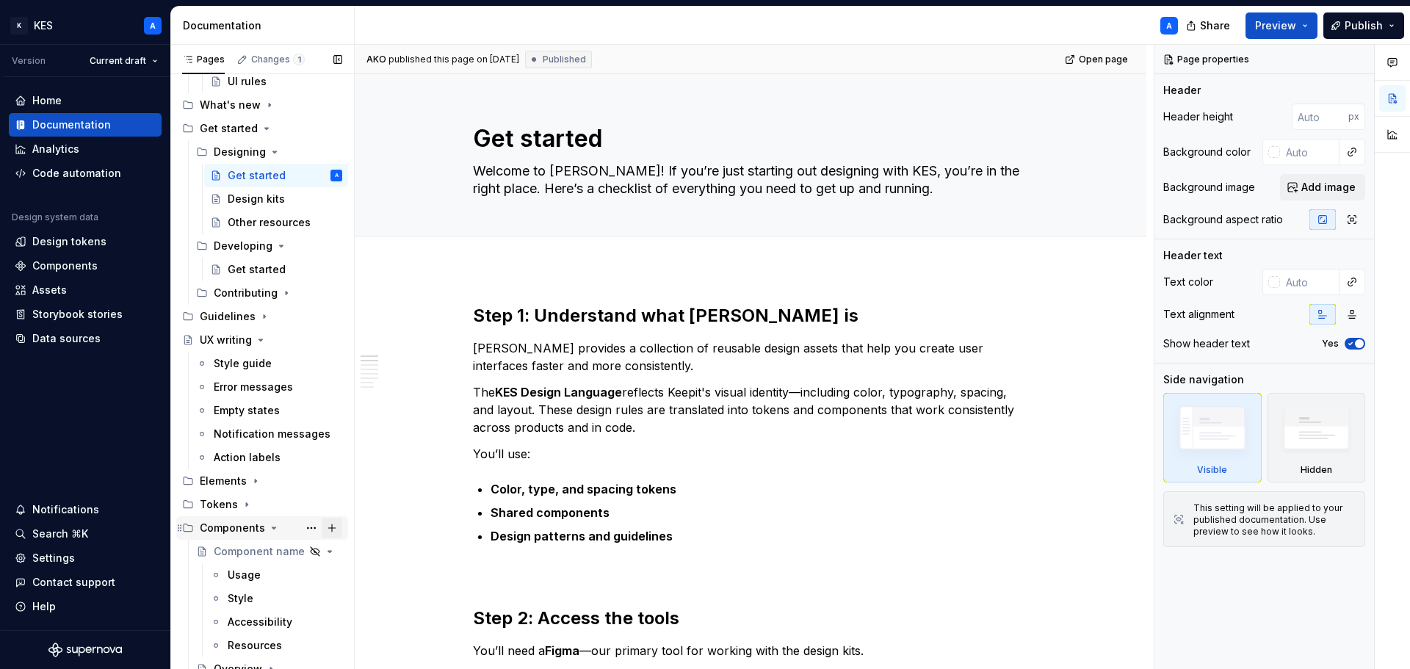
scroll to position [514, 0]
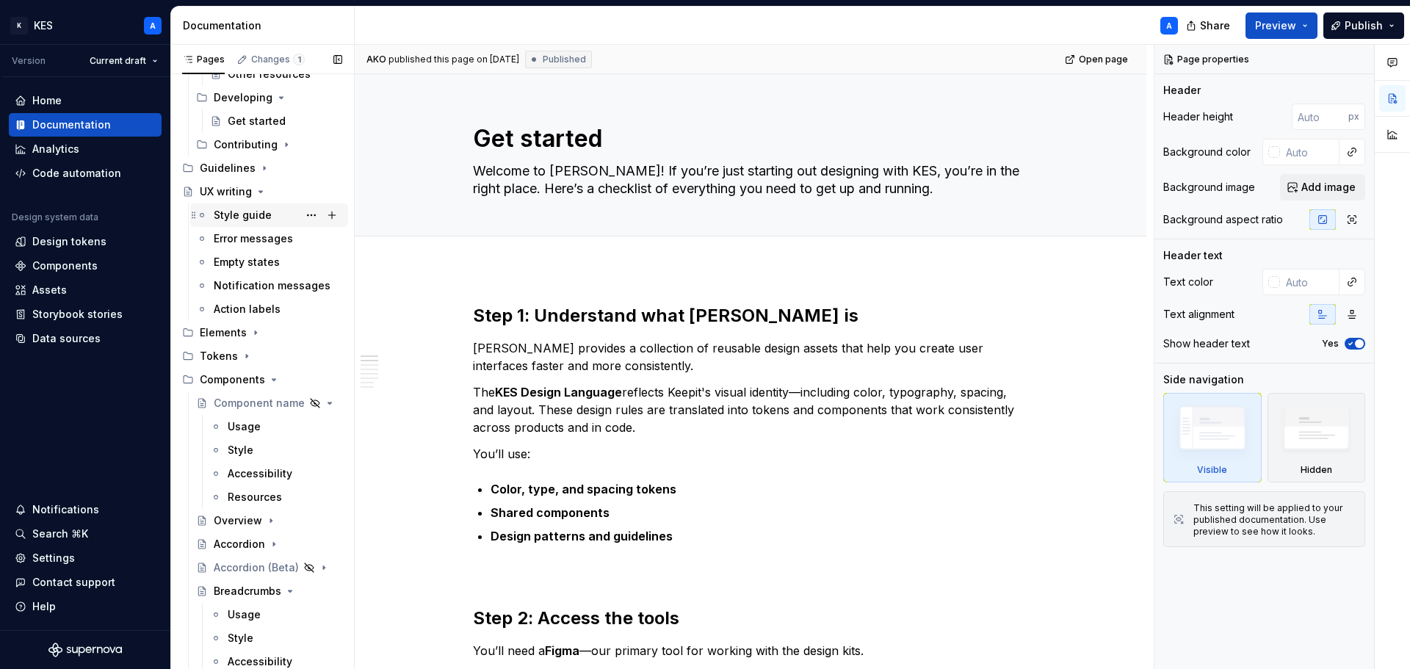
click at [253, 215] on div "Style guide" at bounding box center [243, 215] width 58 height 15
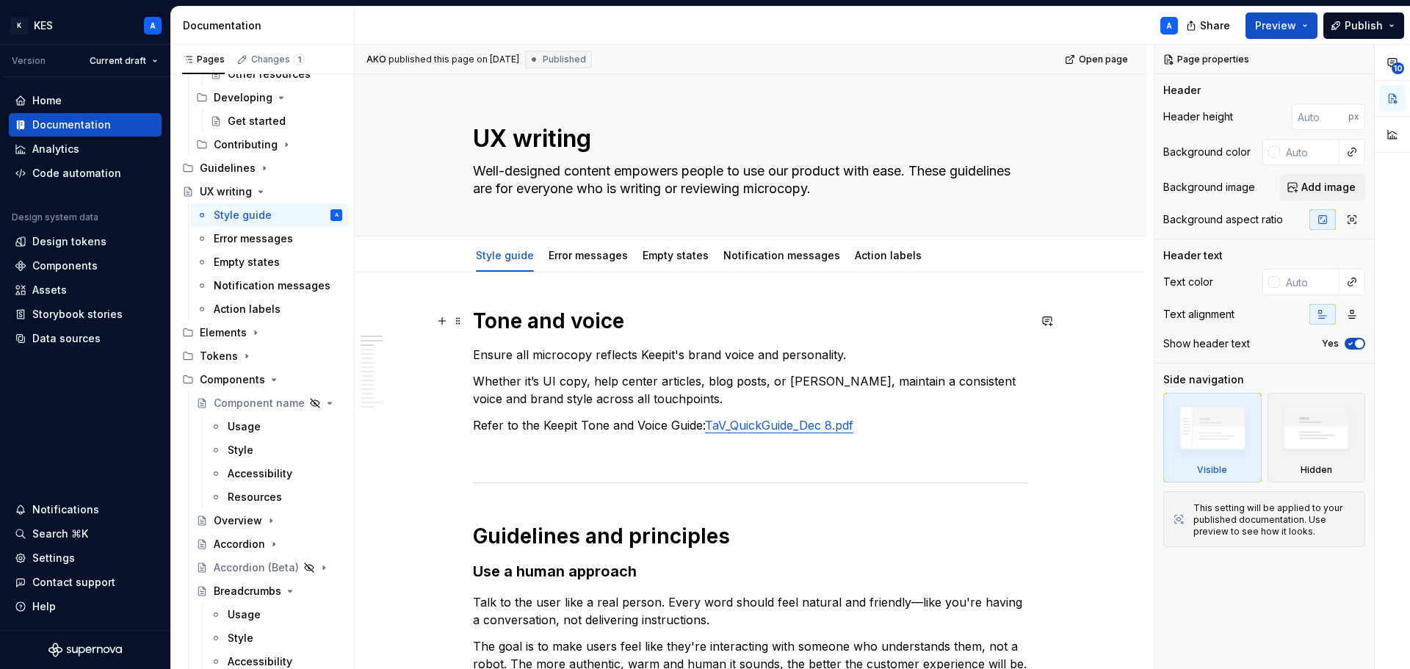
click at [555, 322] on h1 "Tone and voice" at bounding box center [750, 321] width 555 height 26
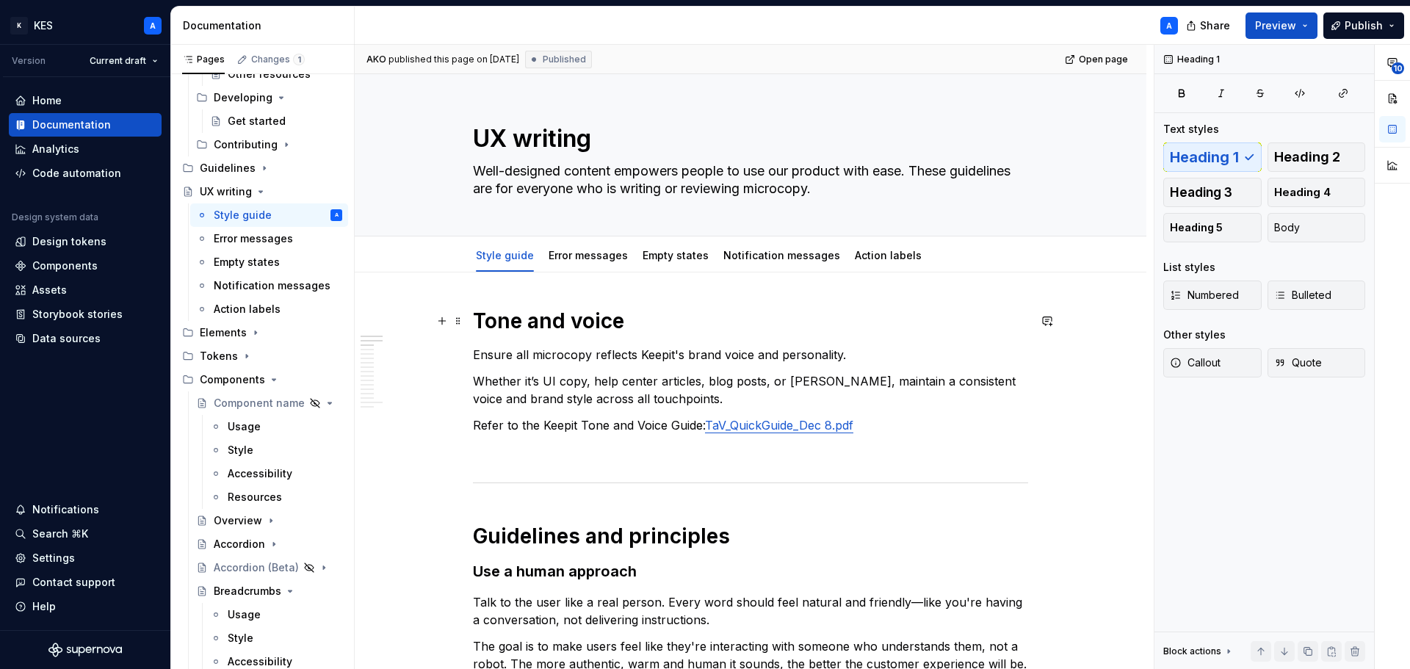
click at [555, 322] on h1 "Tone and voice" at bounding box center [750, 321] width 555 height 26
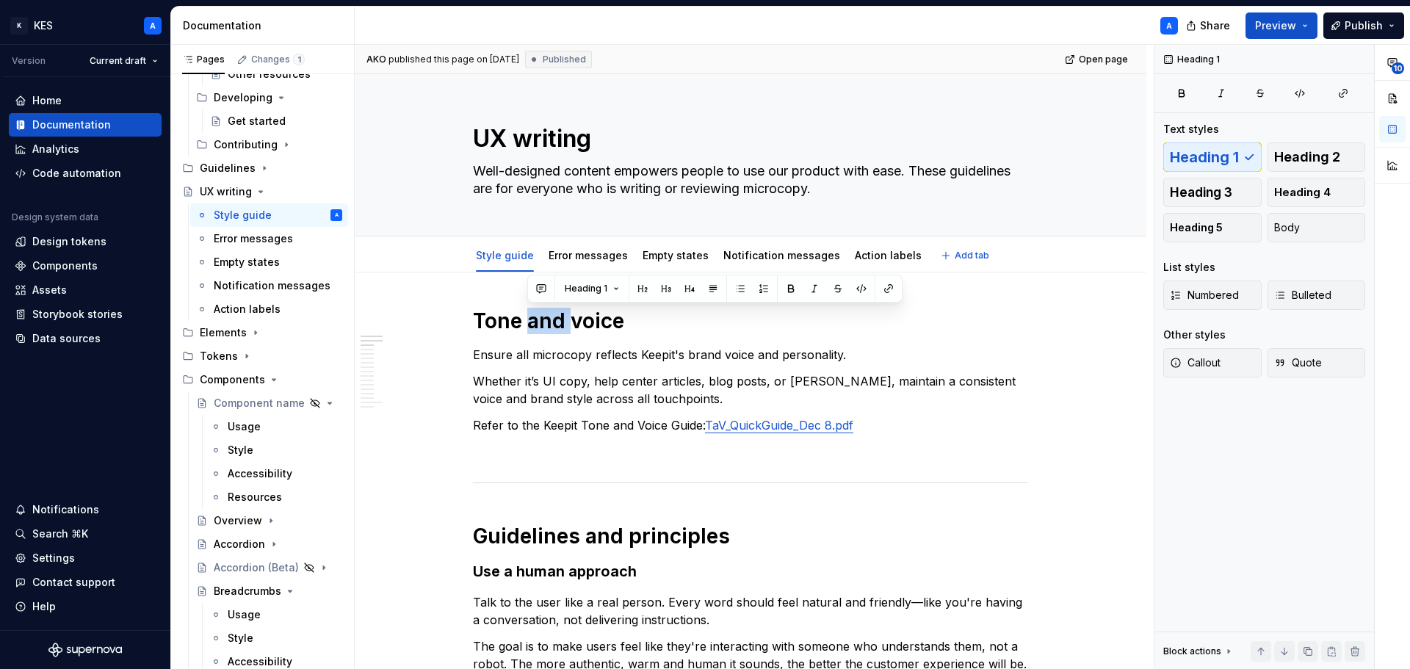
type textarea "*"
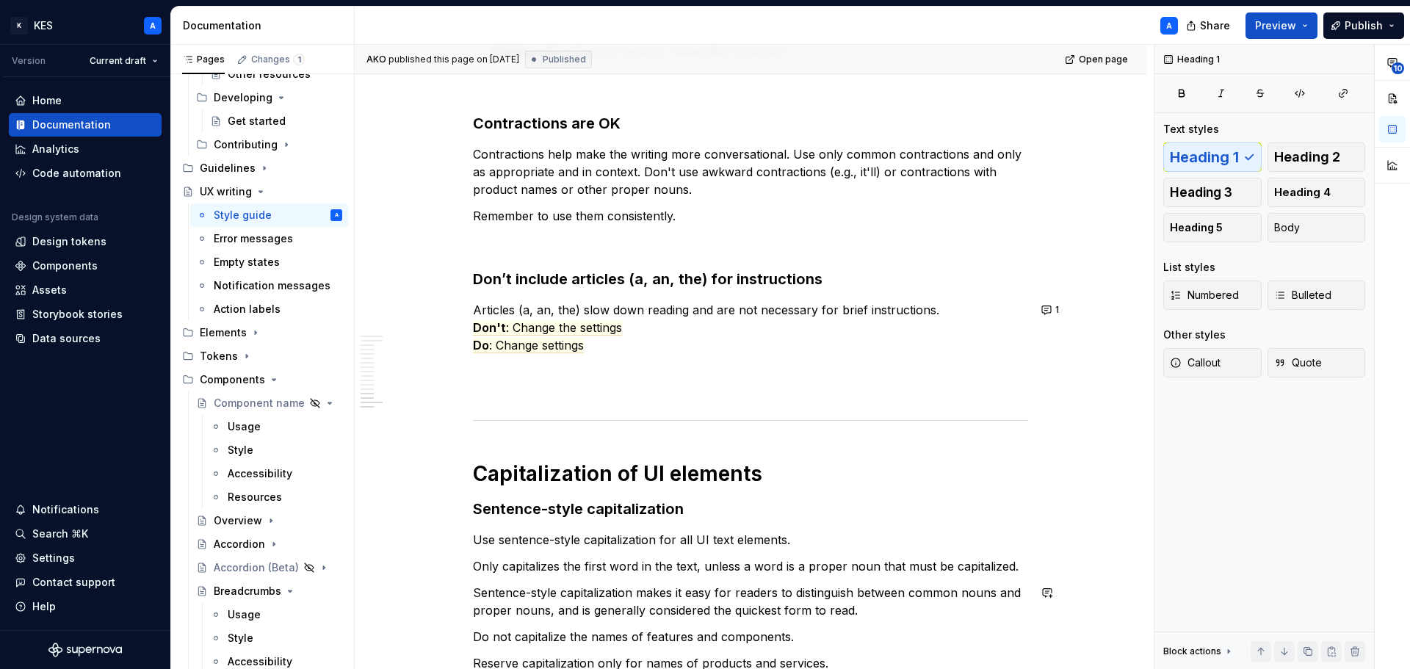
scroll to position [3553, 0]
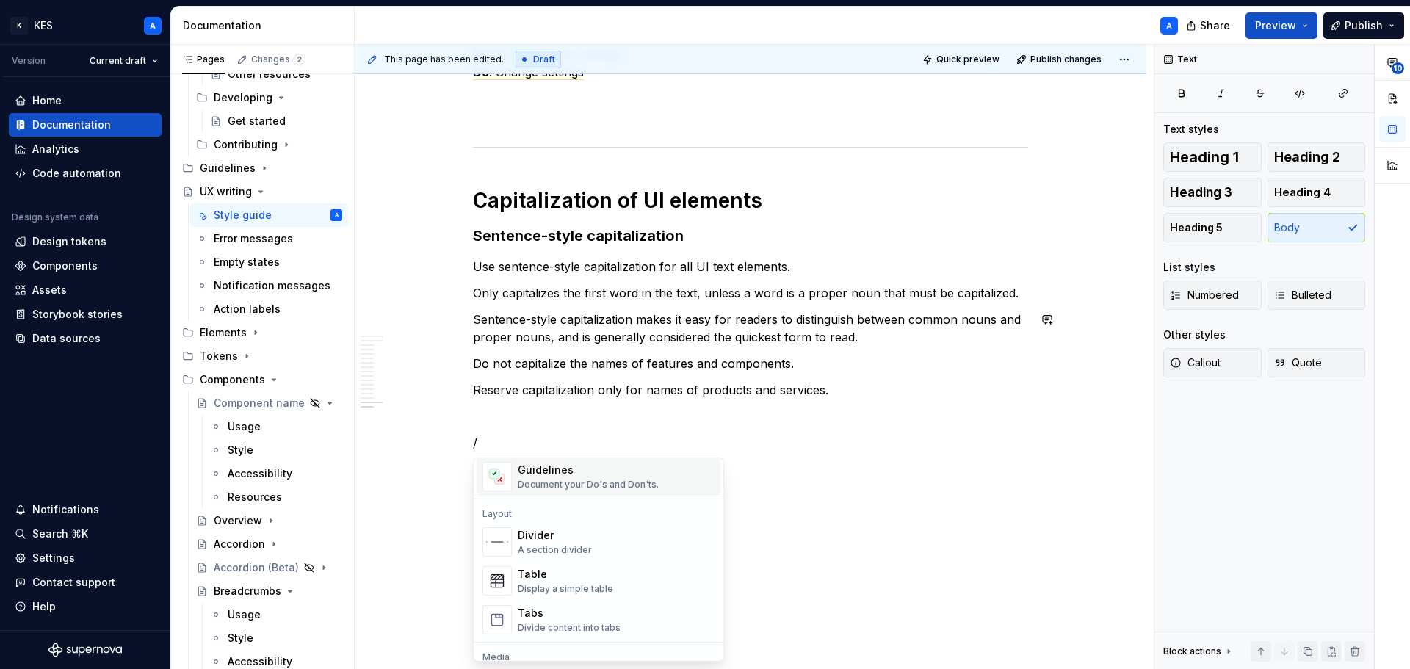
scroll to position [441, 0]
click at [599, 543] on div "Divider A section divider" at bounding box center [616, 541] width 197 height 29
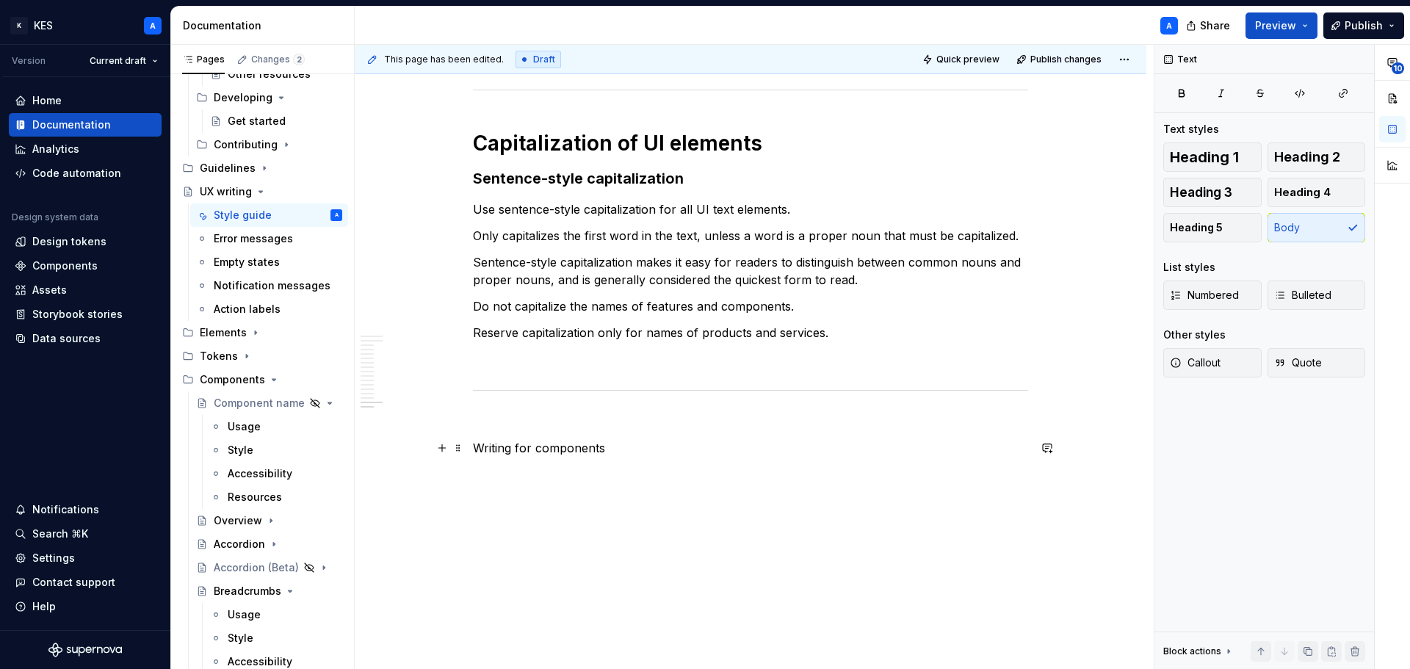
scroll to position [3669, 0]
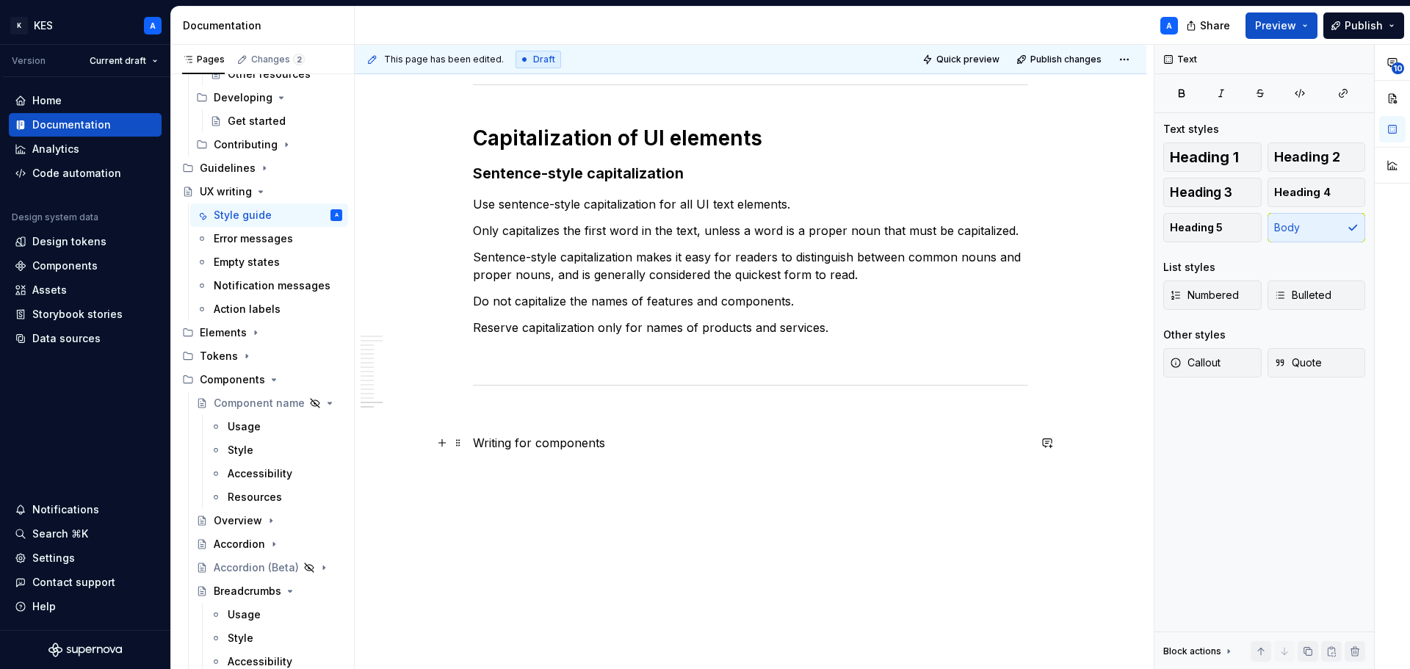
click at [568, 441] on p "Writing for components" at bounding box center [750, 443] width 555 height 18
click at [524, 411] on span "Text" at bounding box center [520, 416] width 20 height 12
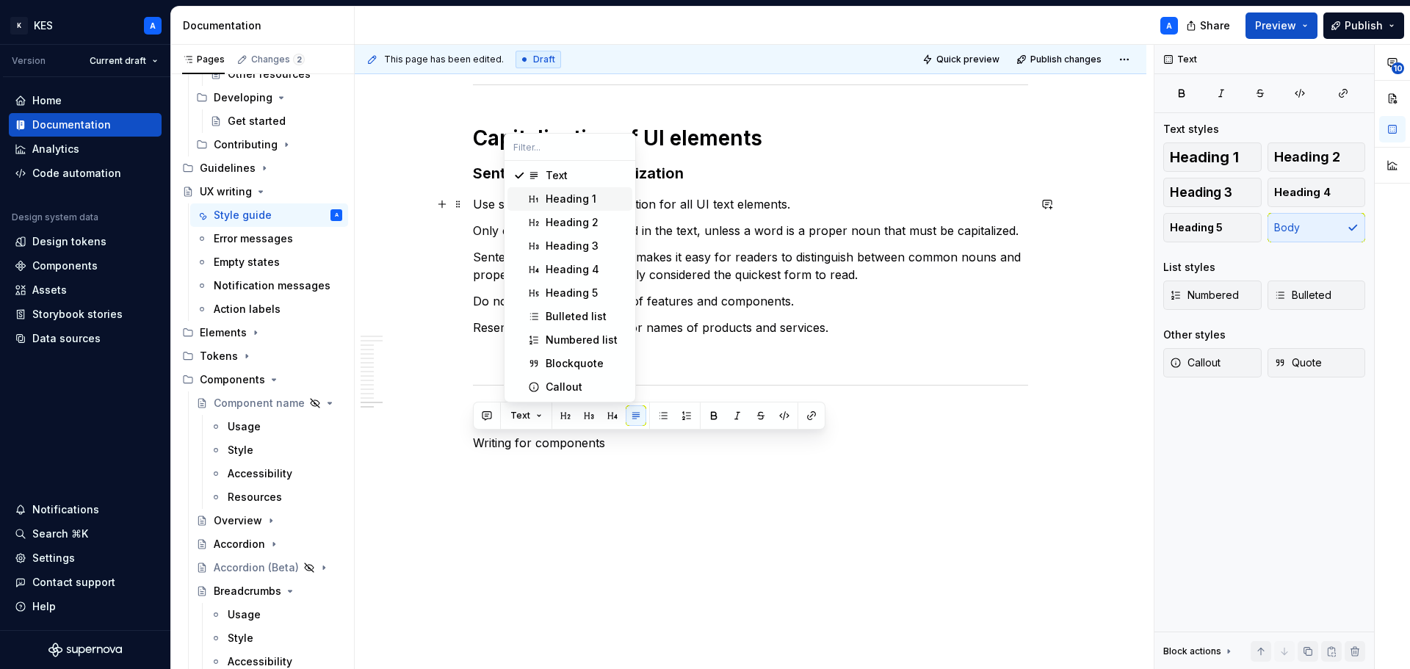
click at [578, 195] on div "Heading 1" at bounding box center [571, 199] width 51 height 15
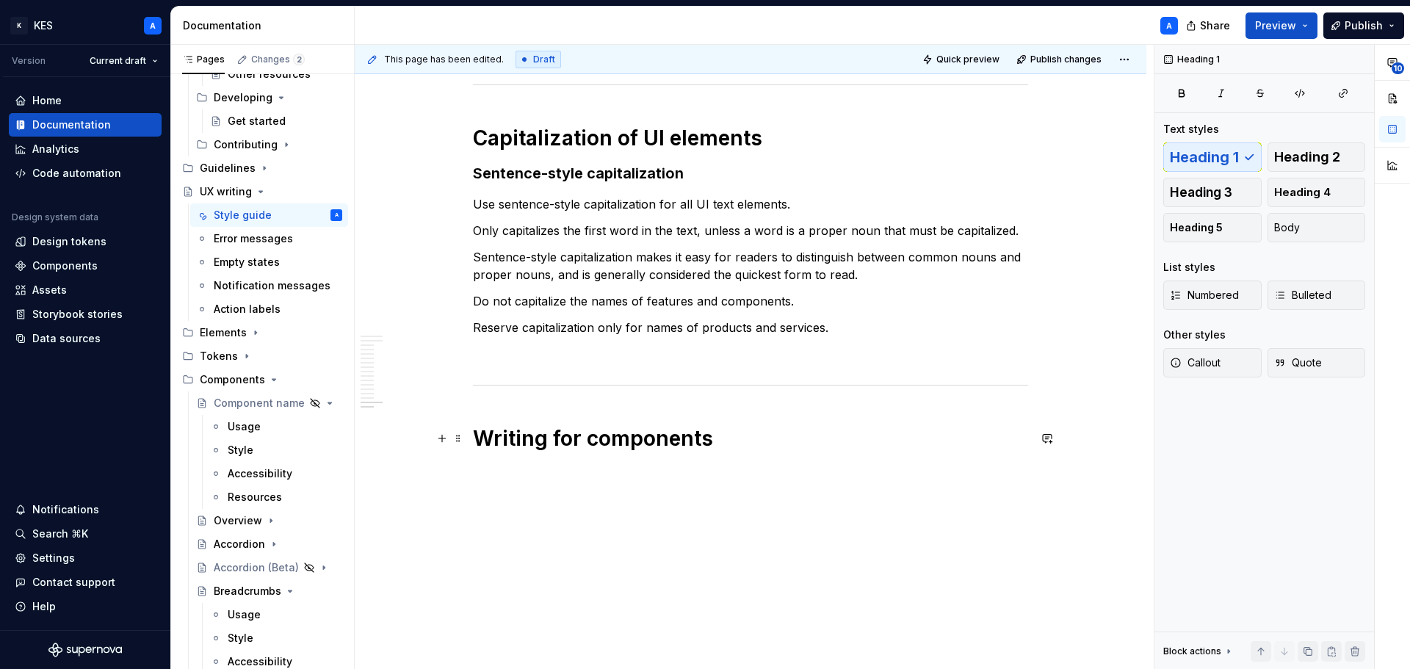
click at [764, 449] on h1 "Writing for components" at bounding box center [750, 438] width 555 height 26
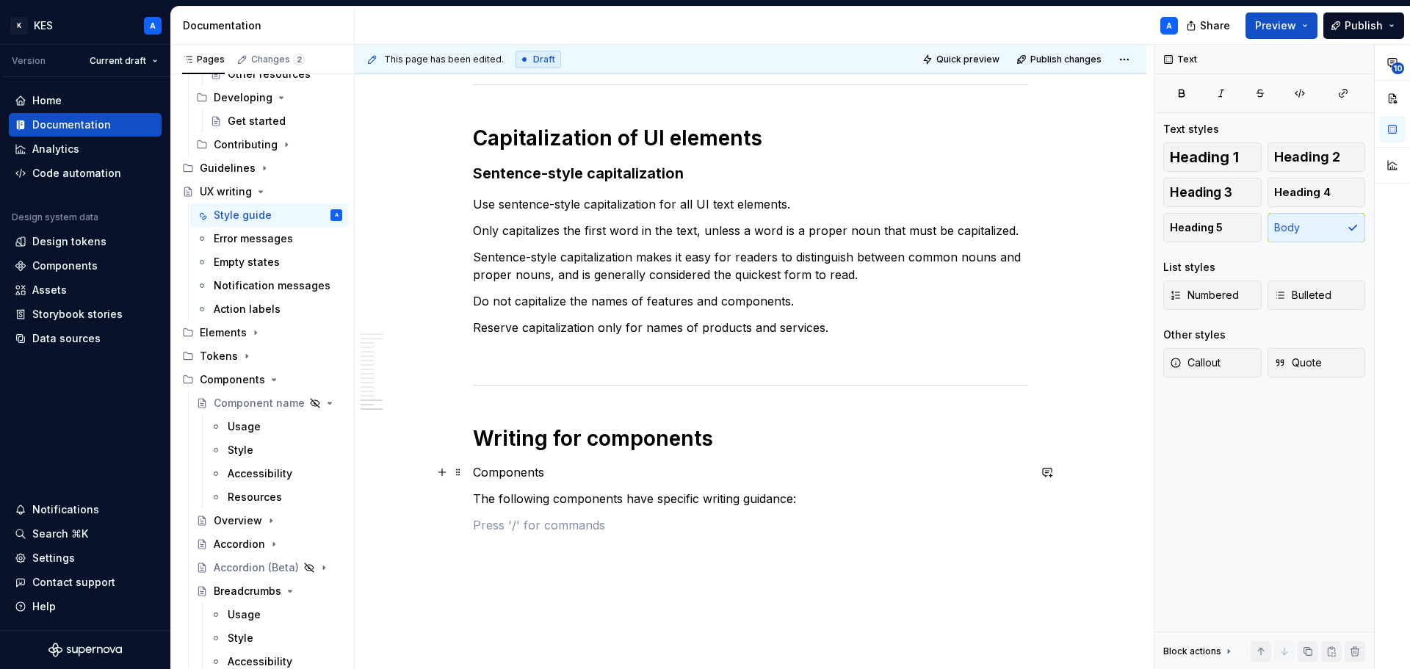
click at [509, 473] on p "Components" at bounding box center [750, 472] width 555 height 18
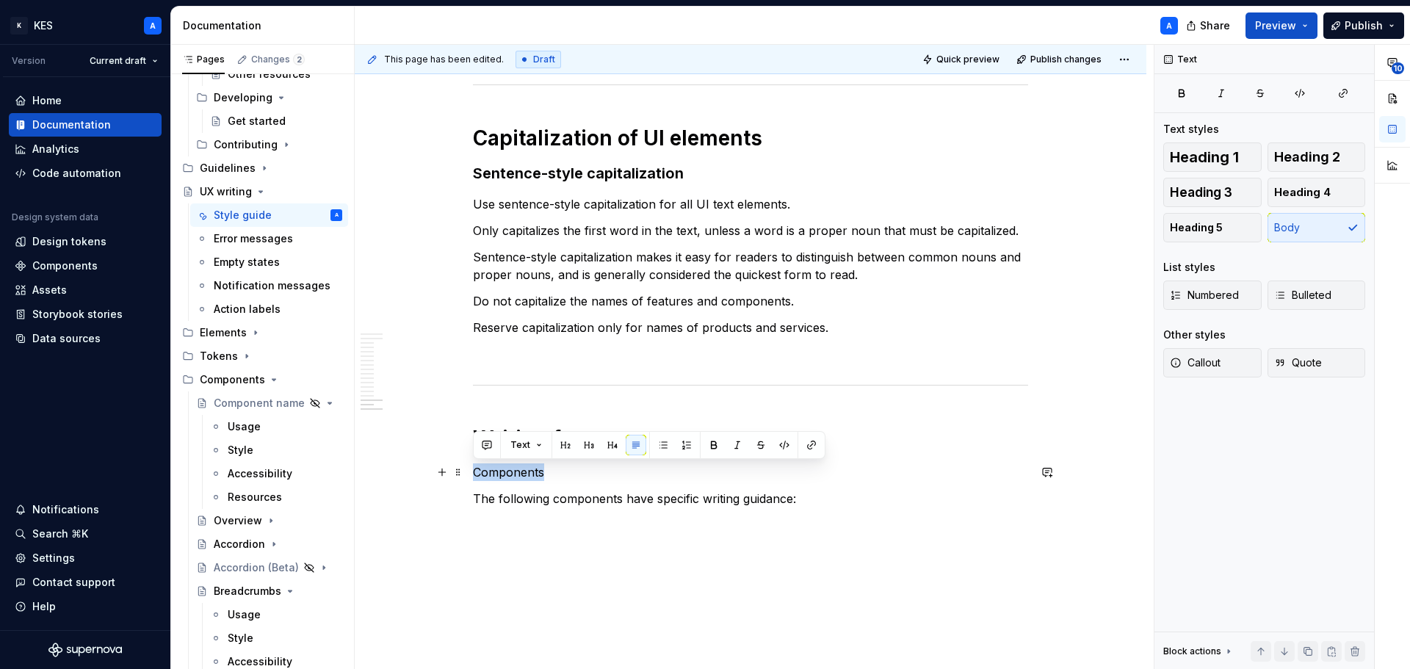
click at [509, 473] on p "Components" at bounding box center [750, 472] width 555 height 18
click at [538, 443] on button "Text" at bounding box center [526, 445] width 45 height 21
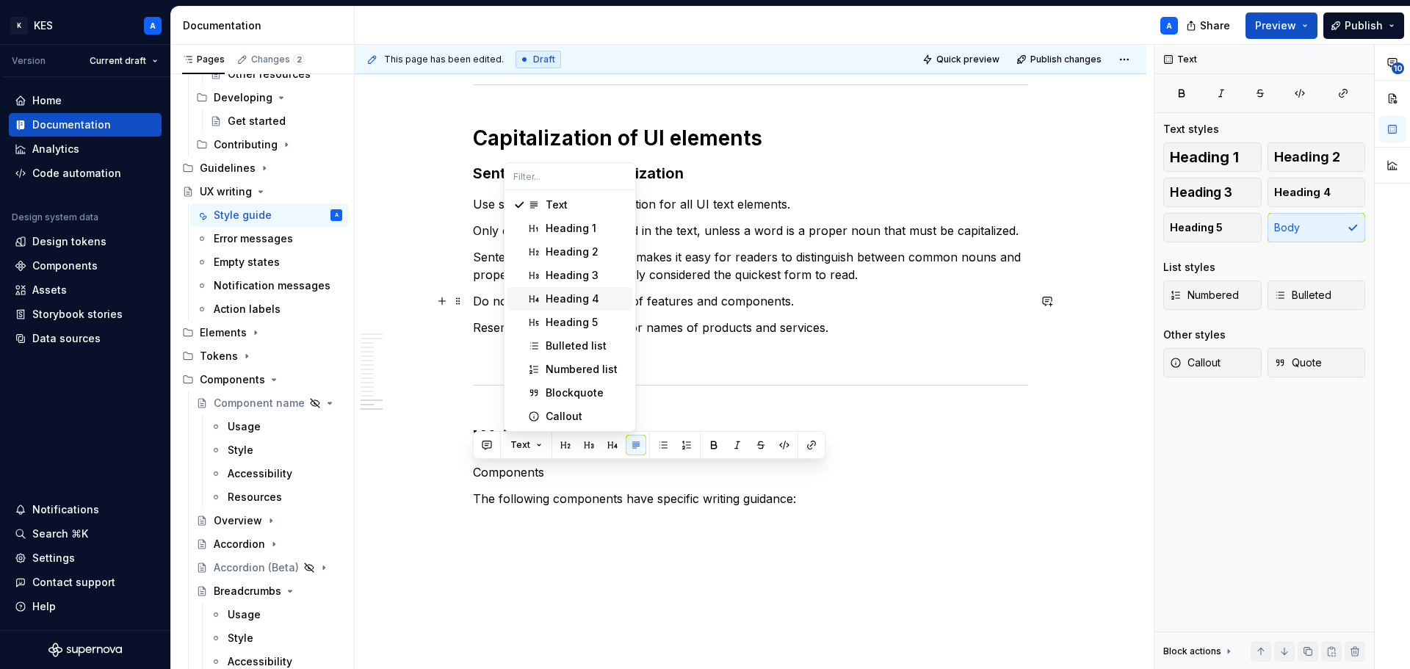
click at [569, 300] on div "Heading 4" at bounding box center [573, 299] width 54 height 15
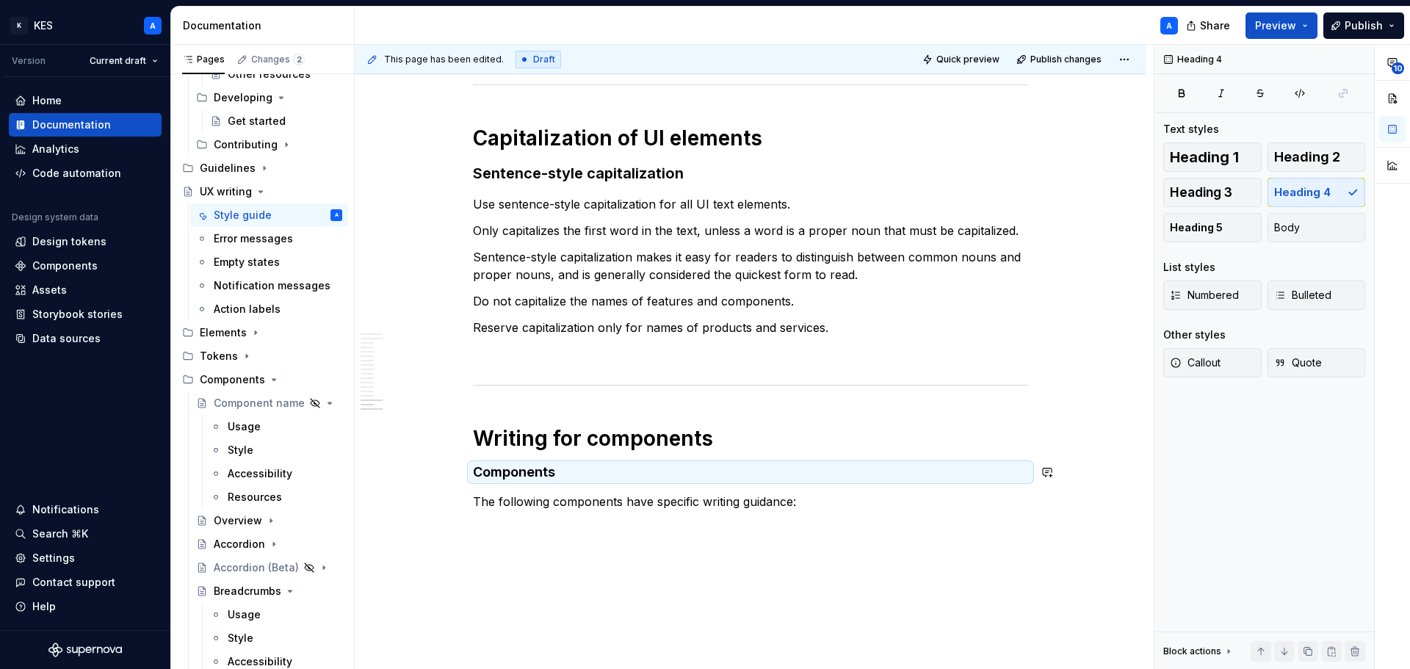
click at [680, 503] on p "The following components have specific writing guidance:" at bounding box center [750, 502] width 555 height 18
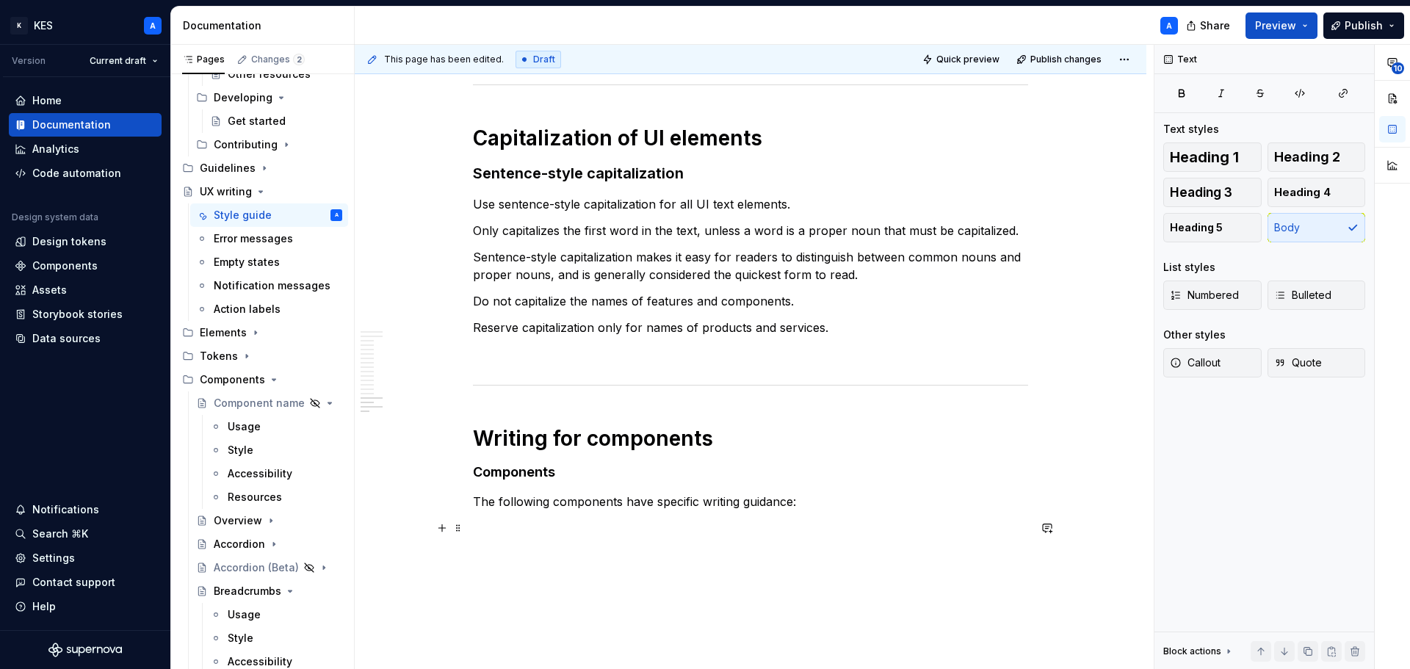
click at [541, 521] on p at bounding box center [750, 528] width 555 height 18
click at [545, 526] on p at bounding box center [750, 528] width 555 height 18
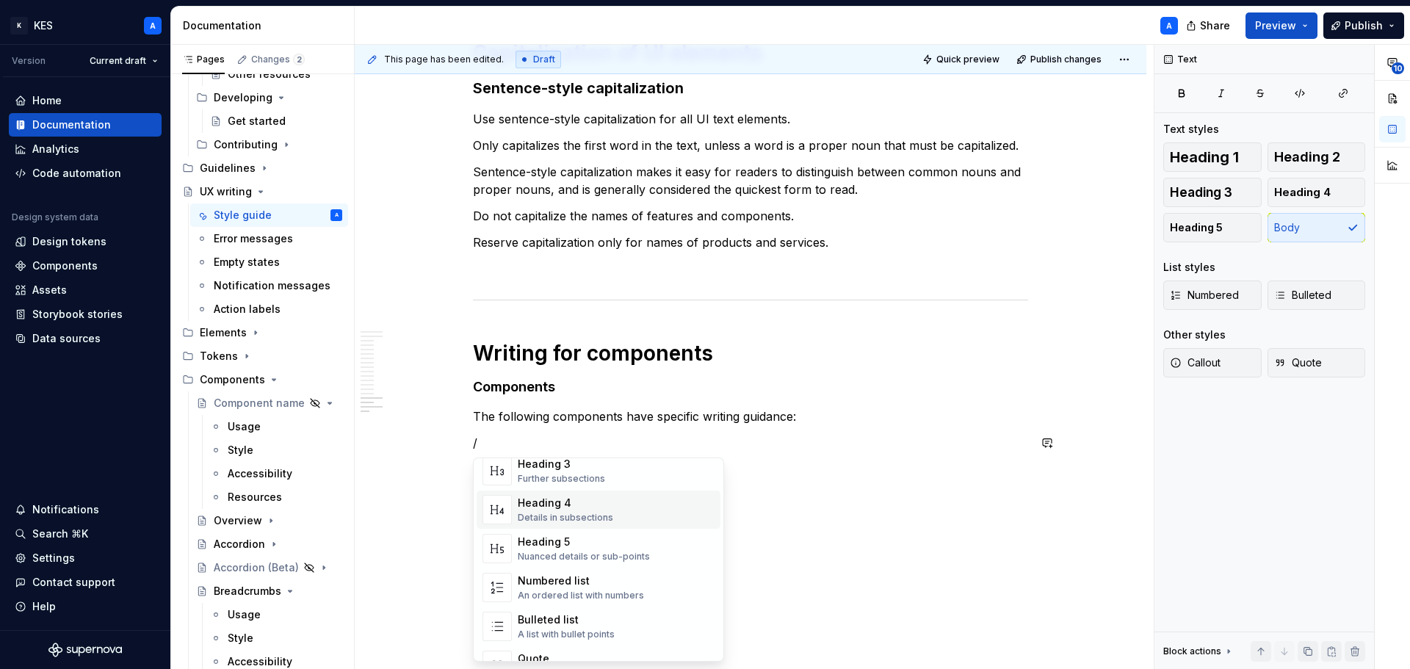
scroll to position [220, 0]
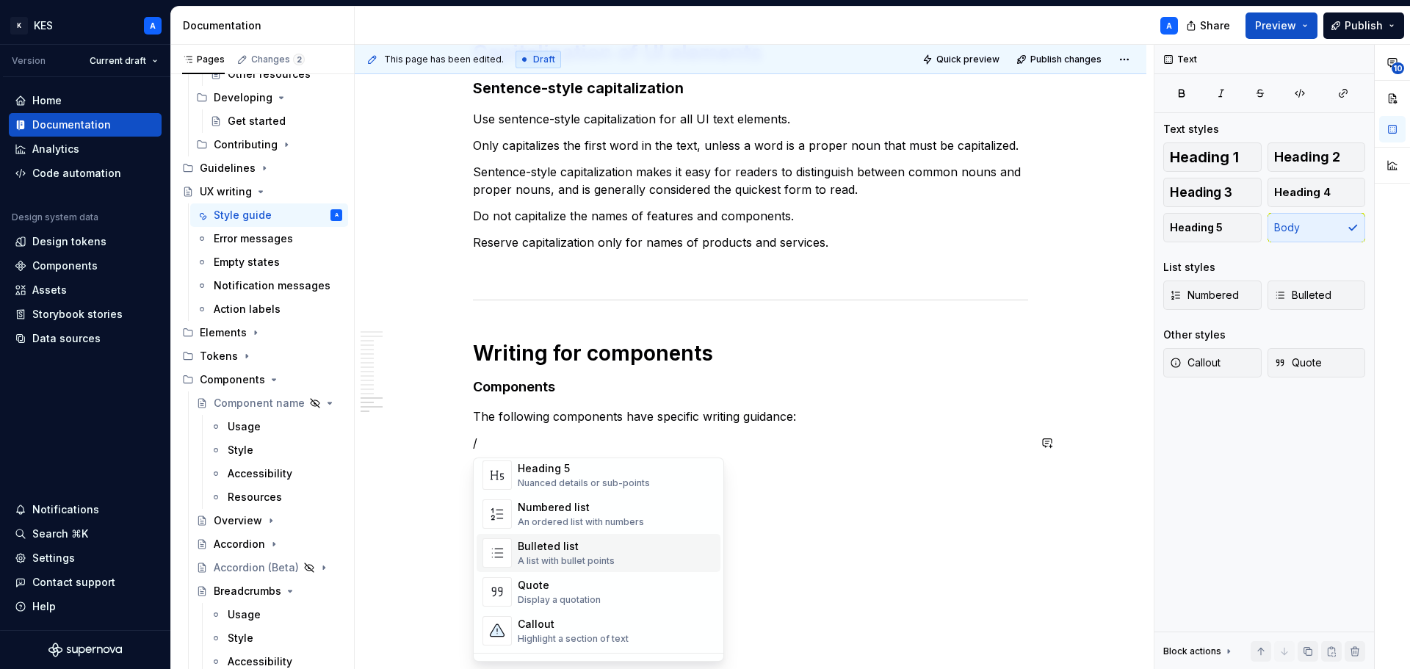
click at [589, 550] on div "Bulleted list" at bounding box center [566, 546] width 97 height 15
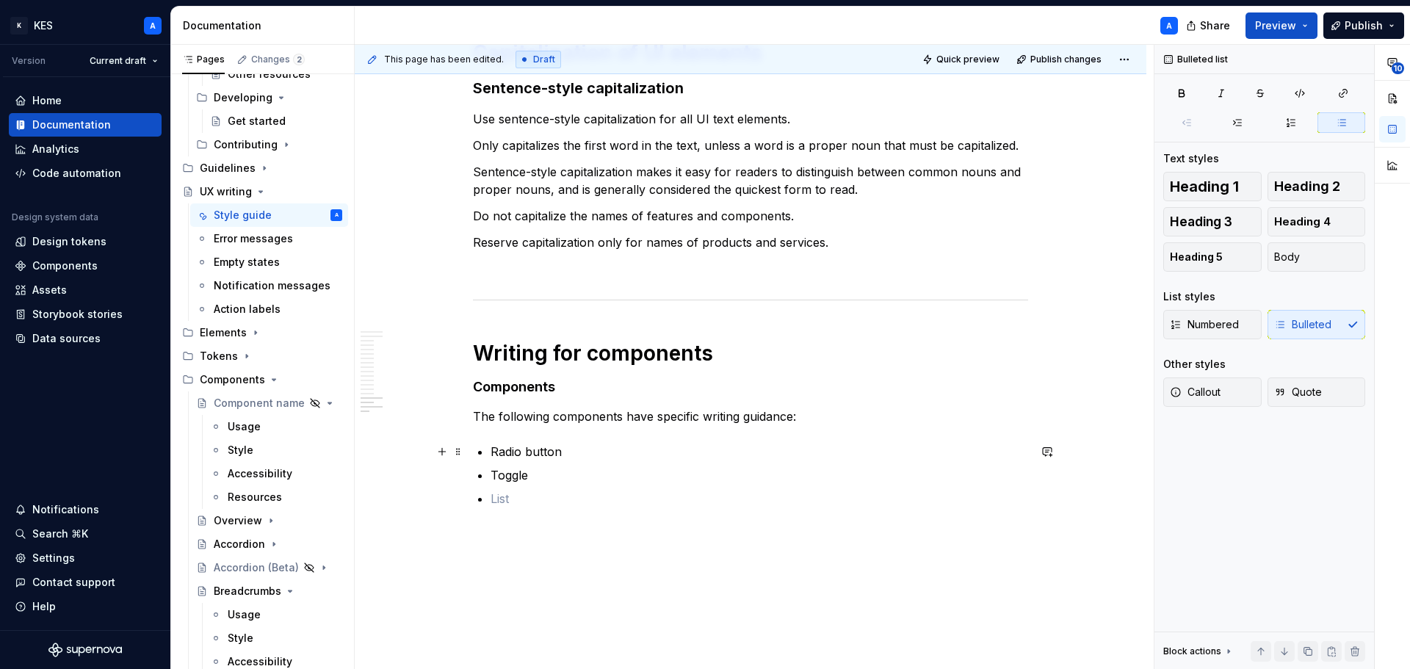
click at [496, 453] on p "Radio button" at bounding box center [760, 452] width 538 height 18
click at [494, 454] on p "Radio button" at bounding box center [760, 452] width 538 height 18
click at [491, 458] on p "Checkbox" at bounding box center [760, 452] width 538 height 18
click at [508, 548] on p at bounding box center [760, 546] width 538 height 18
type textarea "*"
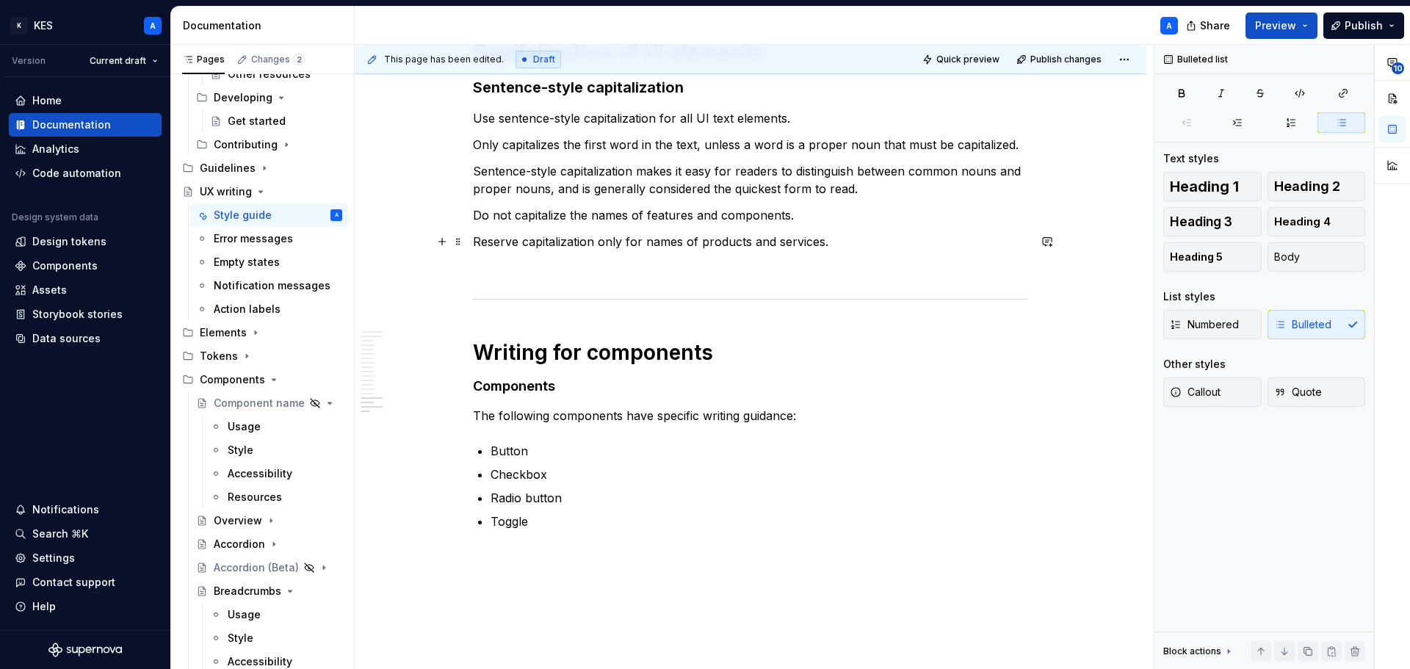
scroll to position [3827, 0]
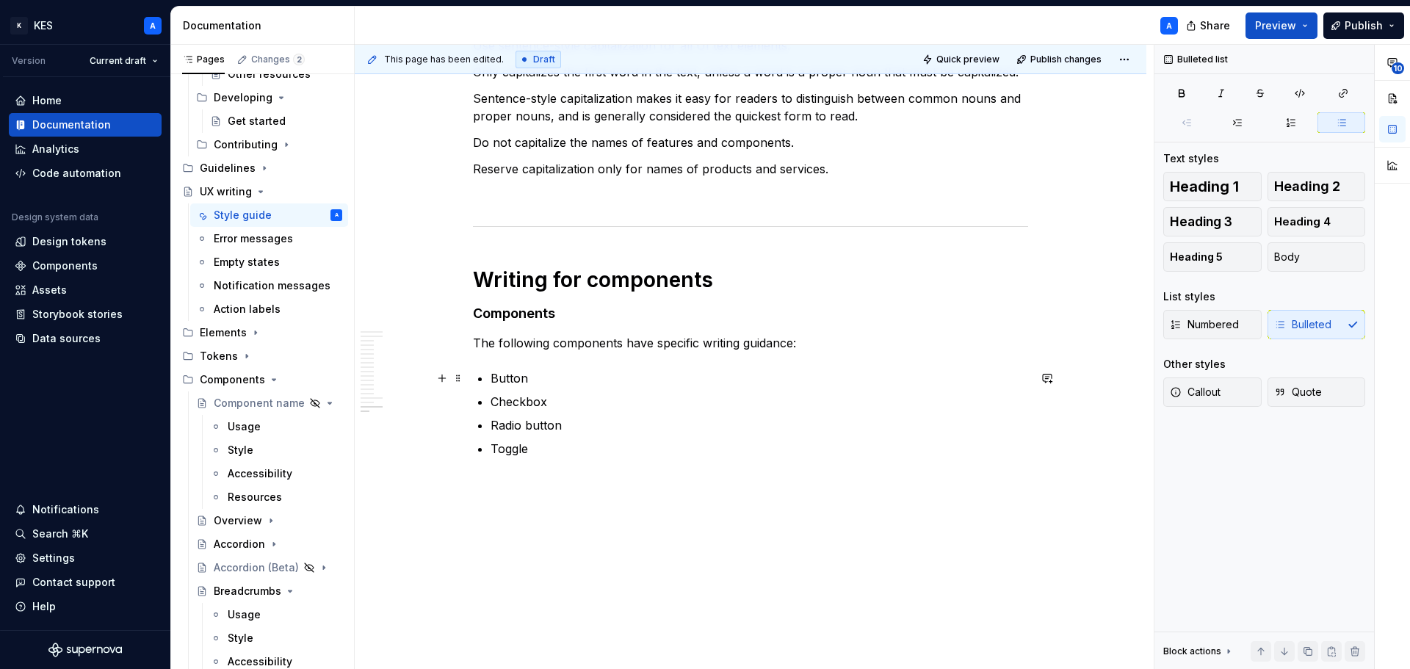
click at [511, 378] on p "Button" at bounding box center [760, 378] width 538 height 18
click at [856, 350] on button "button" at bounding box center [860, 351] width 21 height 21
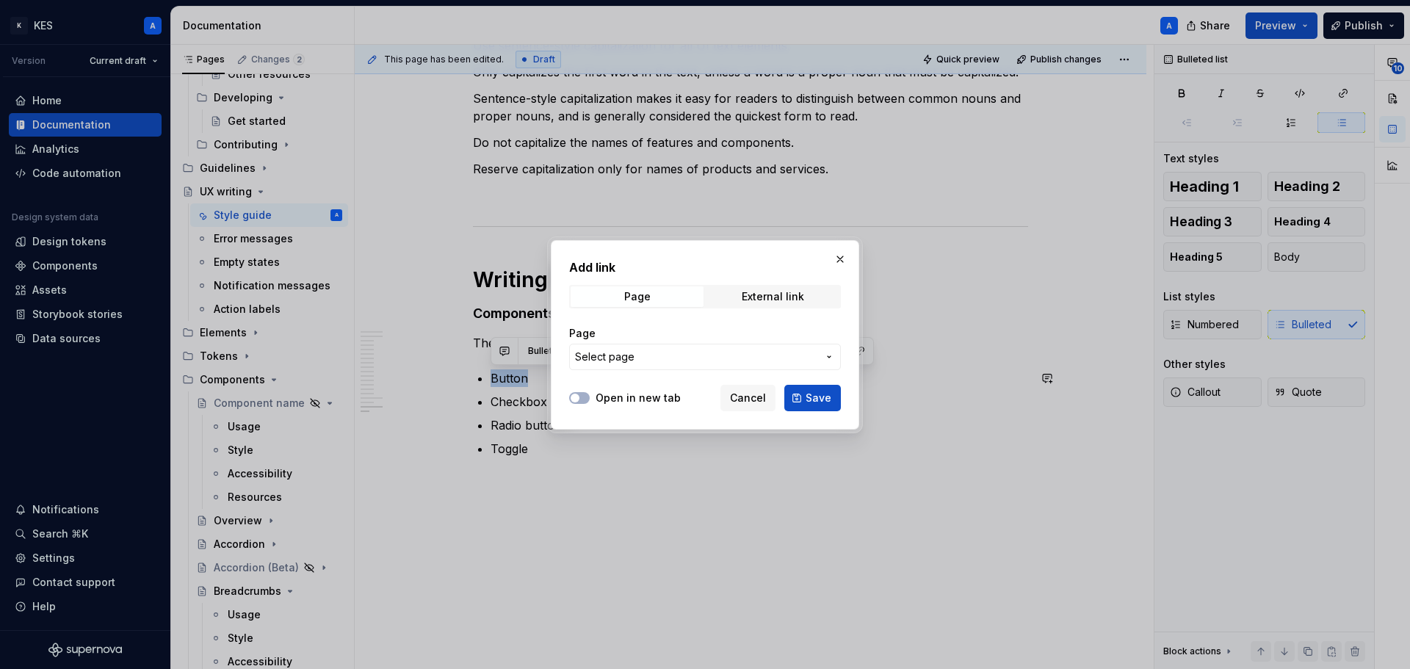
click at [681, 351] on span "Select page" at bounding box center [696, 357] width 242 height 15
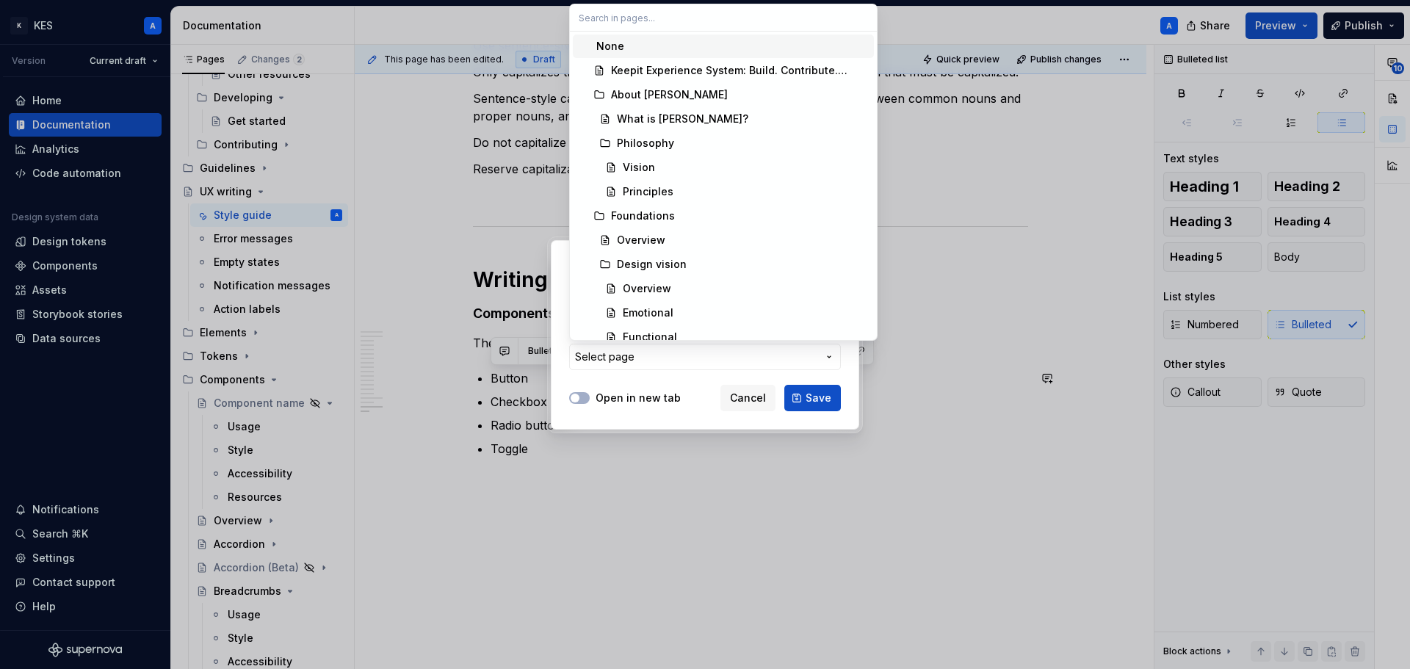
click at [687, 364] on div "Add link Page External link Page Select page Open in new tab Cancel Save" at bounding box center [705, 334] width 1410 height 669
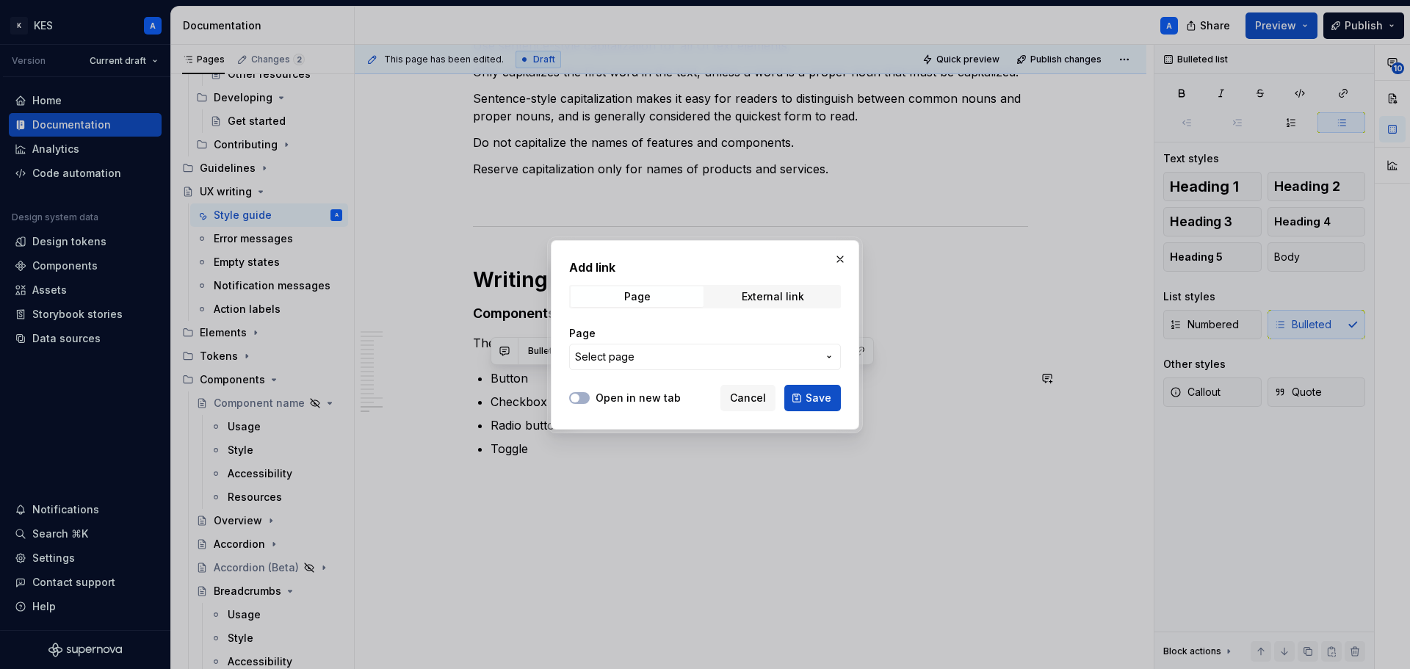
click at [681, 350] on span "Select page" at bounding box center [696, 357] width 242 height 15
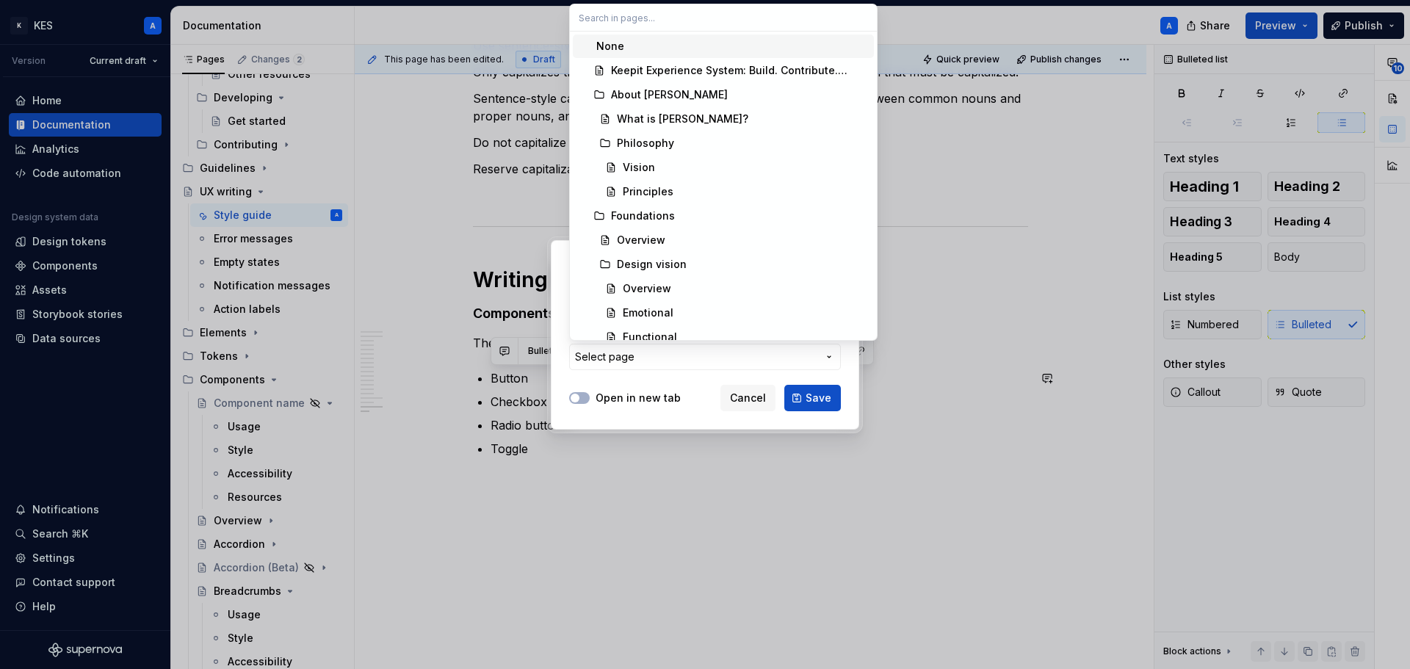
click at [677, 355] on div "Add link Page External link Page Select page Open in new tab Cancel Save" at bounding box center [705, 334] width 1410 height 669
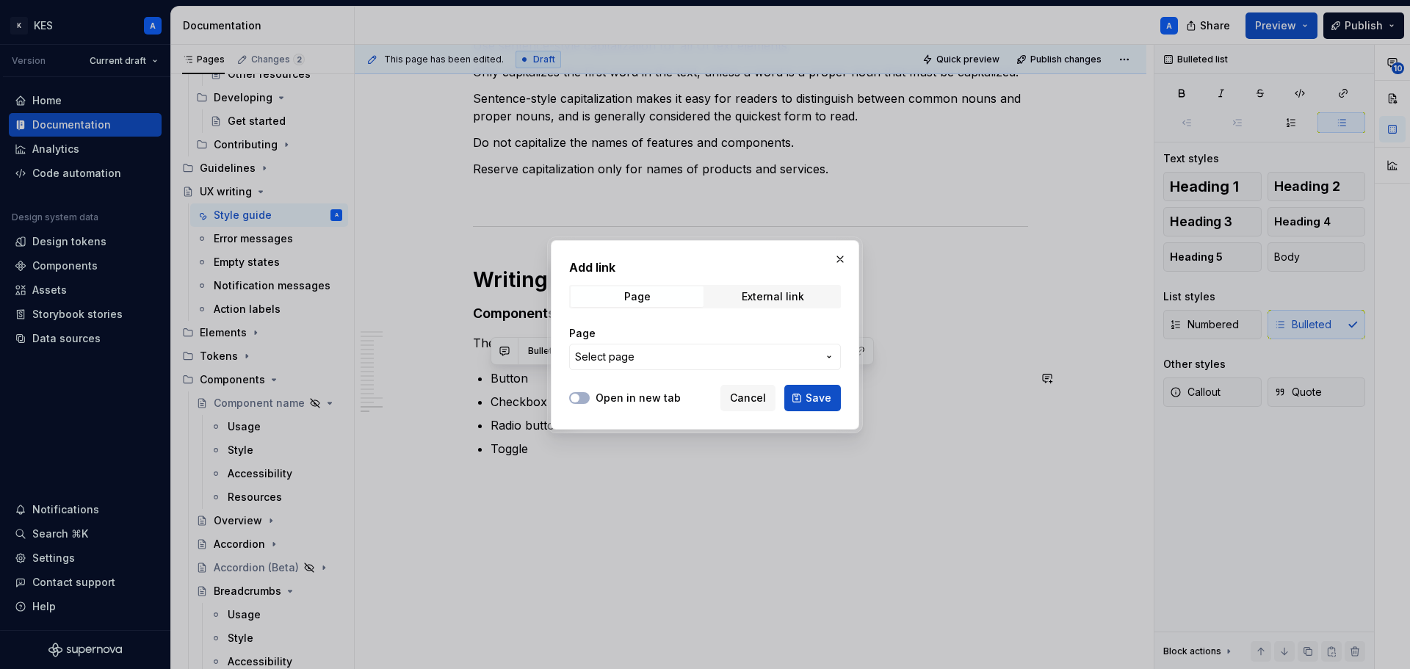
click at [677, 355] on span "Select page" at bounding box center [696, 357] width 242 height 15
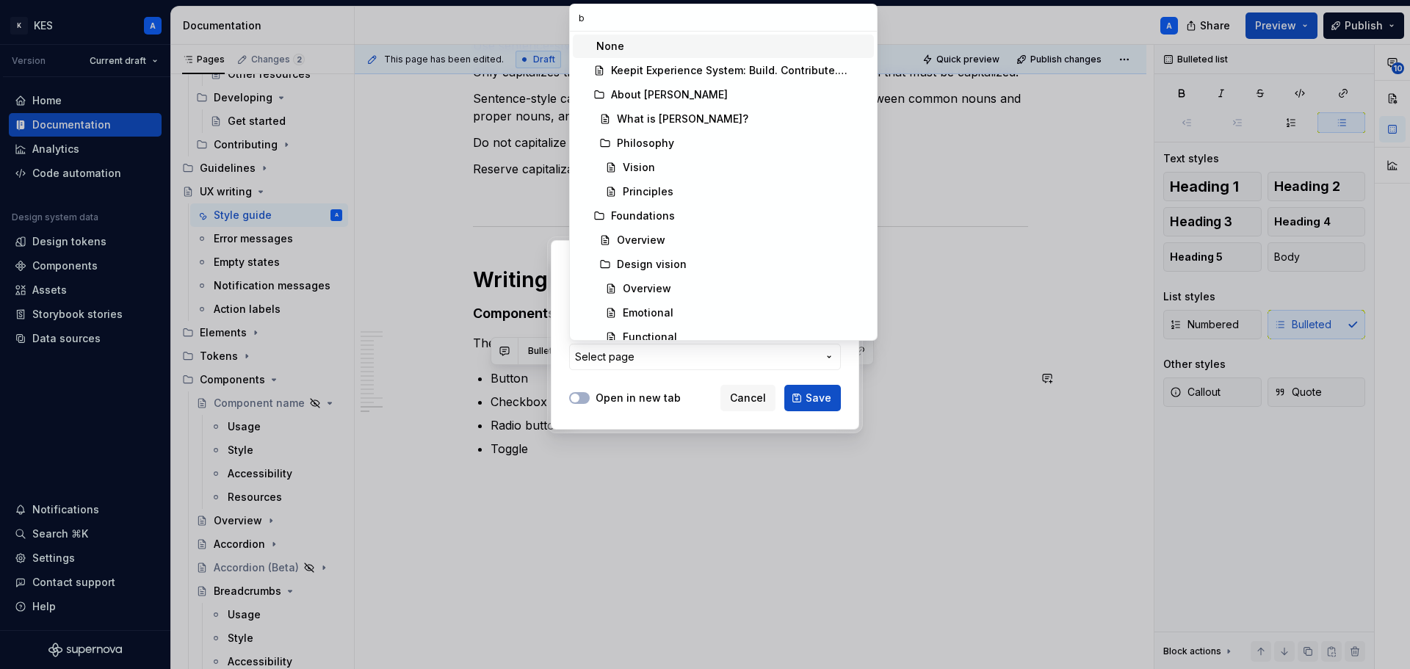
type input "bu"
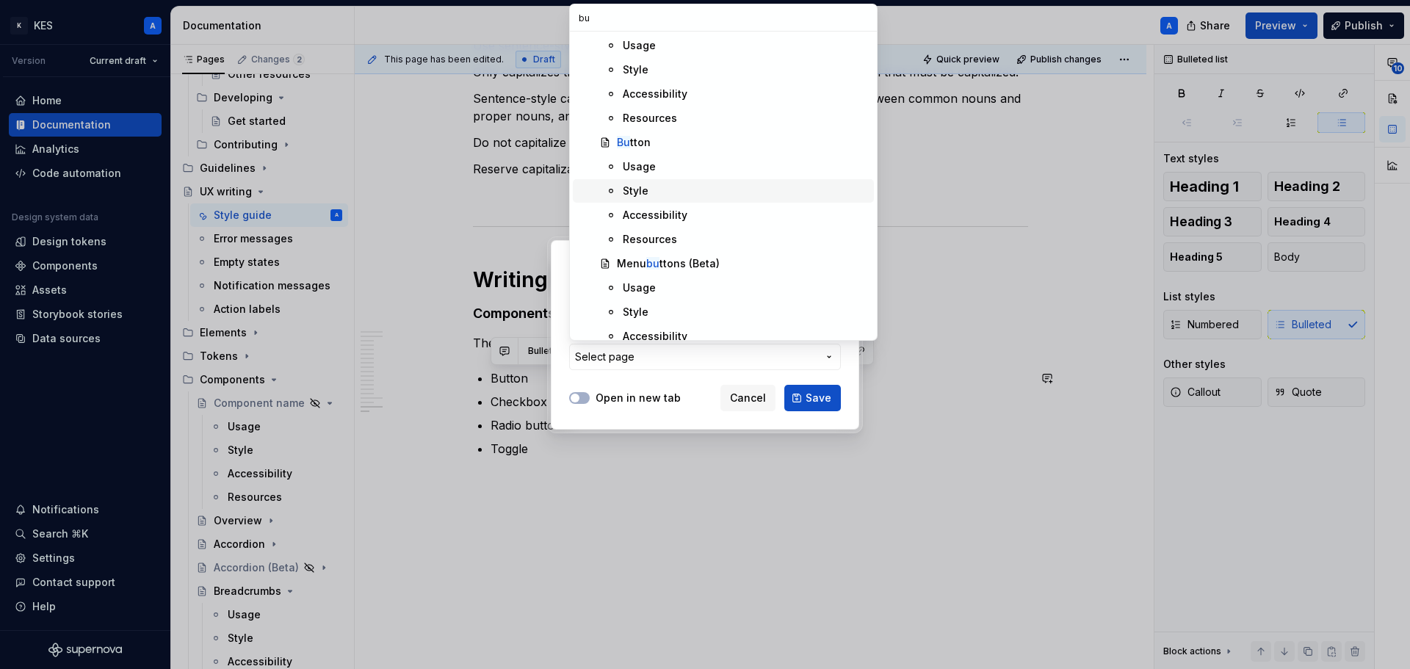
scroll to position [220, 0]
click at [690, 369] on div "Add link Page External link Page Select page Open in new tab Cancel Save" at bounding box center [705, 334] width 1410 height 669
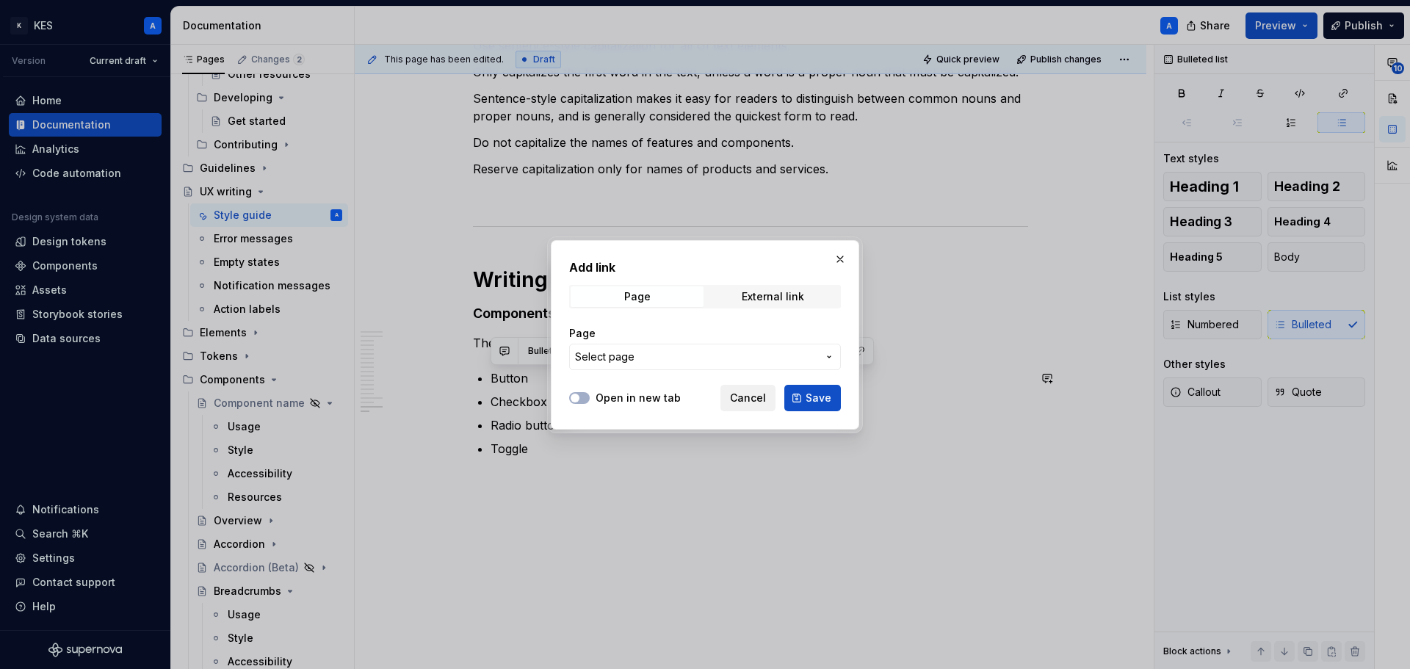
click at [762, 404] on span "Cancel" at bounding box center [748, 398] width 36 height 15
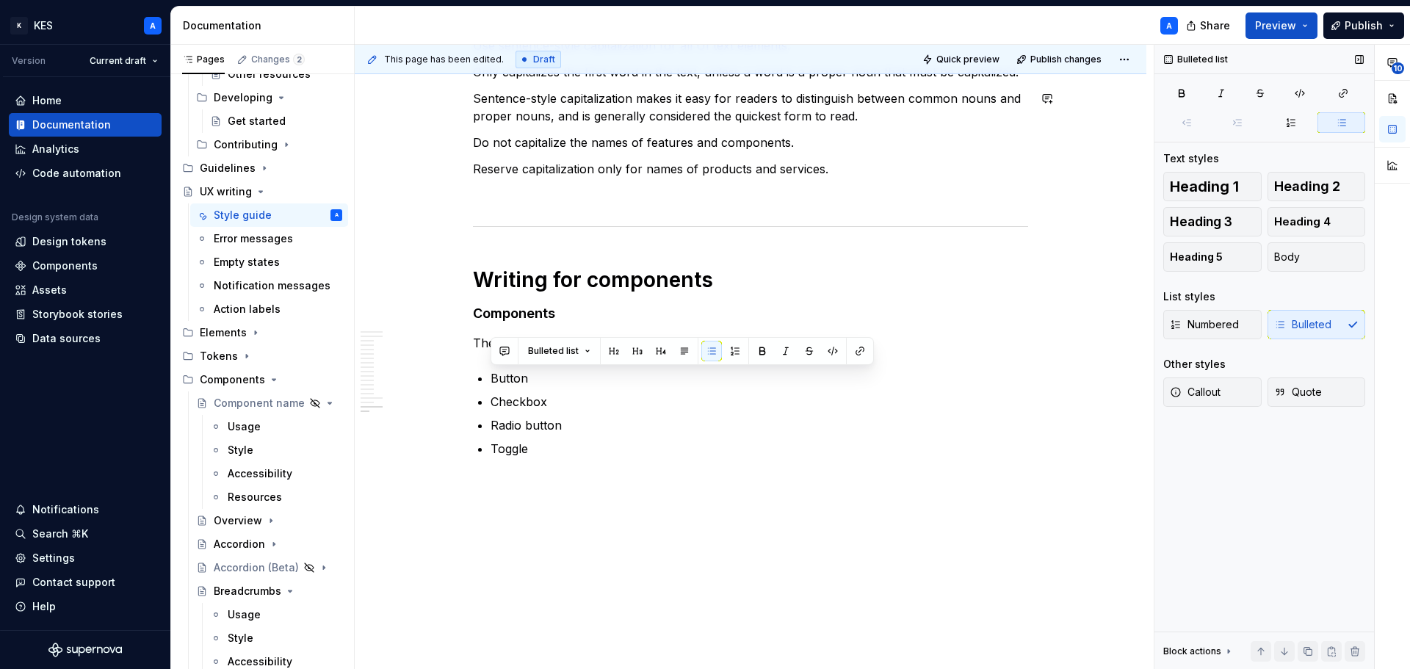
type textarea "*"
click at [524, 407] on p "Checkbox" at bounding box center [760, 402] width 538 height 18
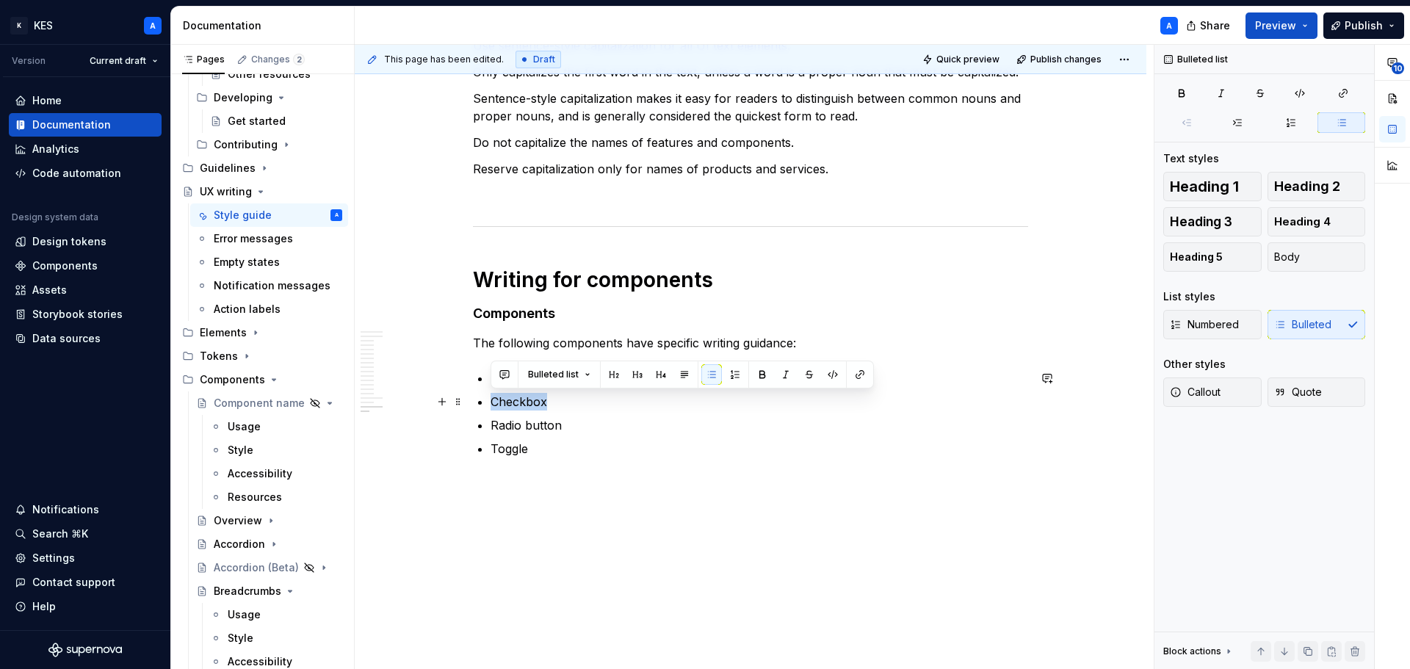
click at [524, 407] on p "Checkbox" at bounding box center [760, 402] width 538 height 18
click at [868, 373] on span at bounding box center [860, 374] width 21 height 21
click at [856, 380] on button "button" at bounding box center [860, 374] width 21 height 21
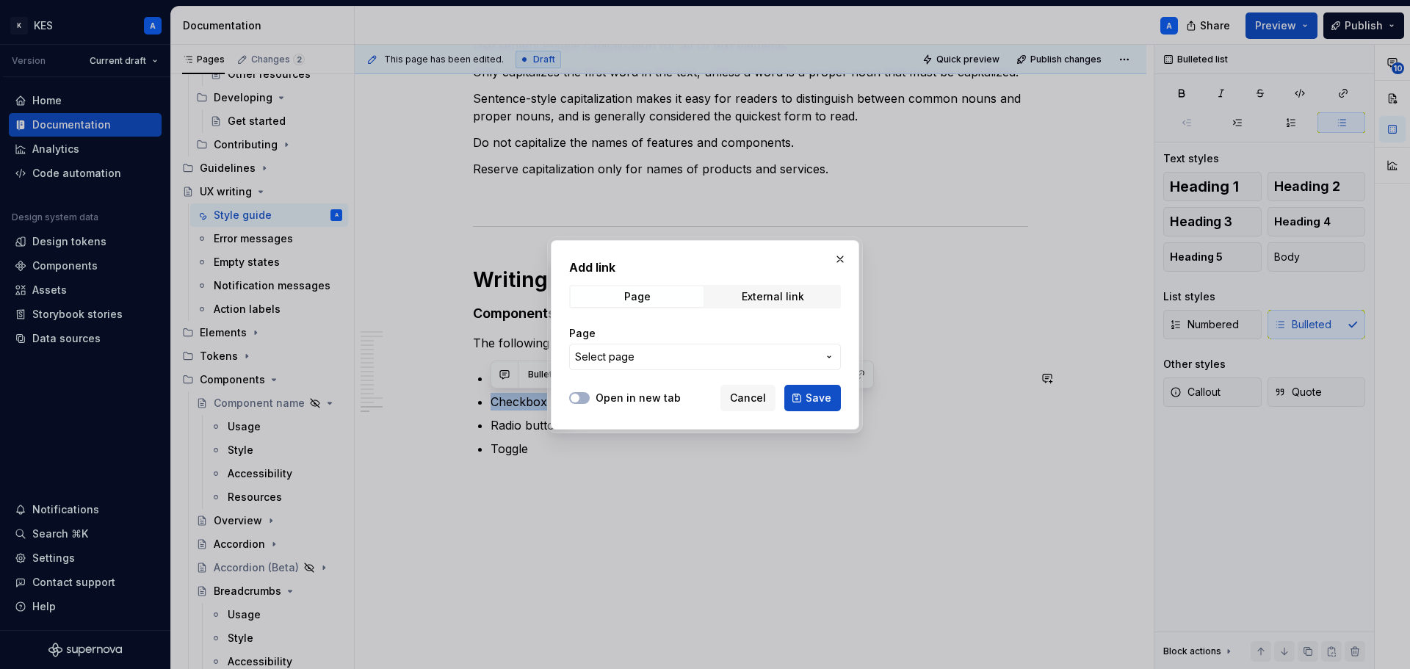
click at [655, 358] on span "Select page" at bounding box center [696, 357] width 242 height 15
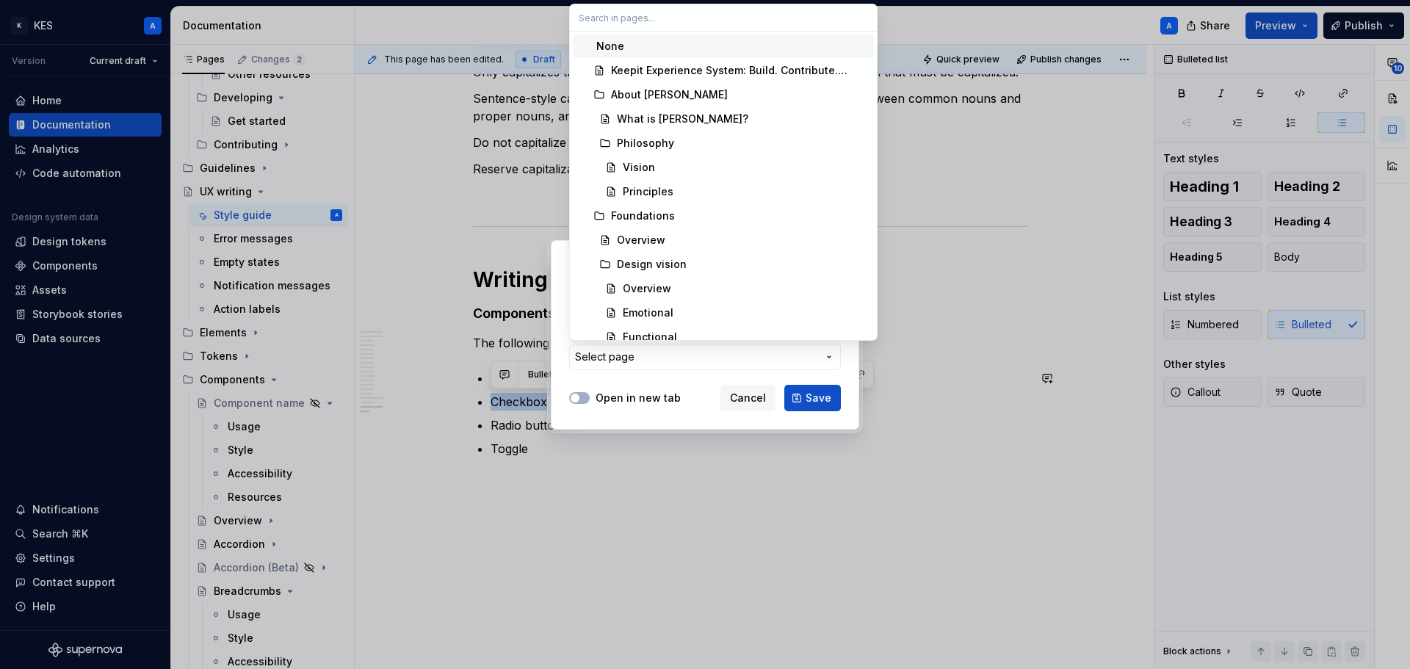
click at [655, 349] on div "Add link Page External link Page Select page Open in new tab Cancel Save" at bounding box center [705, 334] width 1410 height 669
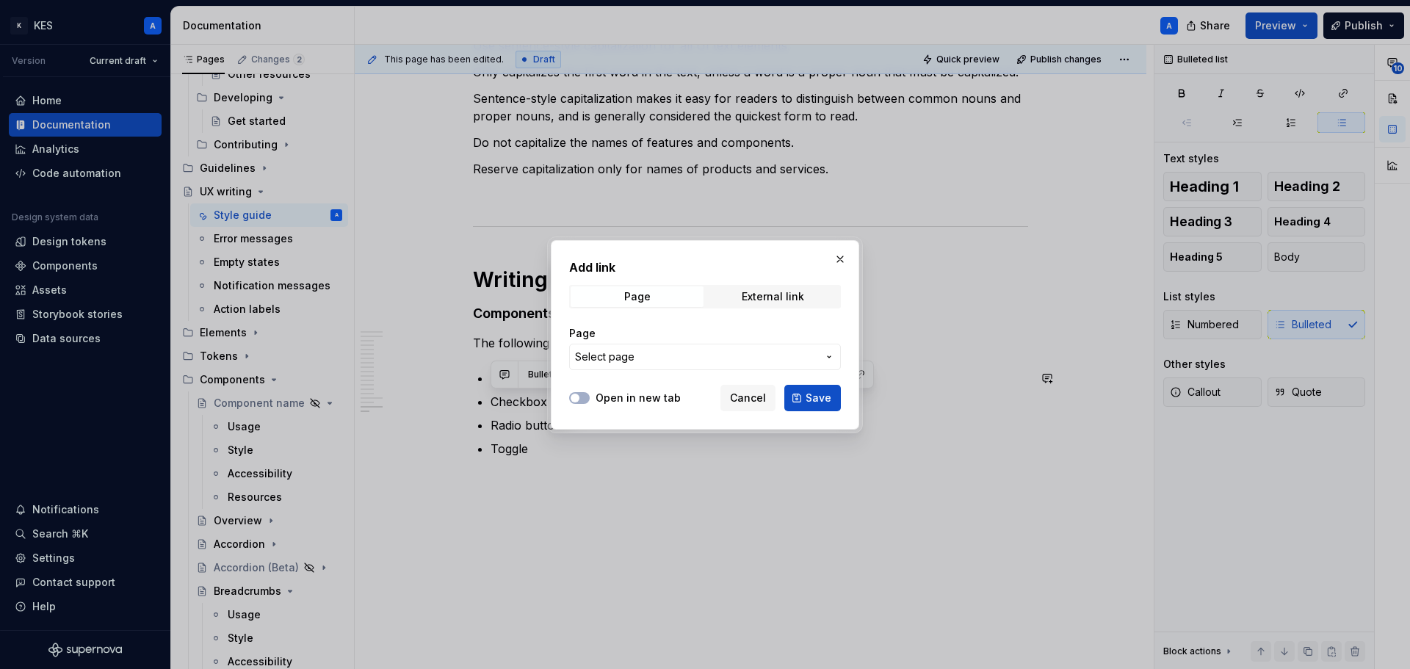
click at [655, 350] on span "Select page" at bounding box center [696, 357] width 242 height 15
type input "check"
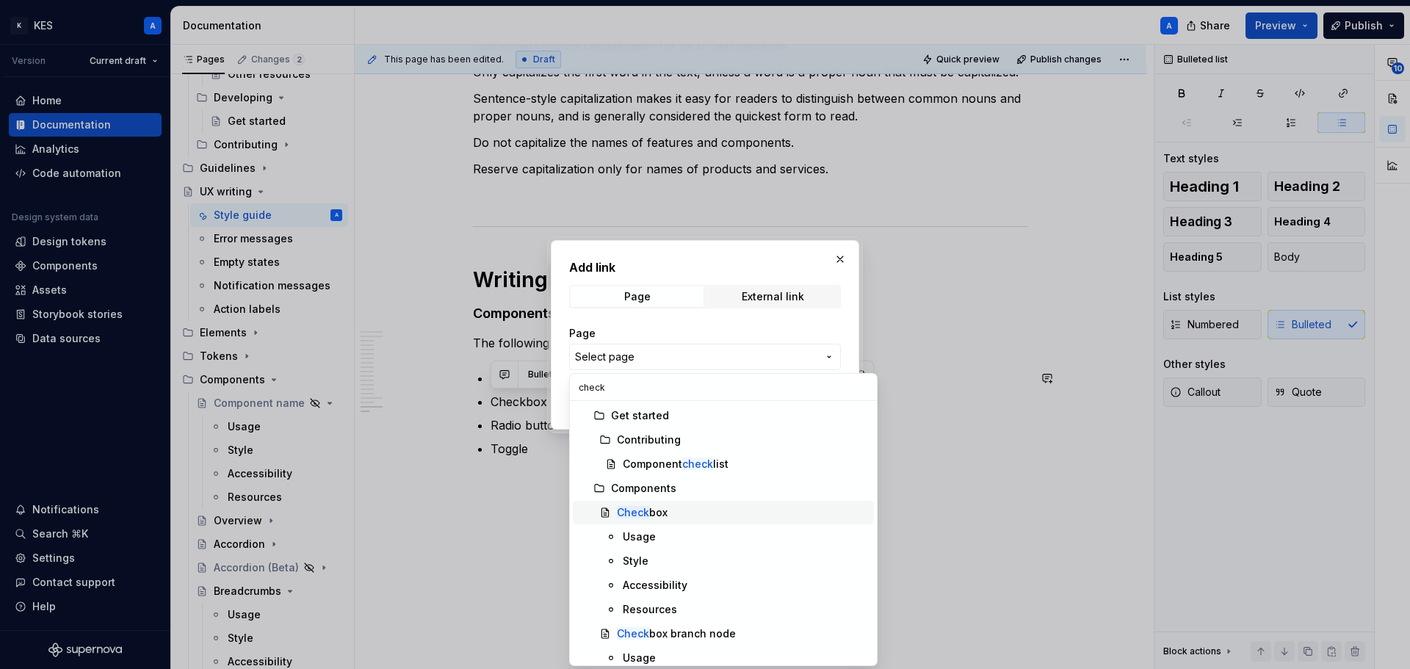
click at [676, 513] on div "Check box" at bounding box center [742, 512] width 251 height 15
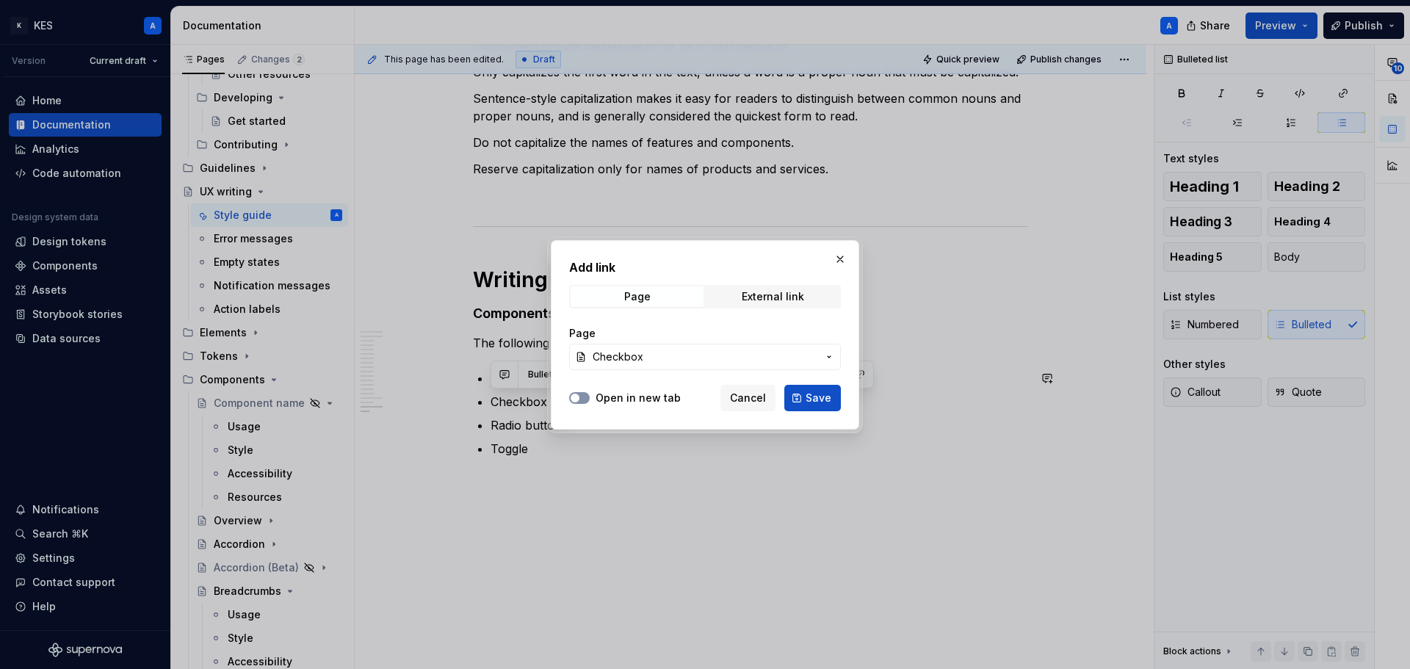
click at [582, 396] on button "Open in new tab" at bounding box center [579, 398] width 21 height 12
click at [797, 395] on button "Save" at bounding box center [812, 398] width 57 height 26
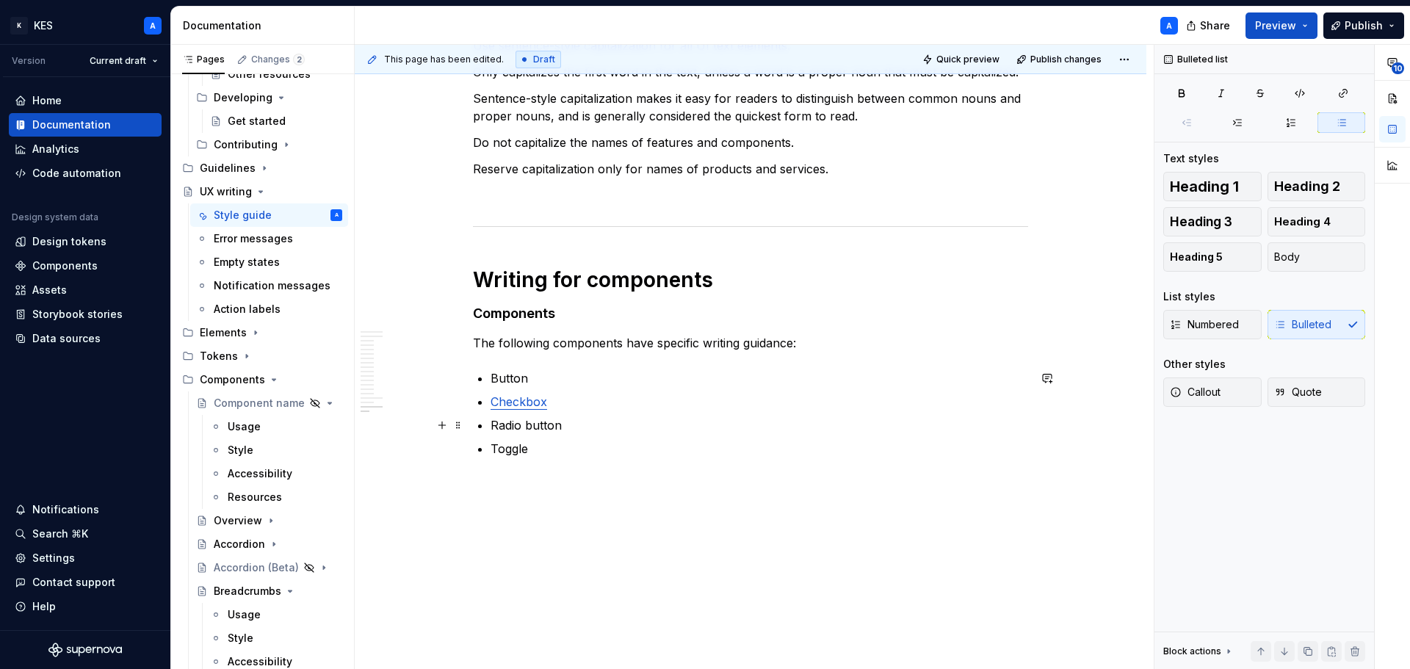
click at [554, 422] on p "Radio button" at bounding box center [760, 425] width 538 height 18
click at [853, 398] on button "button" at bounding box center [860, 398] width 21 height 21
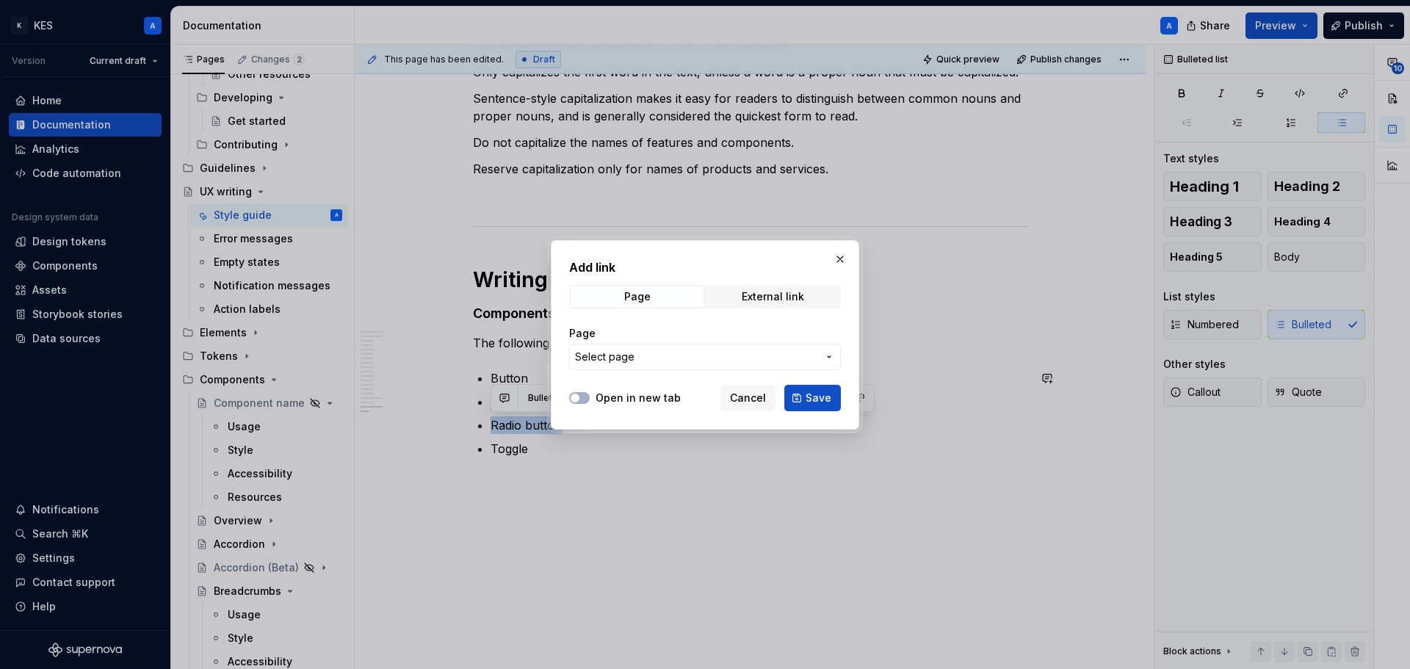
click at [657, 356] on span "Select page" at bounding box center [696, 357] width 242 height 15
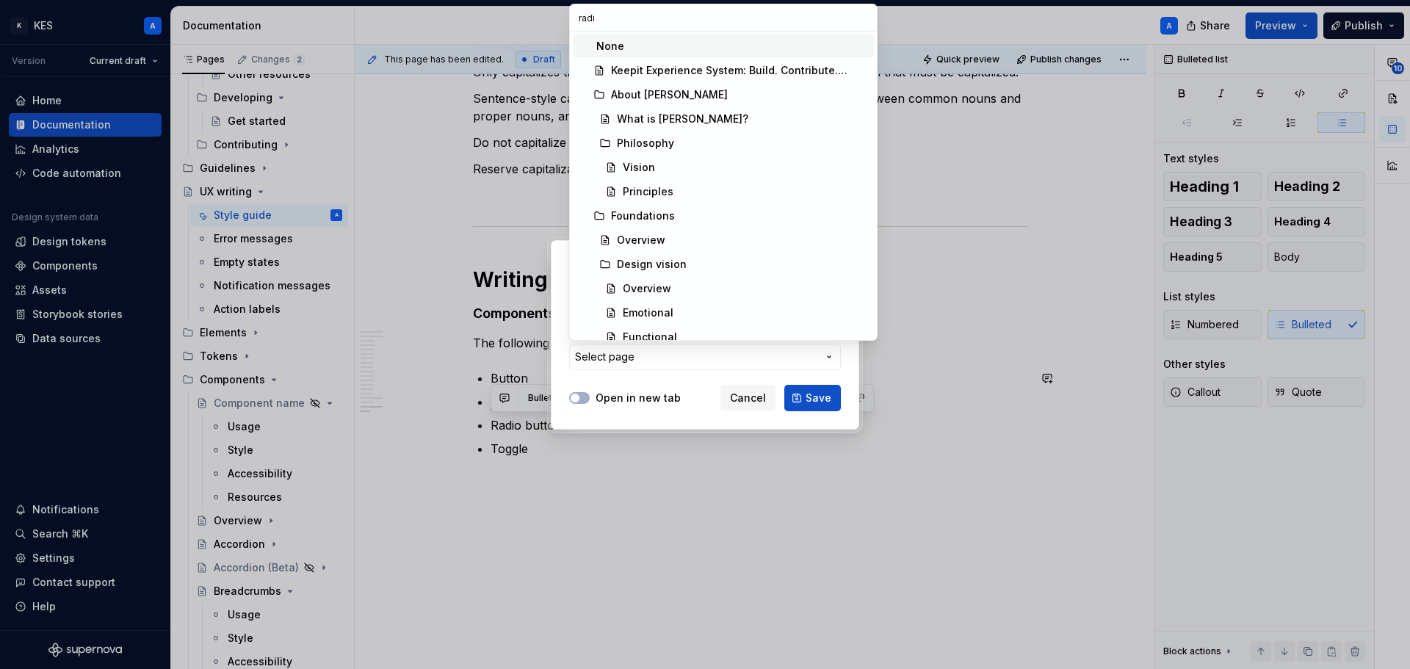
type input "radio"
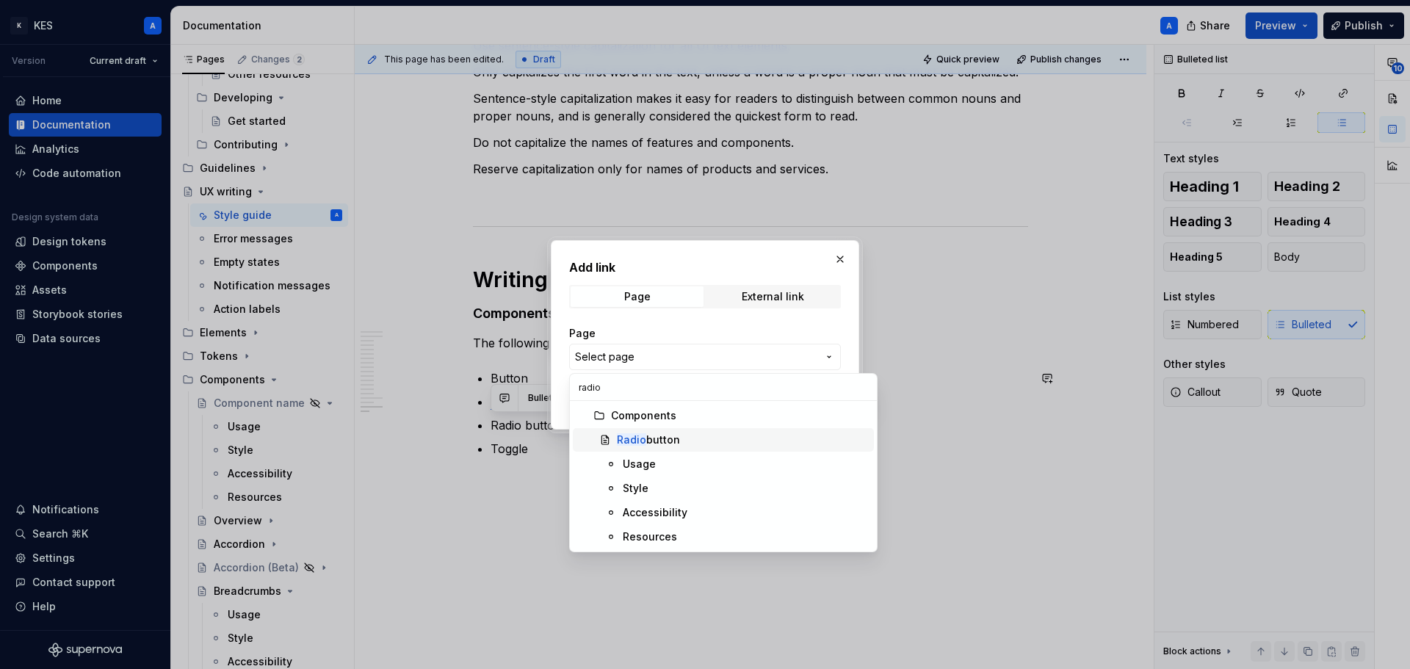
click at [669, 441] on div "Radio button" at bounding box center [648, 440] width 63 height 15
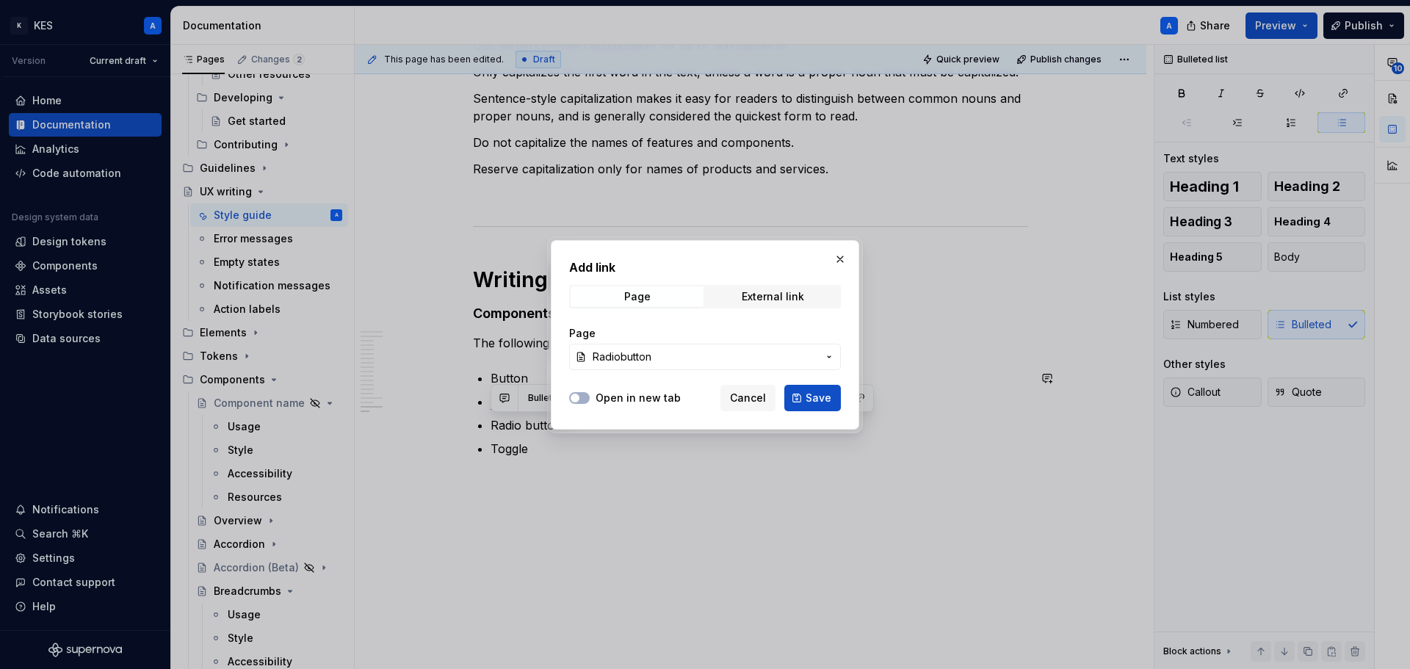
drag, startPoint x: 581, startPoint y: 395, endPoint x: 696, endPoint y: 407, distance: 115.2
click at [582, 395] on button "Open in new tab" at bounding box center [579, 398] width 21 height 12
click at [817, 397] on span "Save" at bounding box center [819, 398] width 26 height 15
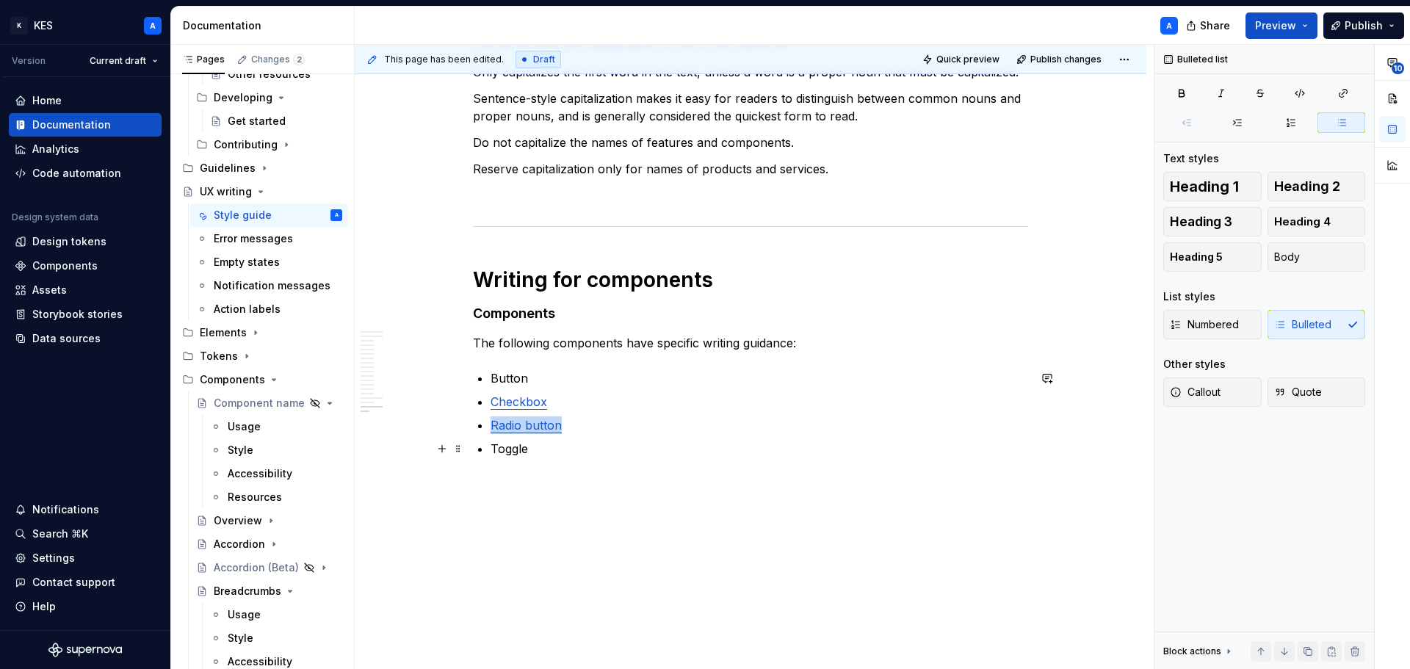
click at [519, 447] on p "Toggle" at bounding box center [760, 449] width 538 height 18
click at [514, 455] on p "Toggle" at bounding box center [760, 449] width 538 height 18
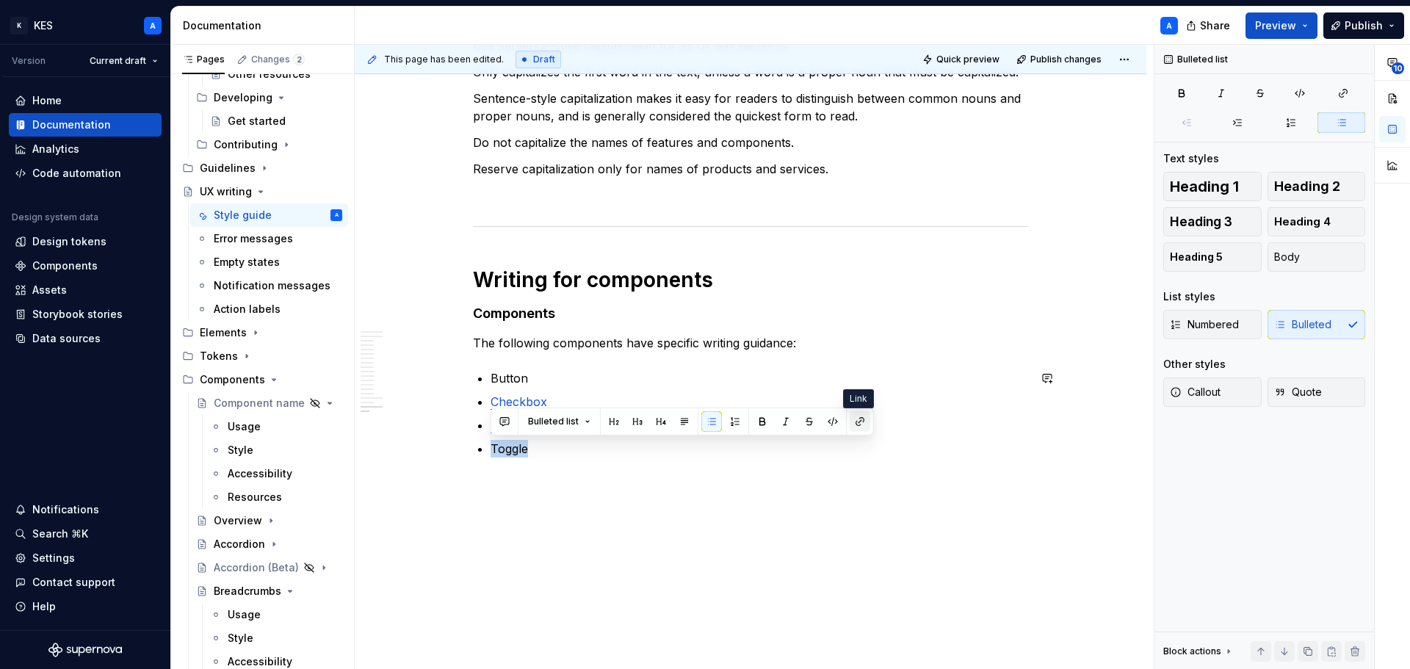
click at [857, 422] on button "button" at bounding box center [860, 421] width 21 height 21
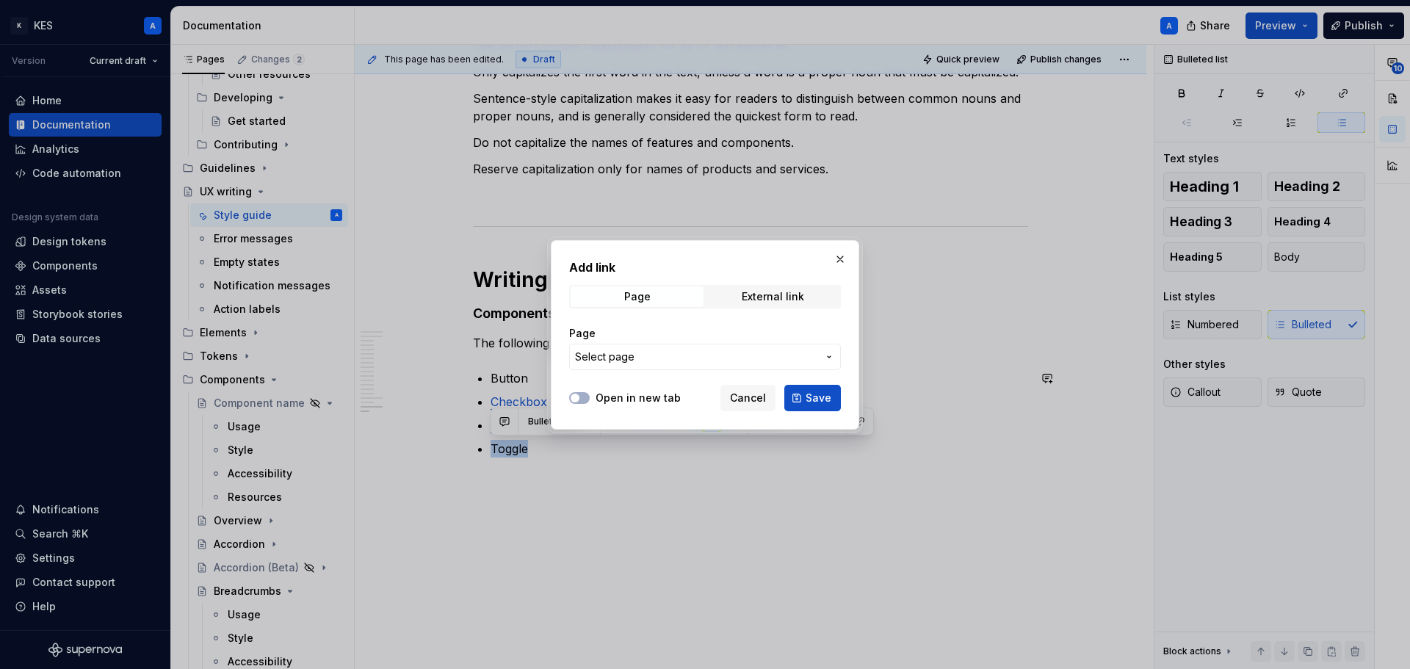
drag, startPoint x: 585, startPoint y: 396, endPoint x: 662, endPoint y: 381, distance: 78.5
click at [584, 396] on button "Open in new tab" at bounding box center [579, 398] width 21 height 12
click at [674, 359] on span "Select page" at bounding box center [696, 357] width 242 height 15
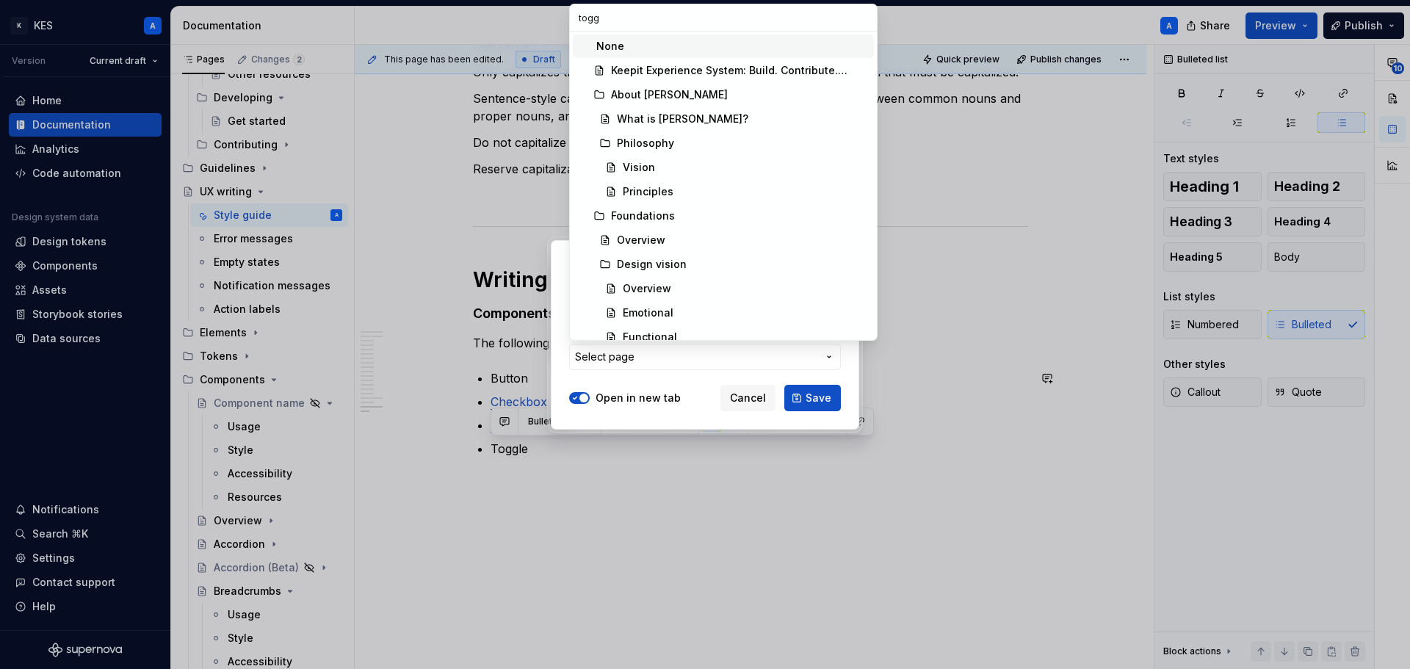
type input "toggl"
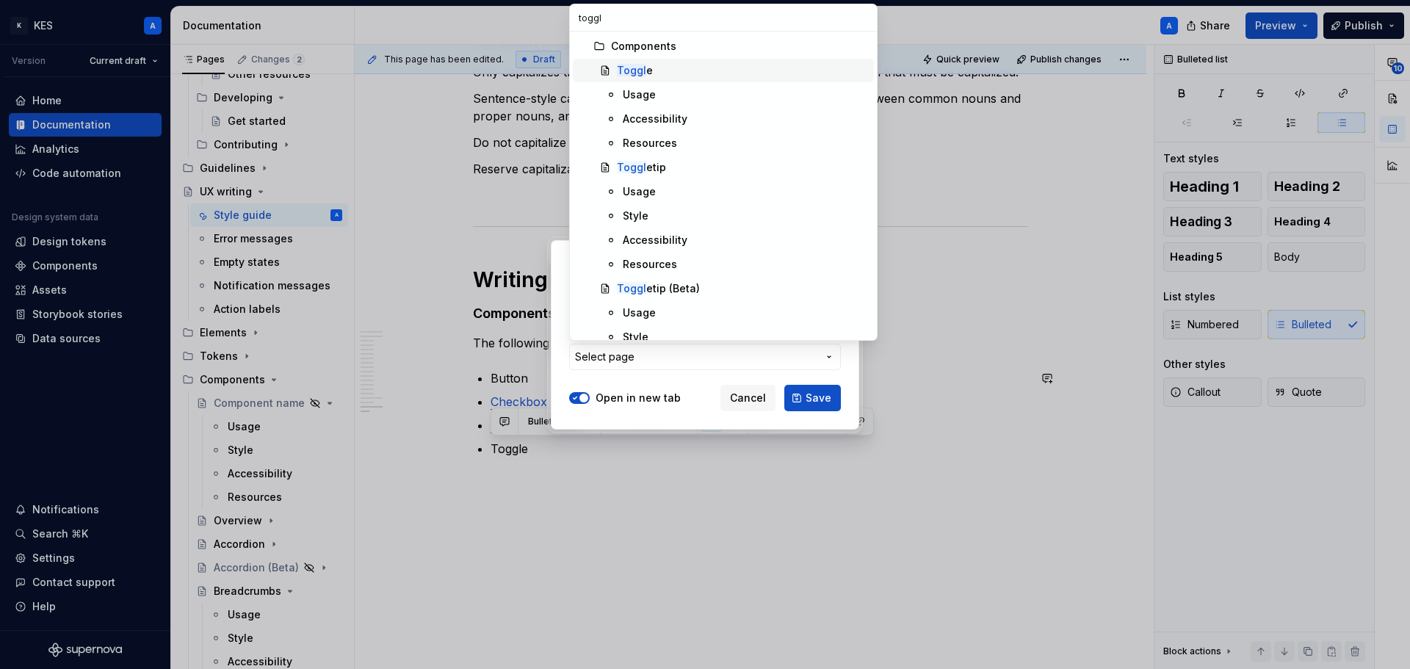
click at [687, 73] on div "Toggl e" at bounding box center [742, 70] width 251 height 15
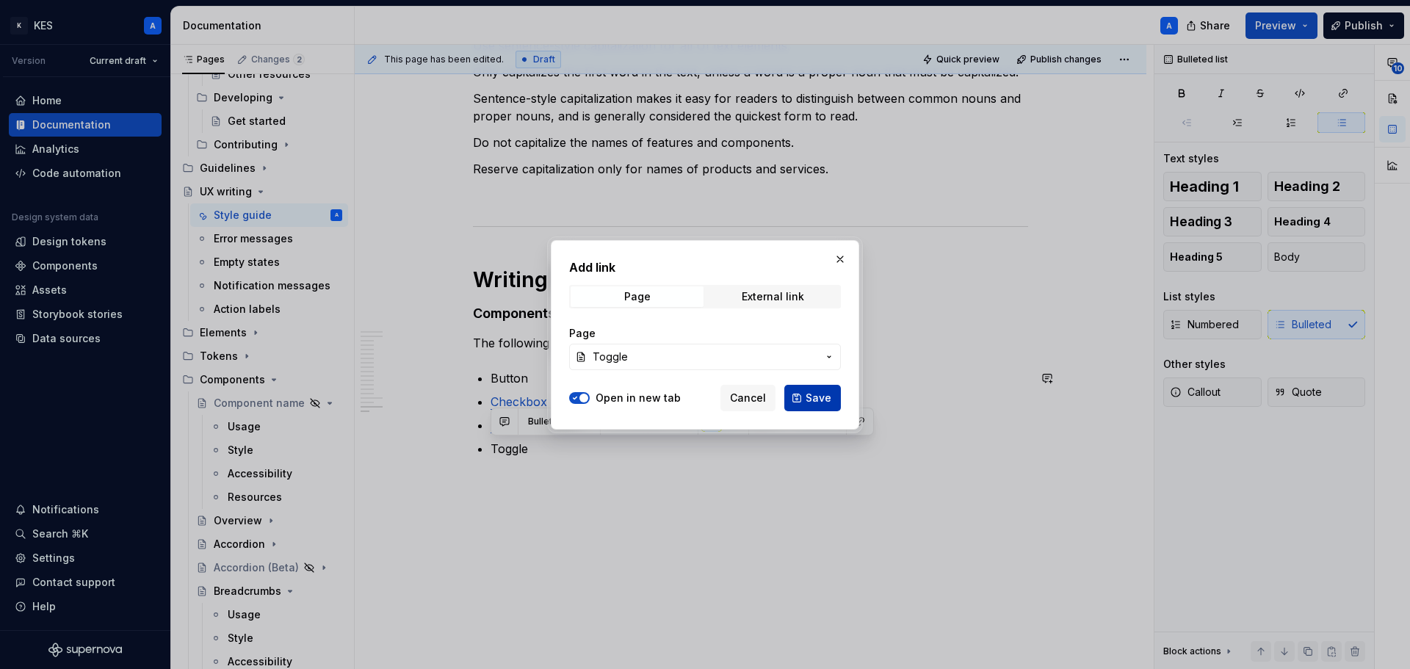
click at [812, 397] on span "Save" at bounding box center [819, 398] width 26 height 15
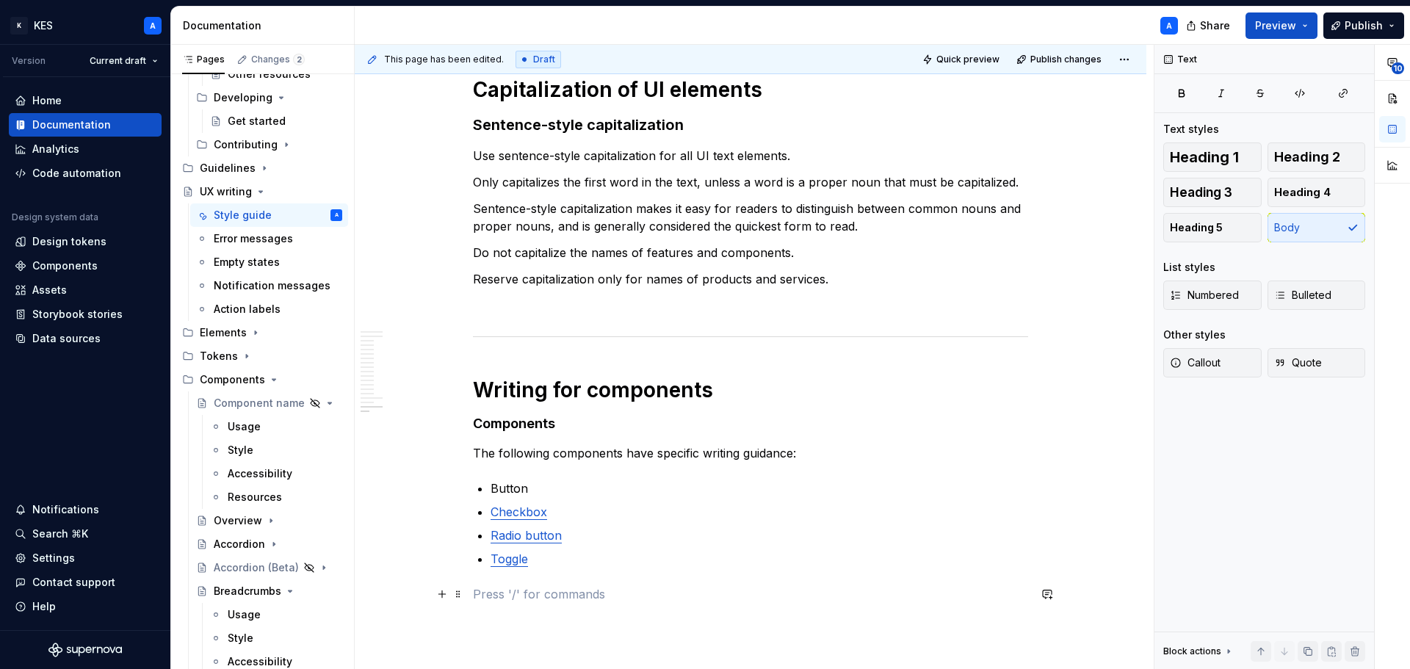
scroll to position [3607, 0]
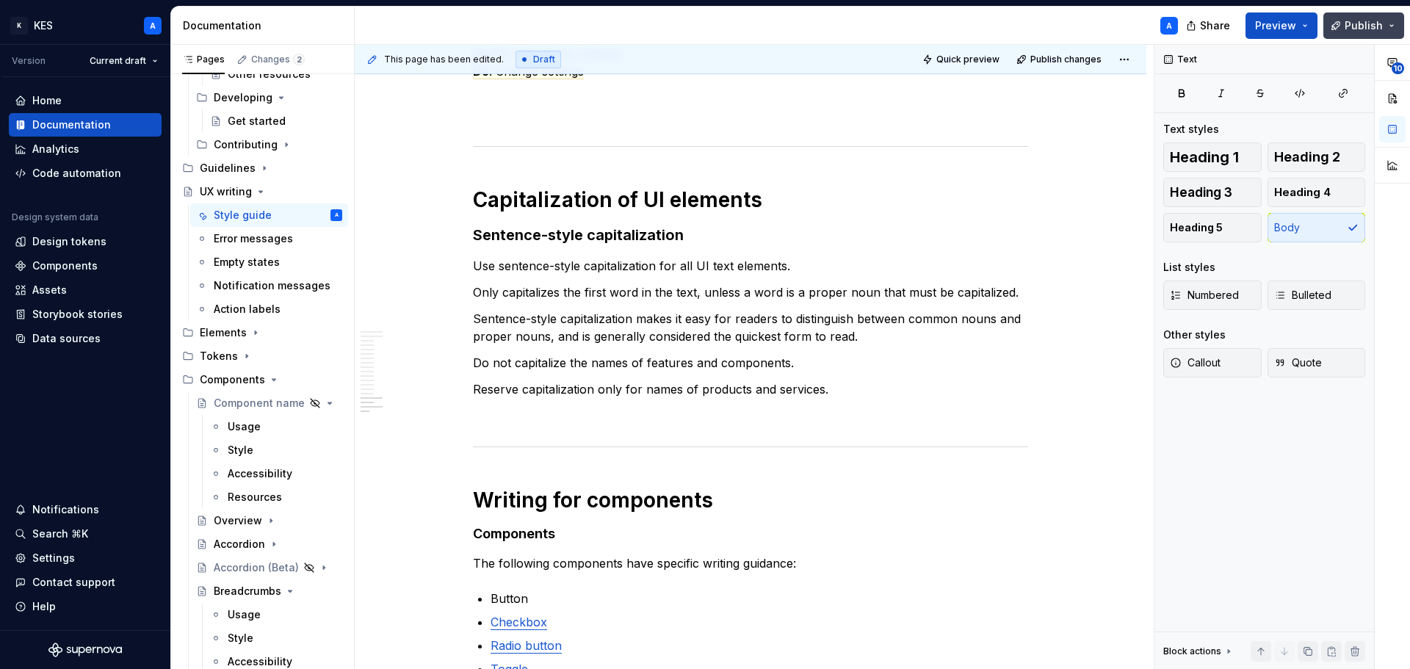
click at [1376, 23] on span "Publish" at bounding box center [1364, 25] width 38 height 15
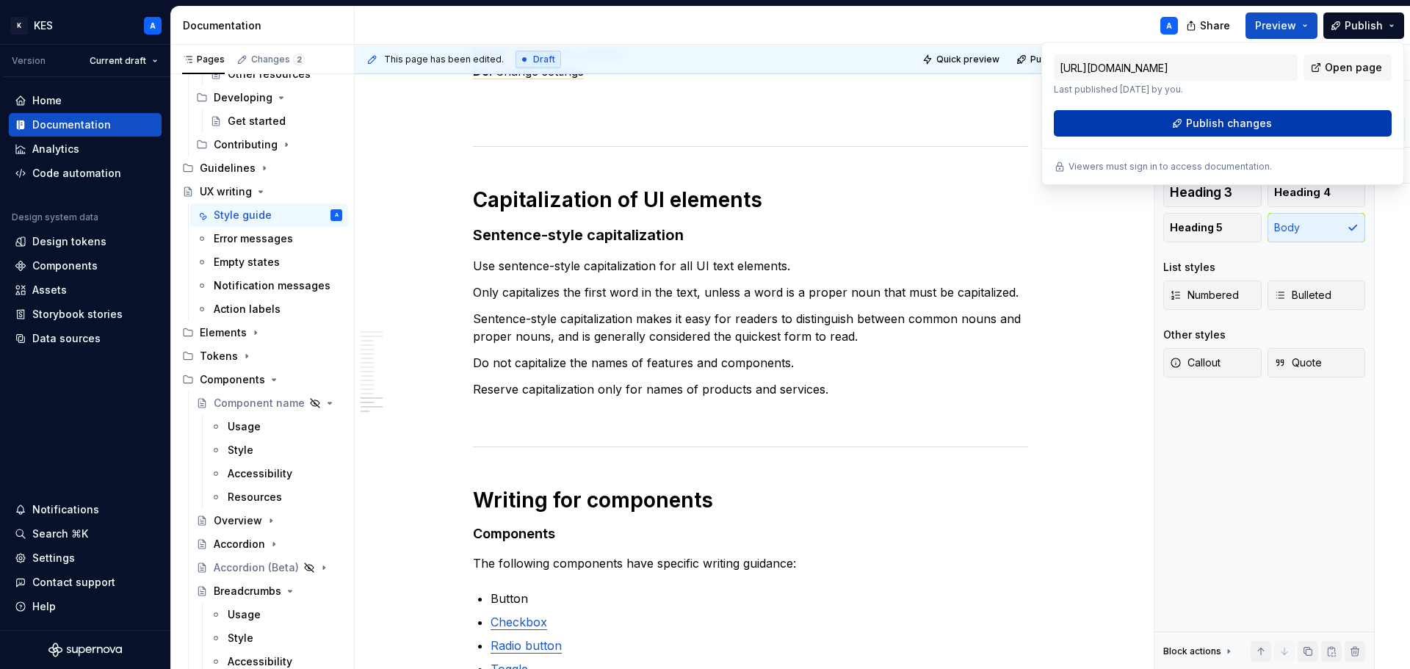
click at [1288, 117] on button "Publish changes" at bounding box center [1223, 123] width 338 height 26
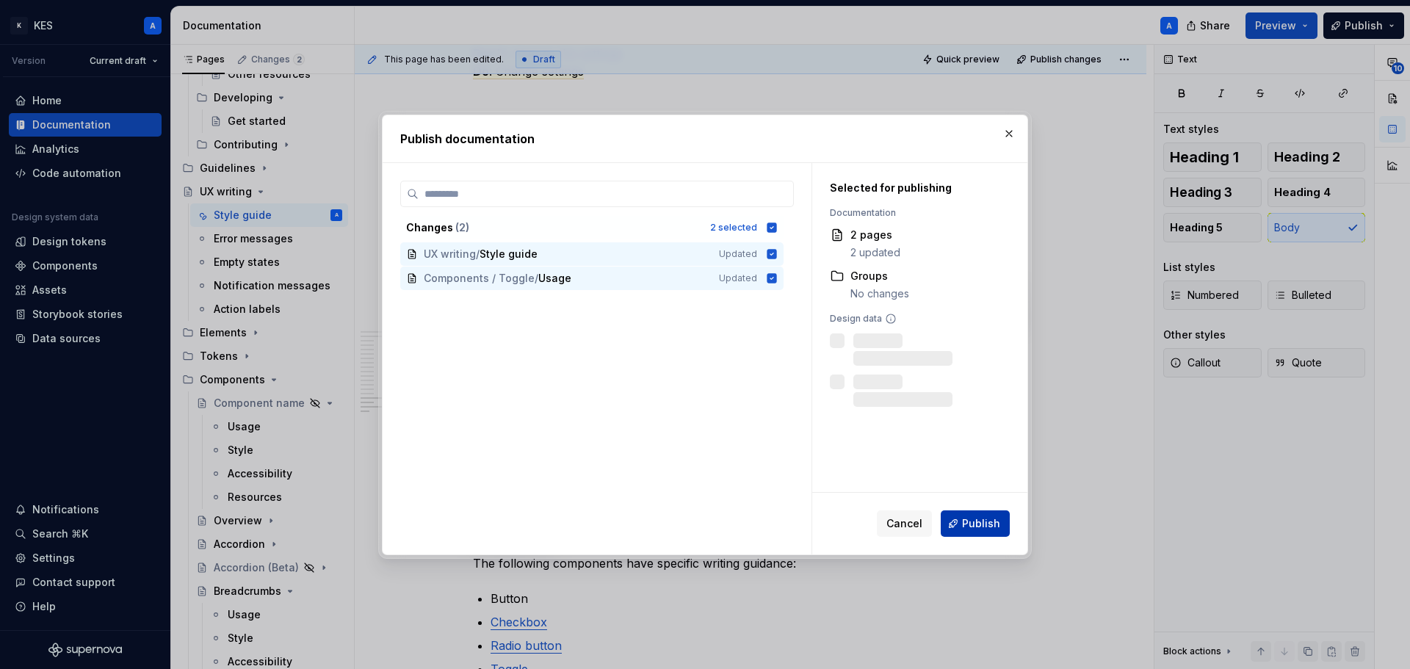
click at [991, 524] on span "Publish" at bounding box center [981, 523] width 38 height 15
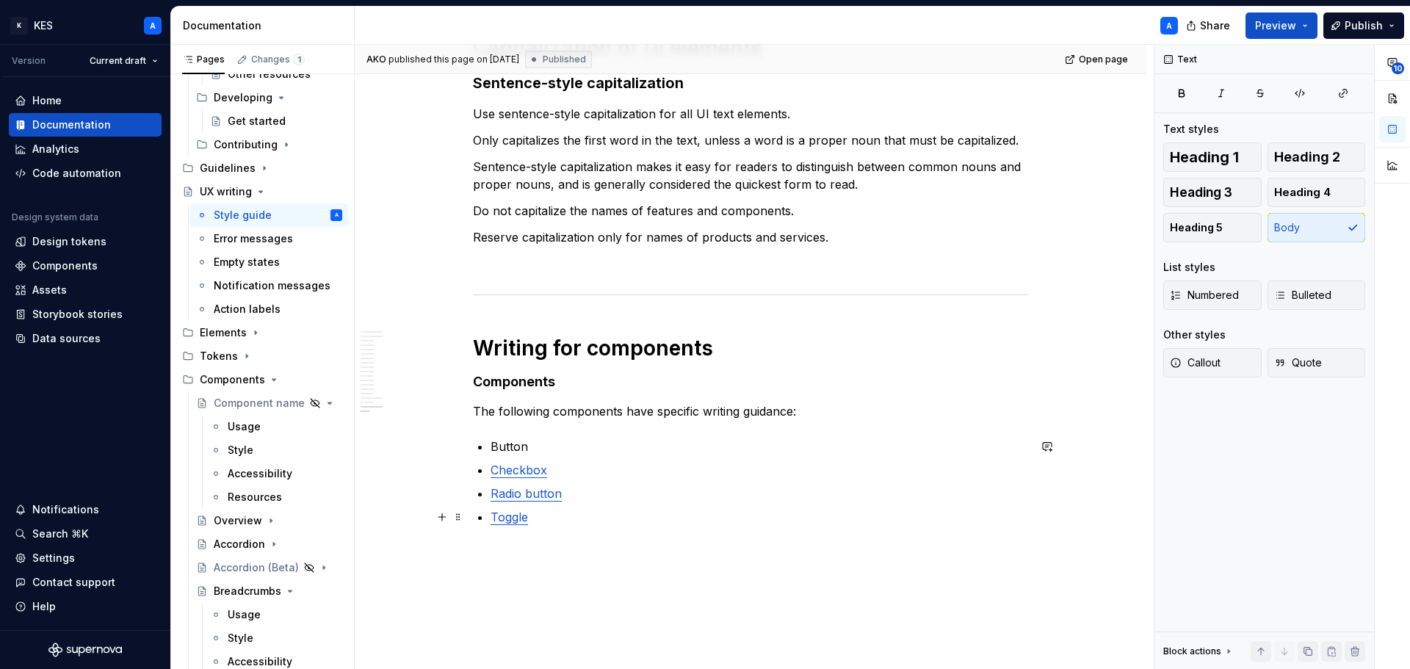
scroll to position [3868, 0]
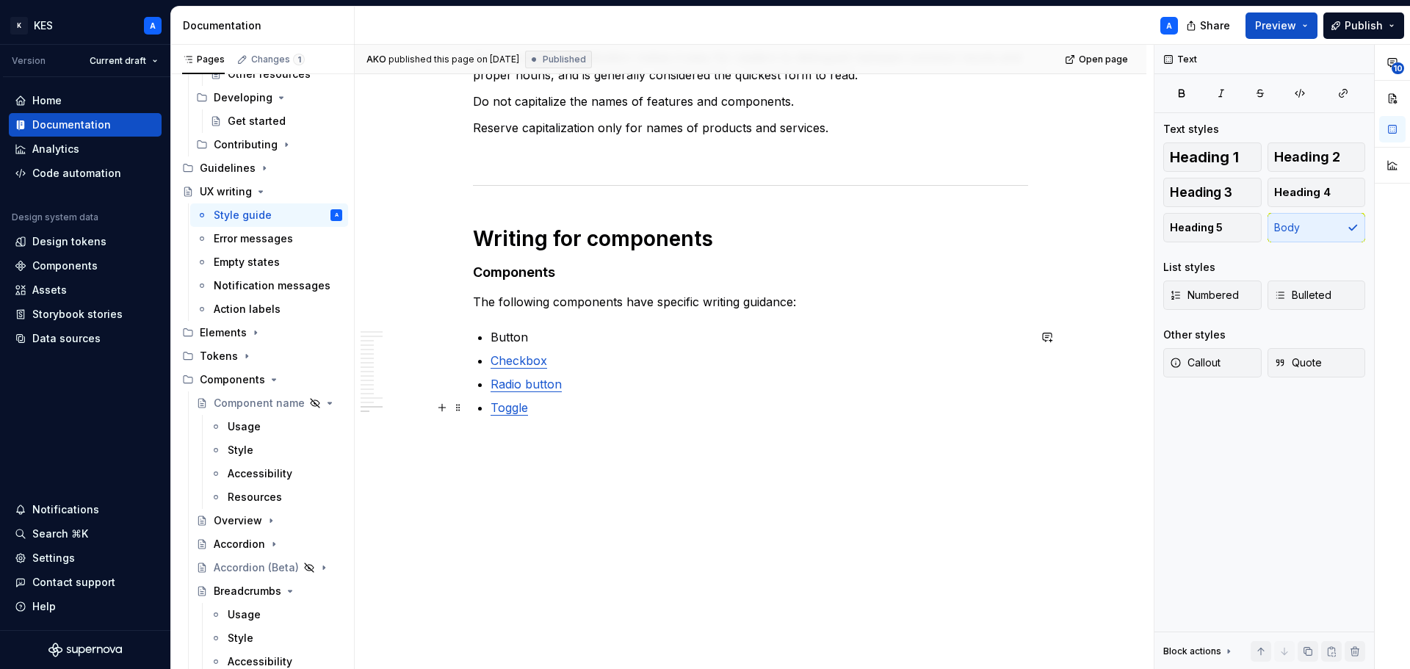
click at [580, 407] on p "Toggle" at bounding box center [760, 408] width 538 height 18
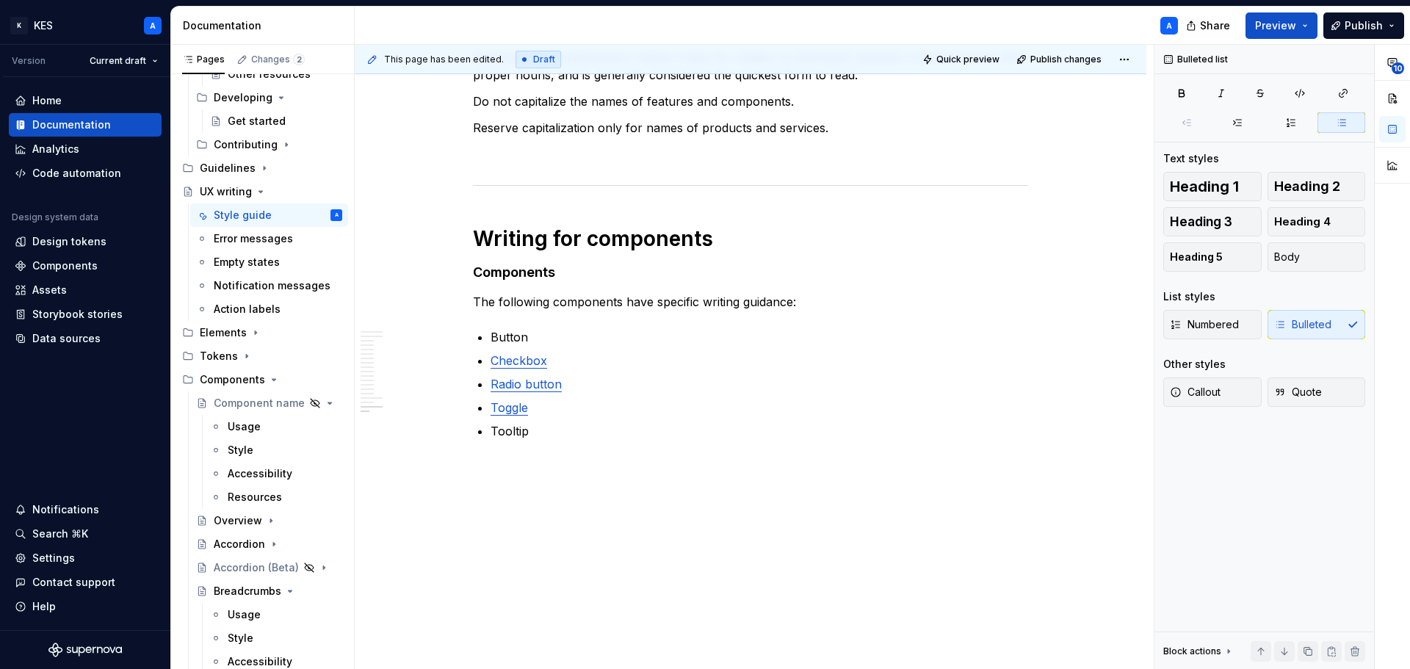
type textarea "*"
